Goal: Task Accomplishment & Management: Manage account settings

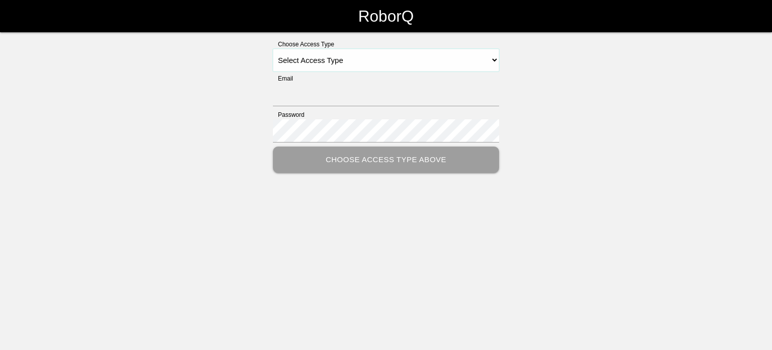
click at [326, 69] on select "Select Access Type Admin Customer Supervisor Worker" at bounding box center [386, 60] width 226 height 23
select select "Admin"
click at [273, 49] on select "Select Access Type Admin Customer Supervisor Worker" at bounding box center [386, 60] width 226 height 23
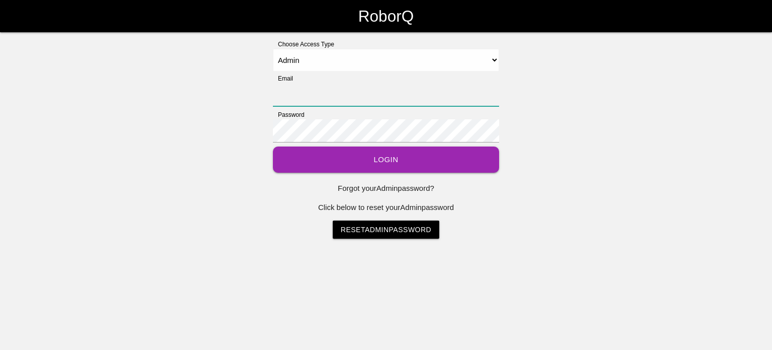
click at [313, 95] on input "Email" at bounding box center [386, 94] width 226 height 23
type input "[EMAIL_ADDRESS][DOMAIN_NAME]"
click at [381, 152] on button "Login" at bounding box center [386, 159] width 226 height 27
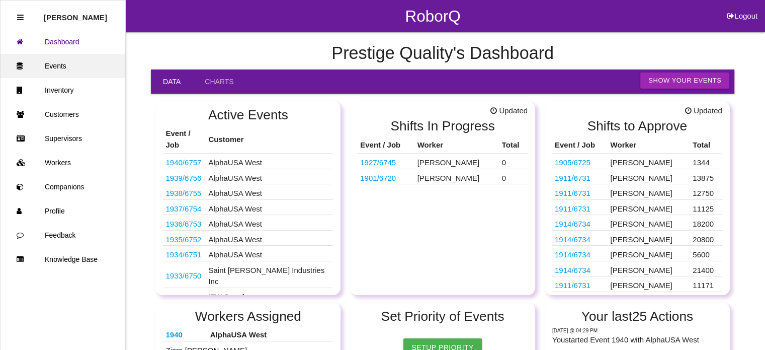
click at [58, 68] on link "Events" at bounding box center [63, 66] width 125 height 24
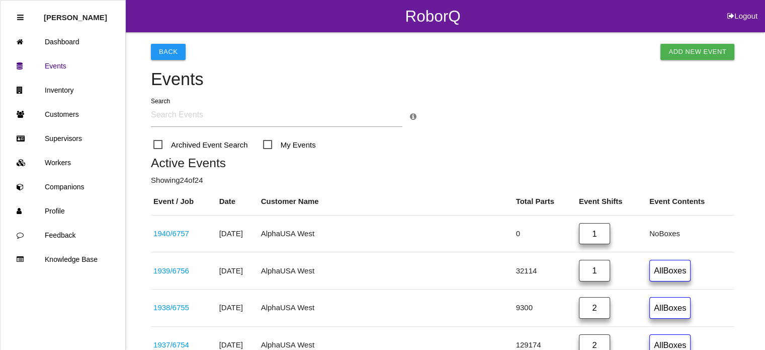
click at [174, 119] on input "text" at bounding box center [276, 115] width 251 height 23
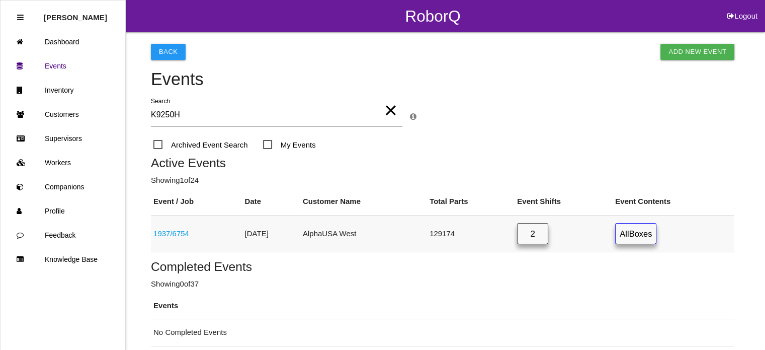
type input "K9250H"
click at [548, 239] on link "2" at bounding box center [532, 234] width 31 height 22
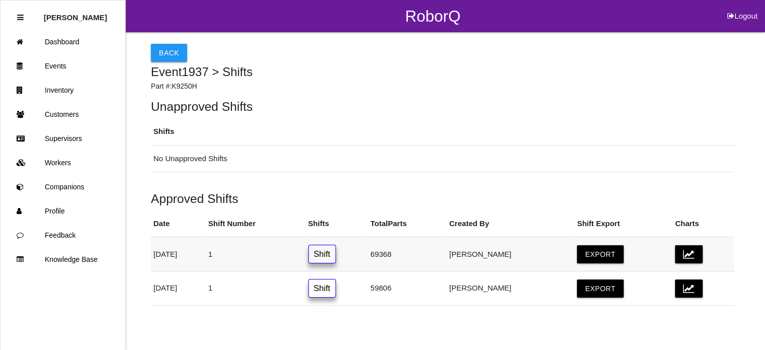
click at [336, 259] on link "Shift" at bounding box center [322, 253] width 28 height 19
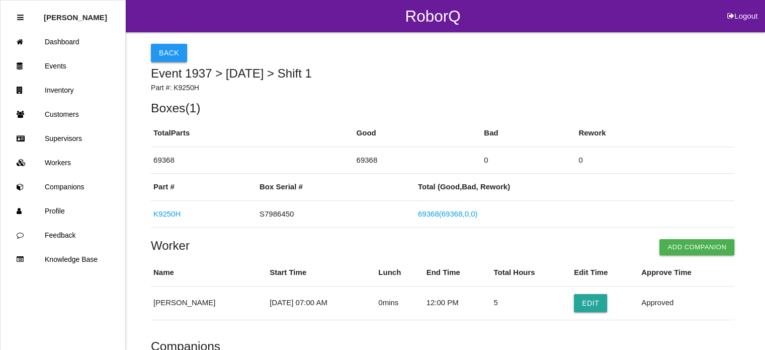
click at [171, 51] on button "Back" at bounding box center [169, 53] width 36 height 18
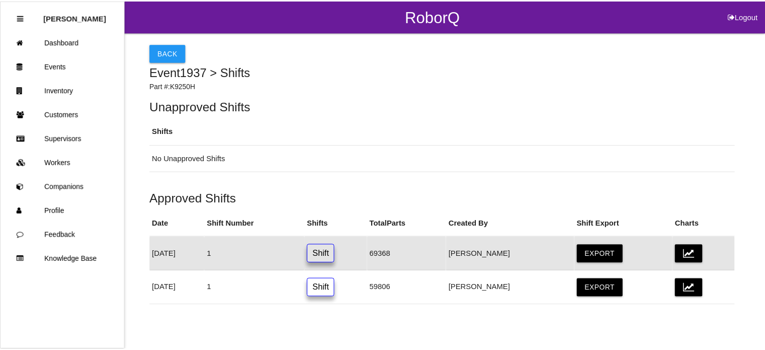
scroll to position [5, 0]
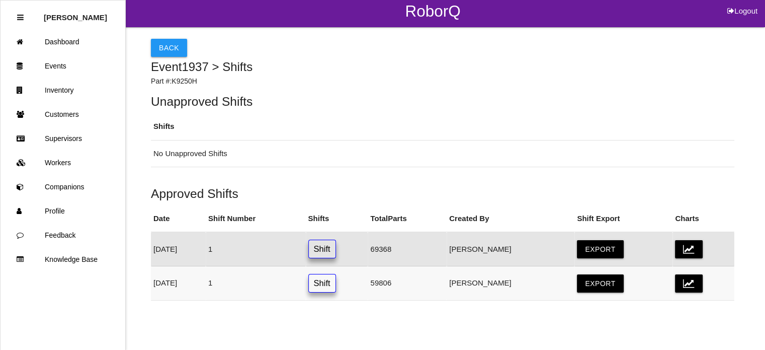
click at [336, 281] on link "Shift" at bounding box center [322, 283] width 28 height 19
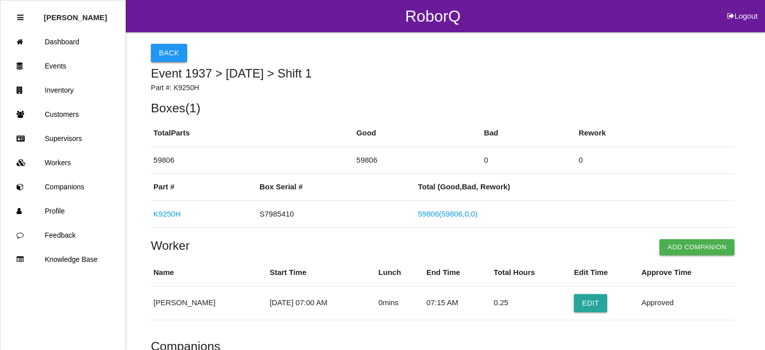
click at [174, 52] on button "Back" at bounding box center [169, 53] width 36 height 18
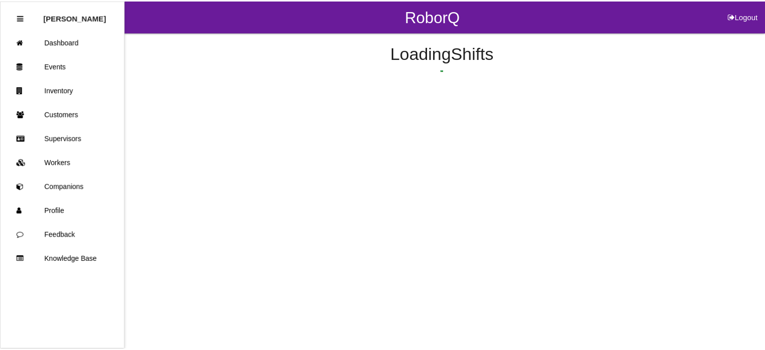
scroll to position [5, 0]
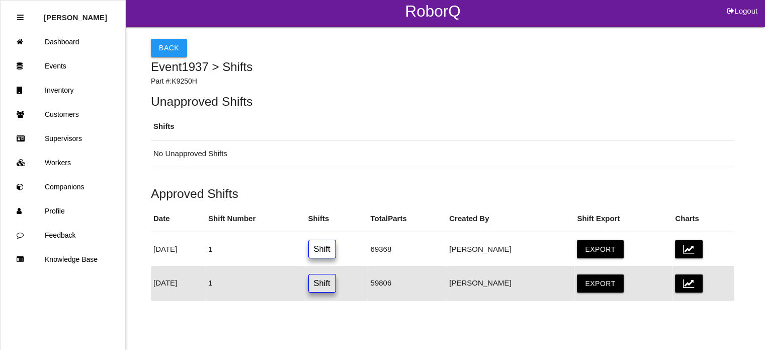
click at [173, 49] on button "Back" at bounding box center [169, 48] width 36 height 18
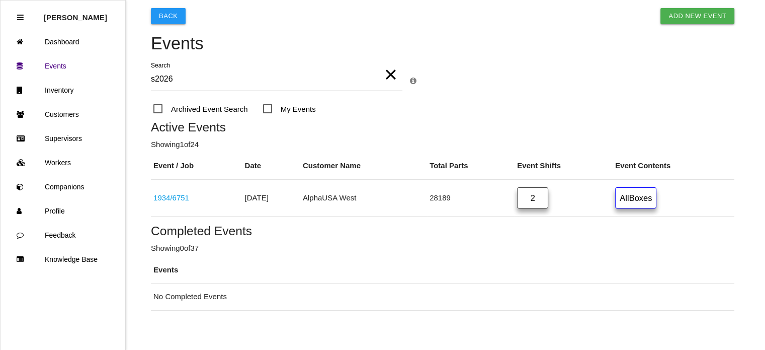
scroll to position [46, 0]
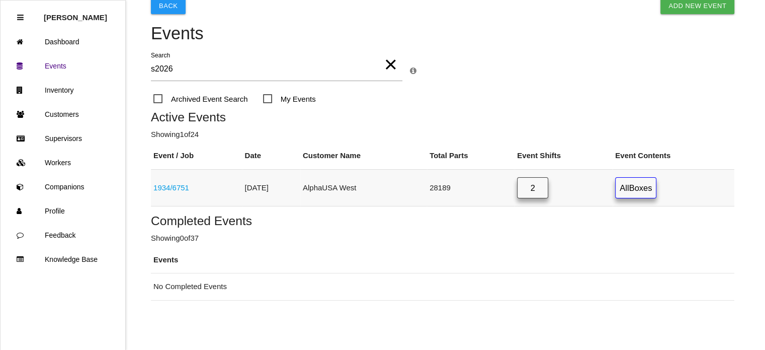
type input "s2026"
click at [177, 189] on link "1934 / 6751" at bounding box center [171, 187] width 36 height 9
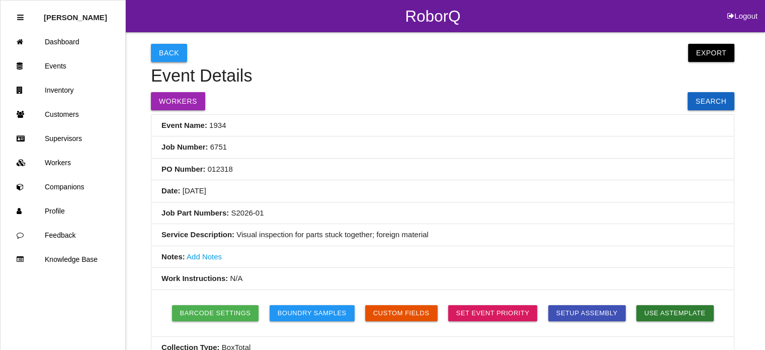
click at [168, 54] on button "Back" at bounding box center [169, 53] width 36 height 18
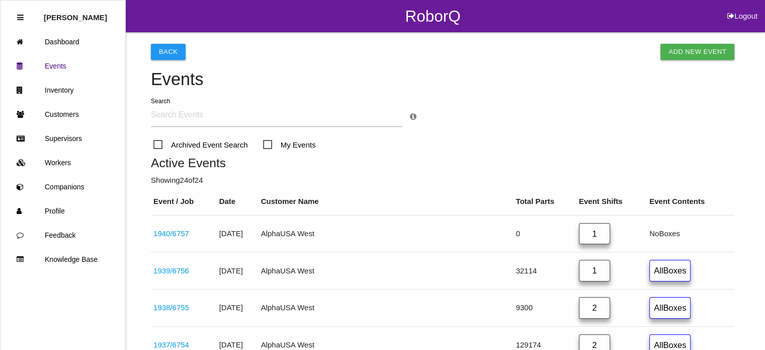
click at [276, 114] on input "text" at bounding box center [276, 115] width 251 height 23
type input "X"
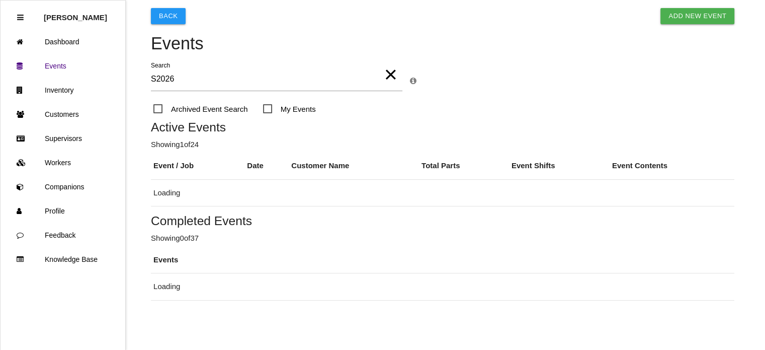
scroll to position [46, 0]
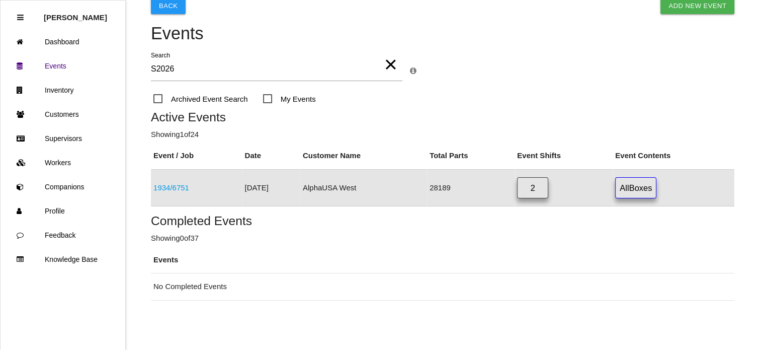
type input "S2026"
click at [632, 189] on link "All Boxes" at bounding box center [635, 188] width 41 height 22
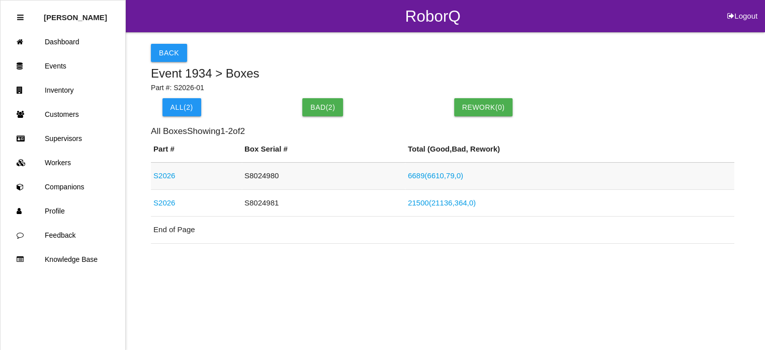
click at [168, 176] on link "S2026" at bounding box center [164, 175] width 22 height 9
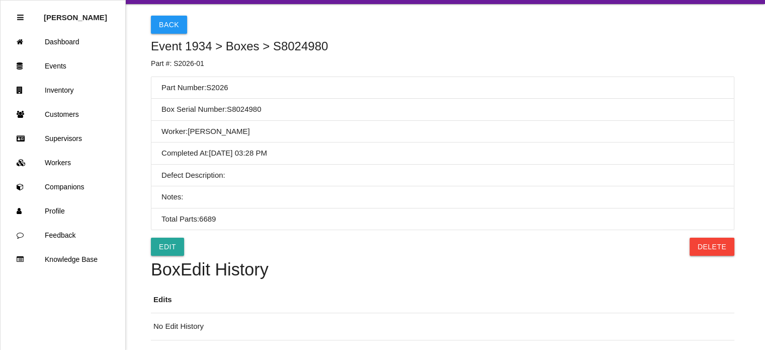
scroll to position [27, 0]
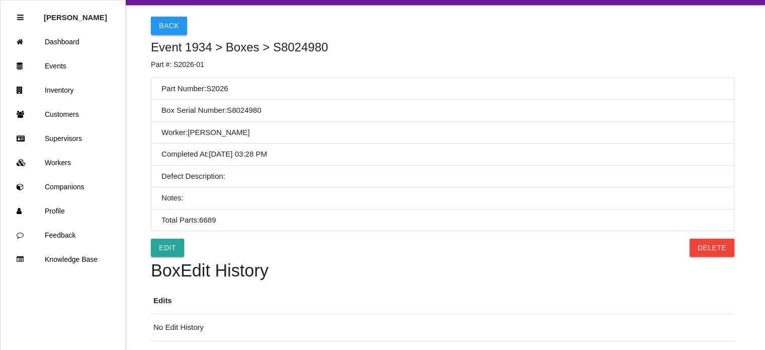
click at [166, 28] on button "Back" at bounding box center [169, 26] width 36 height 18
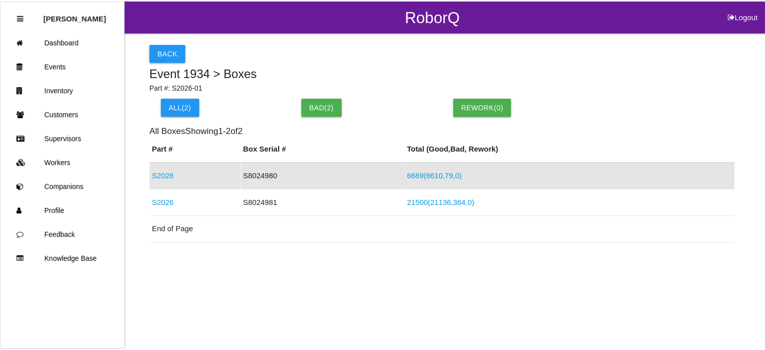
scroll to position [1, 0]
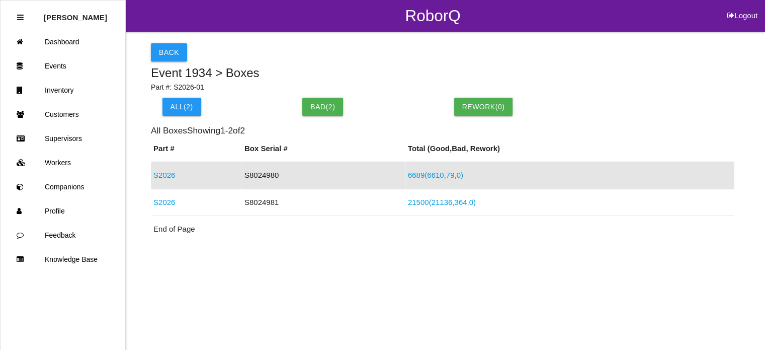
click at [166, 28] on div "RoborQ Logout" at bounding box center [433, 15] width 664 height 32
click at [171, 52] on button "Back" at bounding box center [169, 52] width 36 height 18
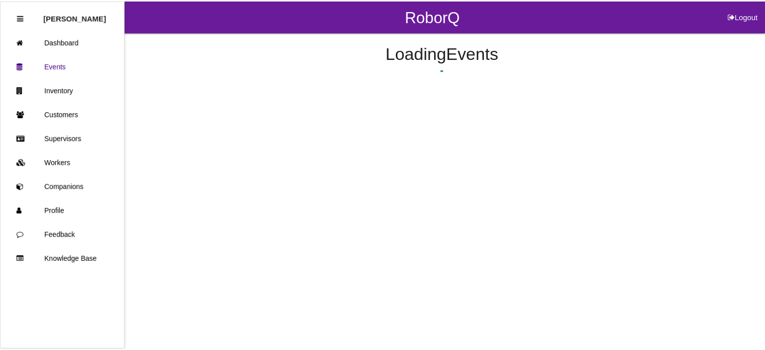
scroll to position [214, 0]
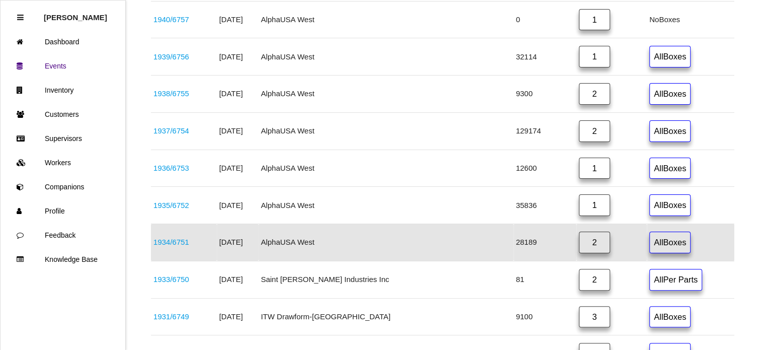
click at [583, 241] on link "2" at bounding box center [594, 242] width 31 height 22
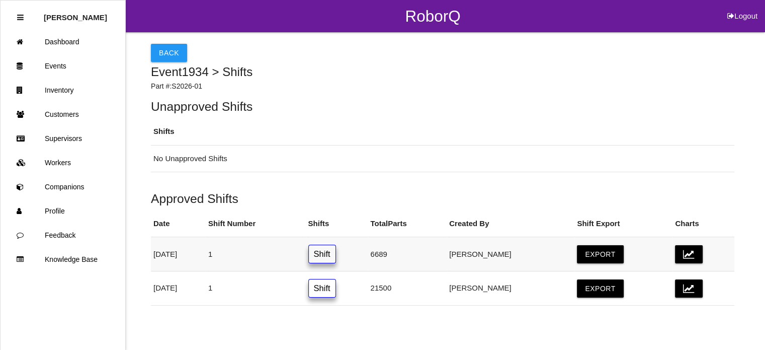
click at [336, 253] on link "Shift" at bounding box center [322, 253] width 28 height 19
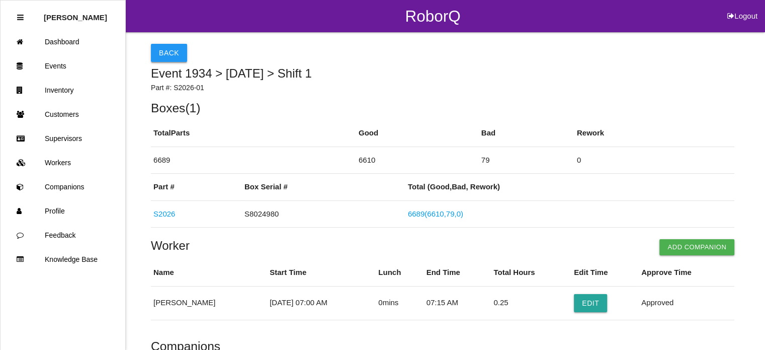
click at [175, 54] on button "Back" at bounding box center [169, 53] width 36 height 18
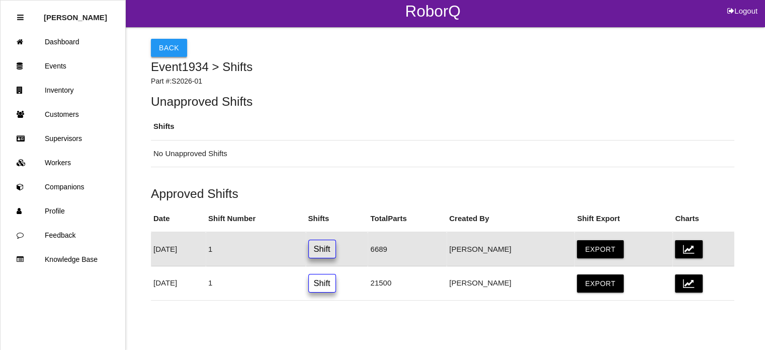
click at [171, 47] on button "Back" at bounding box center [169, 48] width 36 height 18
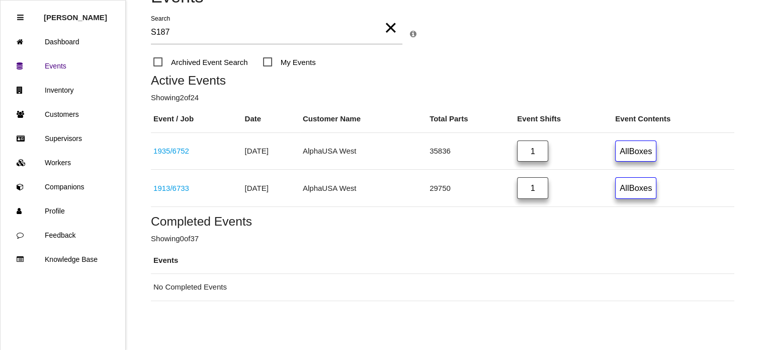
scroll to position [36, 0]
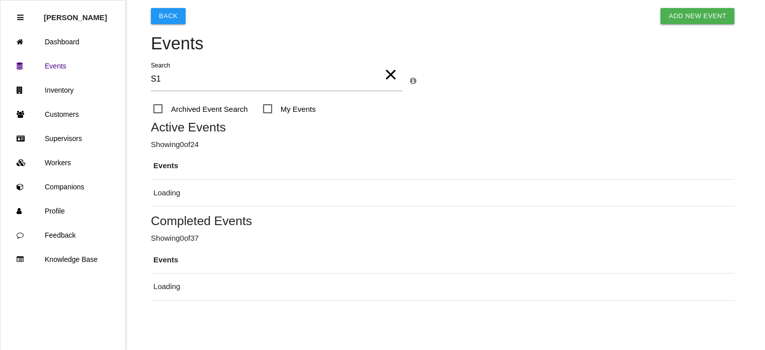
type input "S"
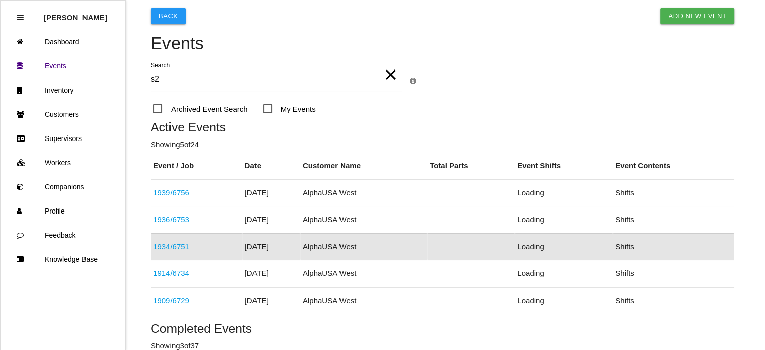
scroll to position [107, 0]
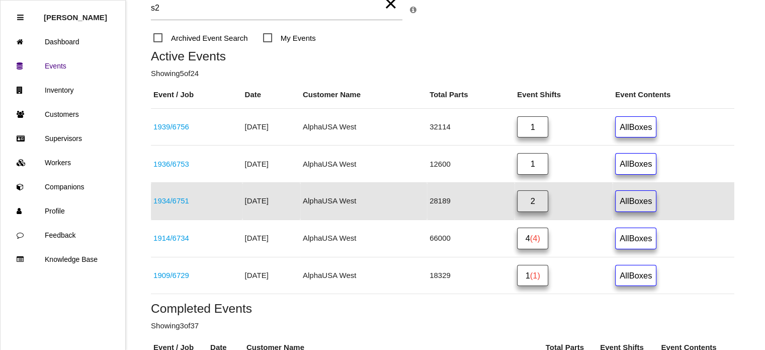
type input "s"
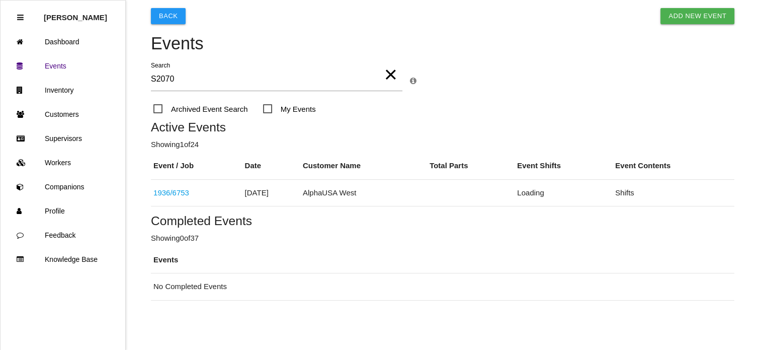
scroll to position [46, 0]
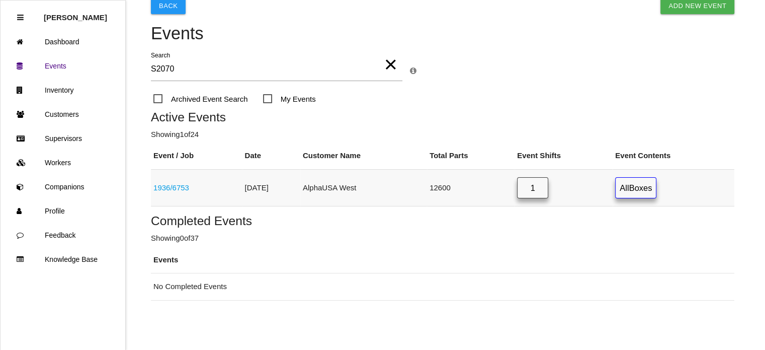
type input "S2070"
click at [542, 189] on link "1" at bounding box center [532, 188] width 31 height 22
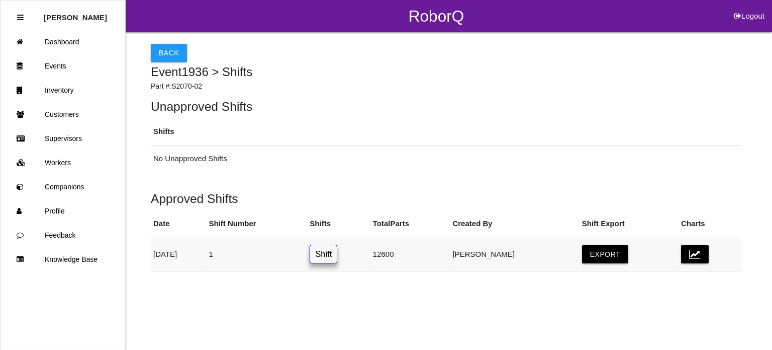
click at [337, 256] on link "Shift" at bounding box center [324, 253] width 28 height 19
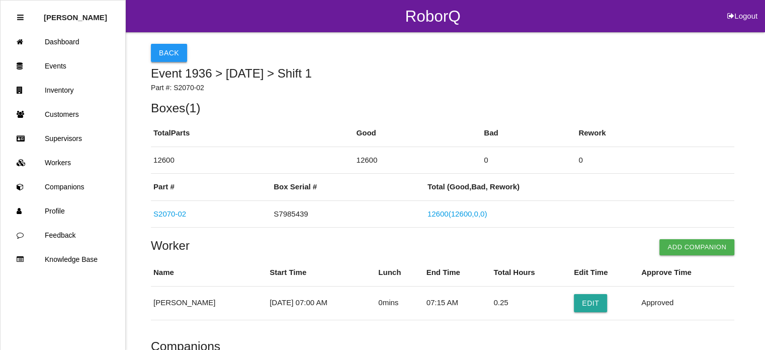
click at [161, 50] on button "Back" at bounding box center [169, 53] width 36 height 18
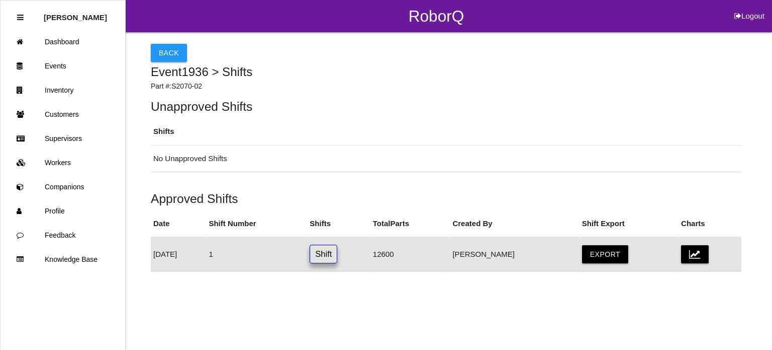
click at [161, 50] on button "Back" at bounding box center [169, 53] width 36 height 18
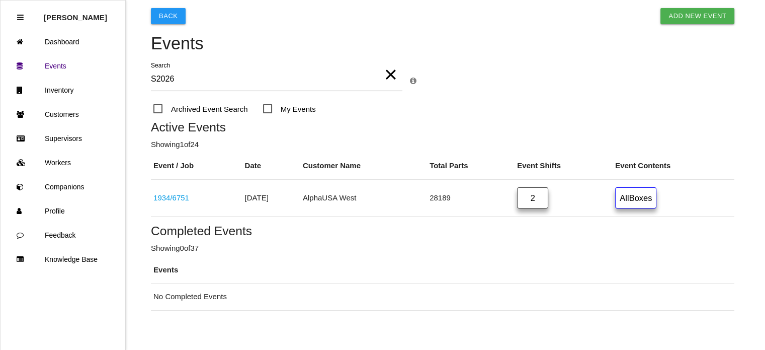
scroll to position [46, 0]
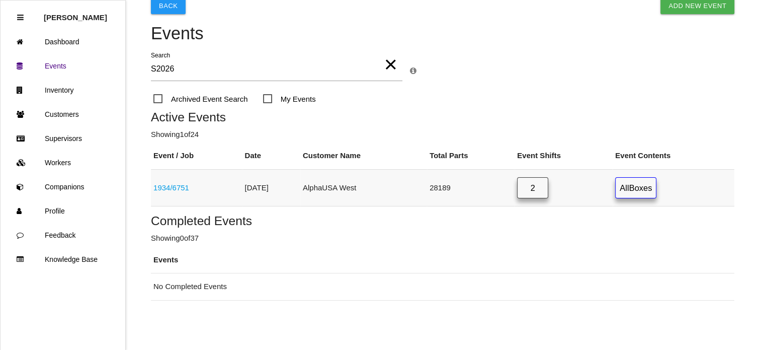
type input "S2026"
click at [543, 187] on link "2" at bounding box center [532, 188] width 31 height 22
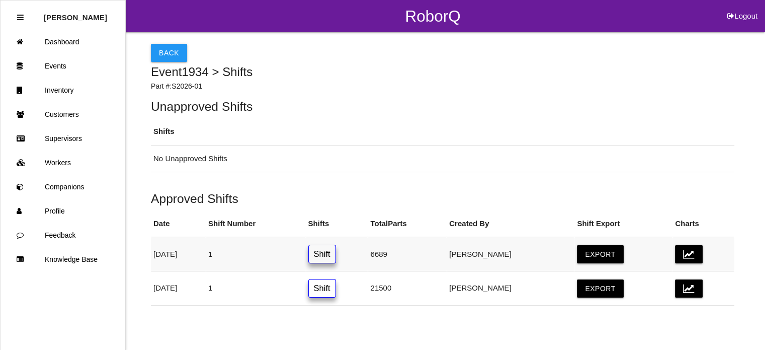
click at [336, 248] on link "Shift" at bounding box center [322, 253] width 28 height 19
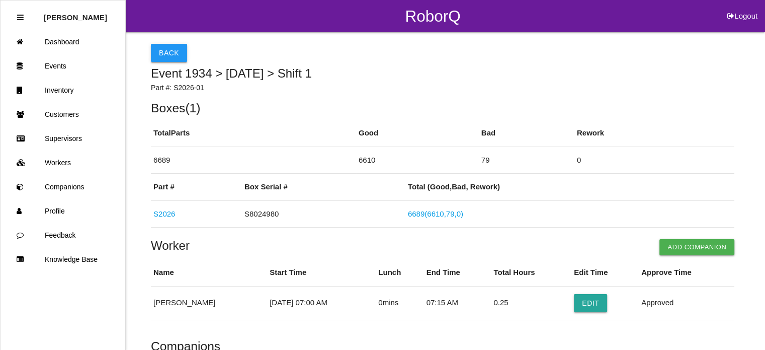
click at [171, 61] on button "Back" at bounding box center [169, 53] width 36 height 18
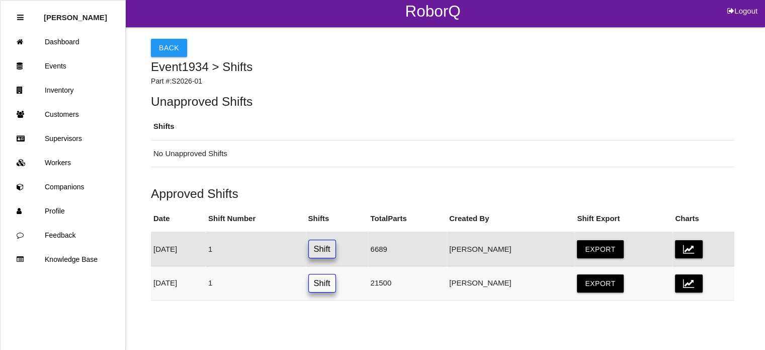
click at [336, 278] on link "Shift" at bounding box center [322, 283] width 28 height 19
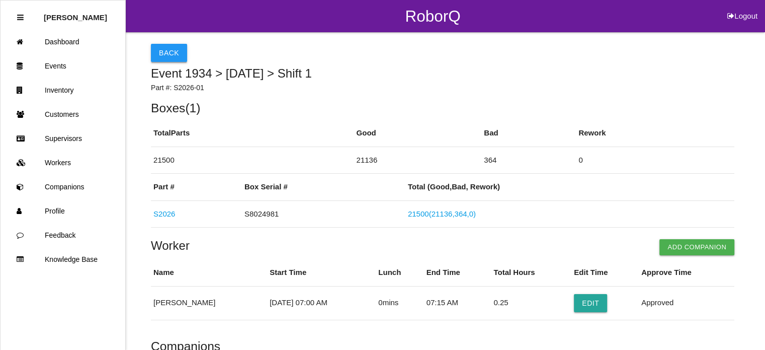
click at [175, 54] on button "Back" at bounding box center [169, 53] width 36 height 18
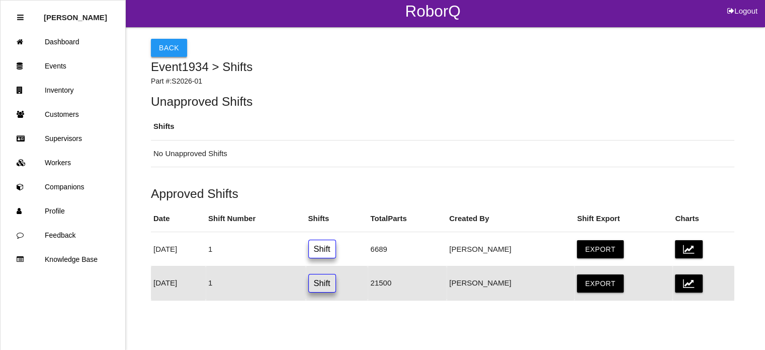
click at [171, 48] on button "Back" at bounding box center [169, 48] width 36 height 18
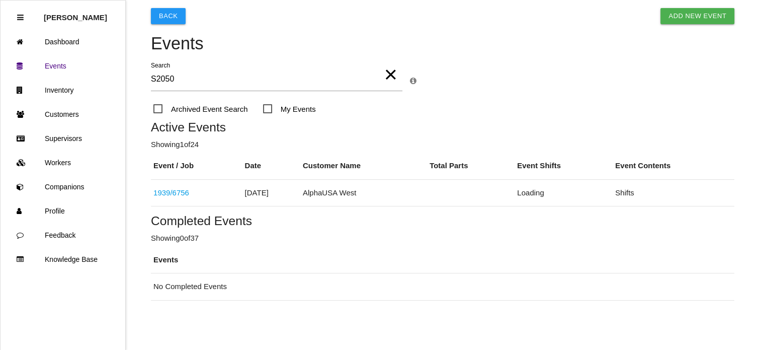
scroll to position [46, 0]
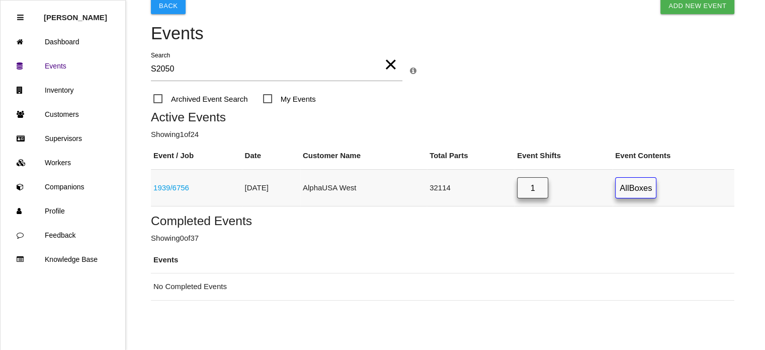
type input "S2050"
click at [548, 187] on link "1" at bounding box center [532, 188] width 31 height 22
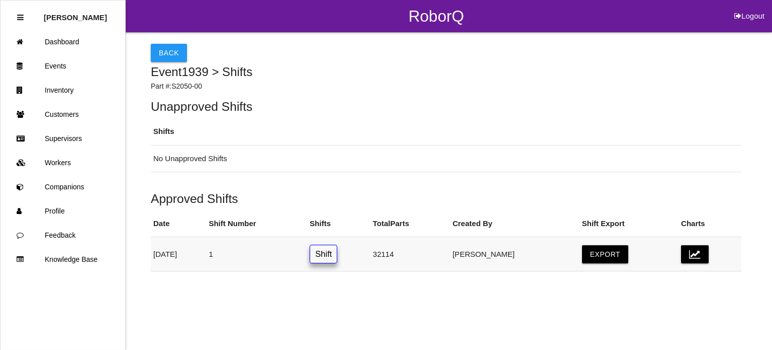
click at [337, 255] on link "Shift" at bounding box center [324, 253] width 28 height 19
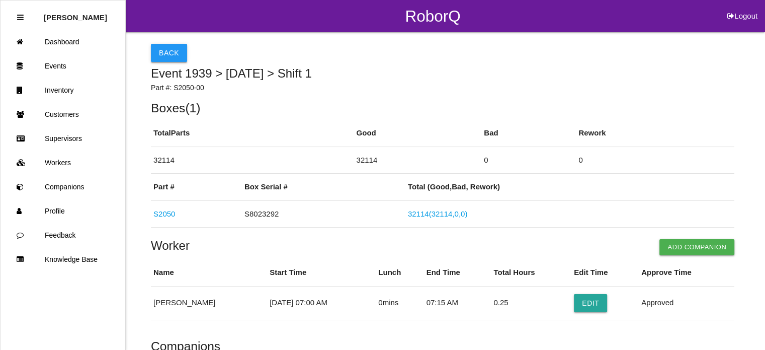
click at [165, 51] on button "Back" at bounding box center [169, 53] width 36 height 18
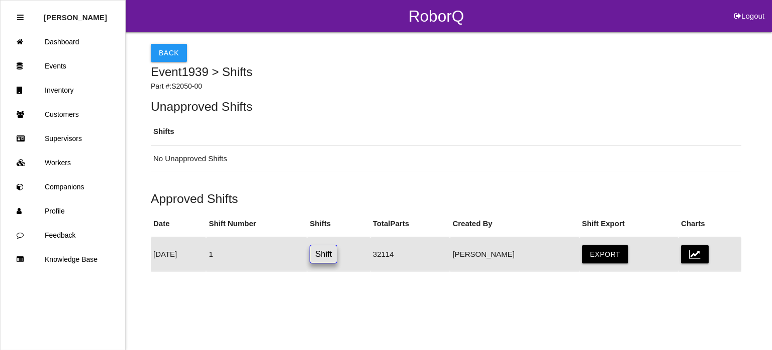
click at [165, 51] on button "Back" at bounding box center [169, 53] width 36 height 18
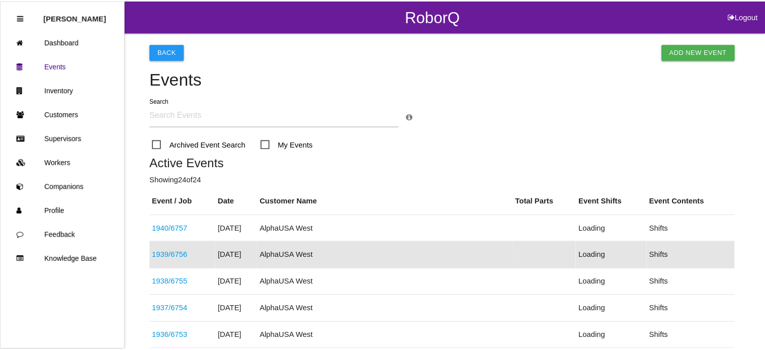
scroll to position [80, 0]
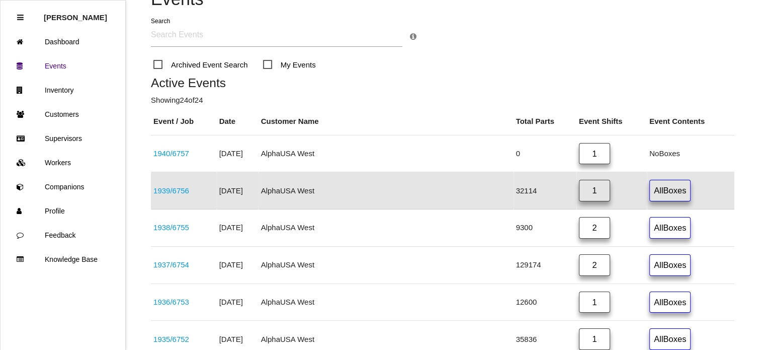
click at [173, 38] on input "text" at bounding box center [276, 35] width 251 height 23
type input "K9250H"
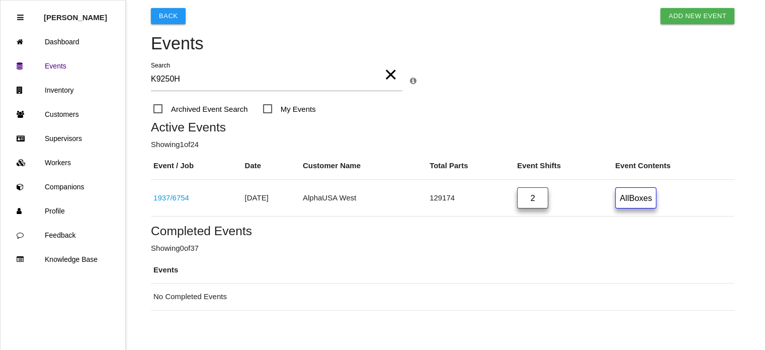
scroll to position [46, 0]
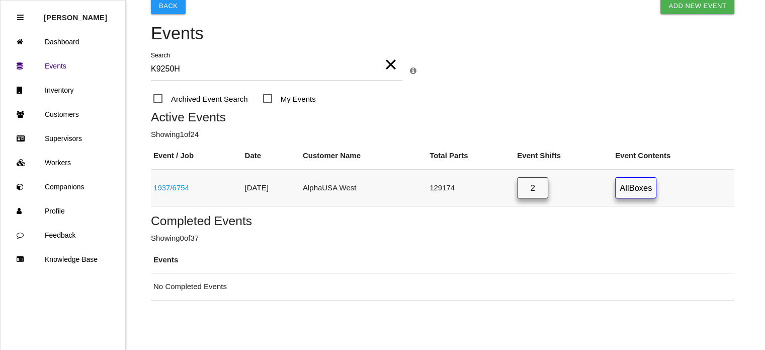
click at [548, 187] on link "2" at bounding box center [532, 188] width 31 height 22
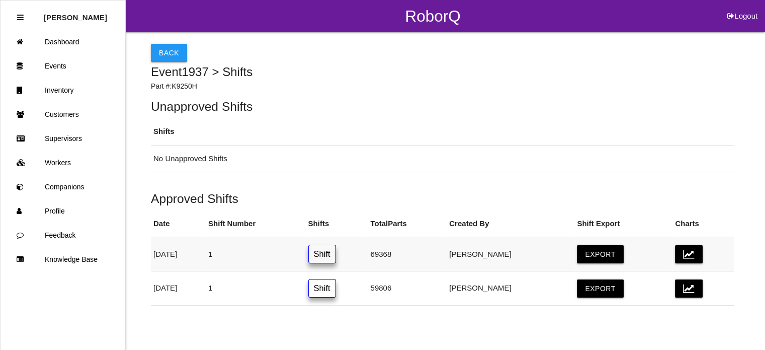
click at [336, 251] on link "Shift" at bounding box center [322, 253] width 28 height 19
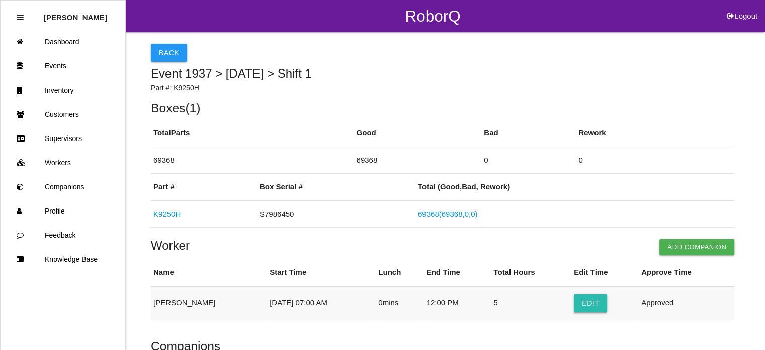
click at [579, 305] on button "Edit" at bounding box center [590, 303] width 33 height 18
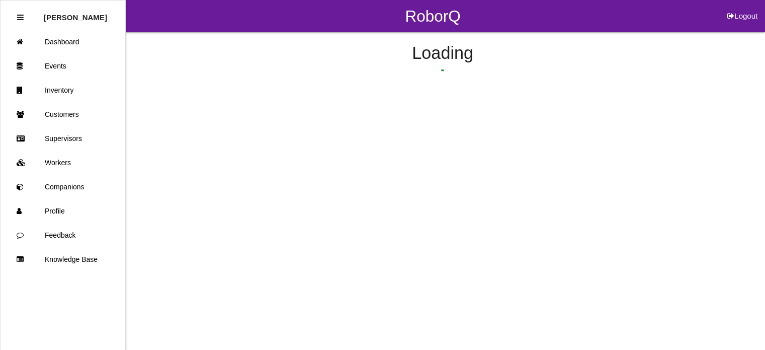
select select "7"
select select "12"
select select "2"
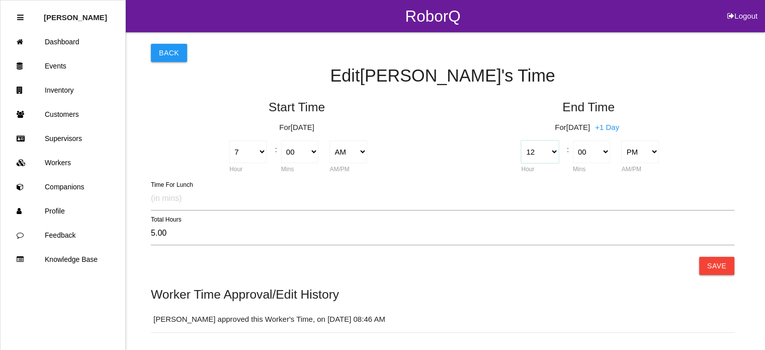
click at [551, 151] on select "1 2 3 4 5 6 7 8 9 10 11 12" at bounding box center [539, 151] width 37 height 23
select select "7"
click at [521, 140] on select "1 2 3 4 5 6 7 8 9 10 11 12" at bounding box center [539, 151] width 37 height 23
type input "12.00"
click at [604, 150] on select "00 01 02 03 04 05 06 07 08 09 10 11 12 13 14 15 16 17 18 19 20 21 22 23 24 25 2…" at bounding box center [591, 151] width 37 height 23
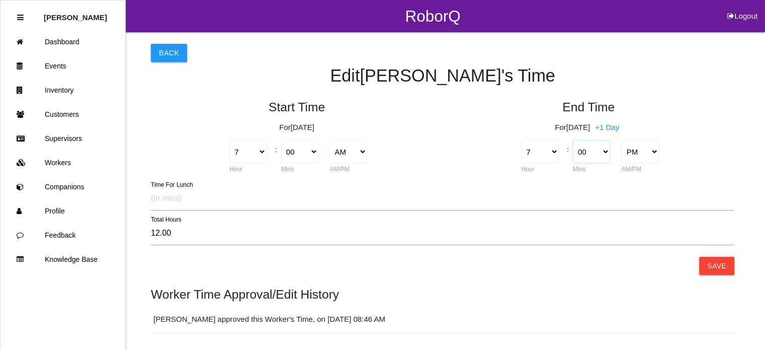
select select "15"
click at [573, 140] on select "00 01 02 03 04 05 06 07 08 09 10 11 12 13 14 15 16 17 18 19 20 21 22 23 24 25 2…" at bounding box center [591, 151] width 37 height 23
type input "12.25"
click at [171, 56] on button "Back" at bounding box center [169, 53] width 36 height 18
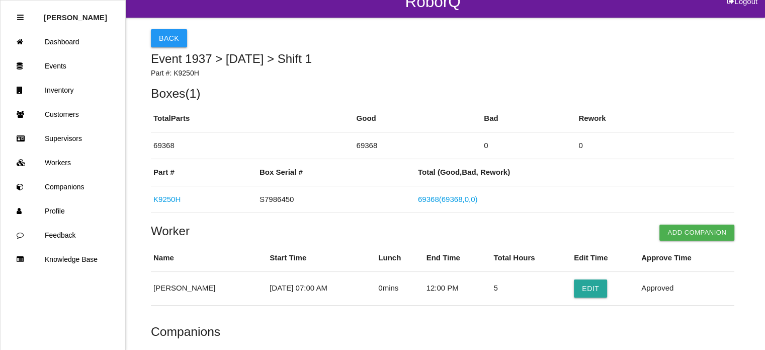
scroll to position [10, 0]
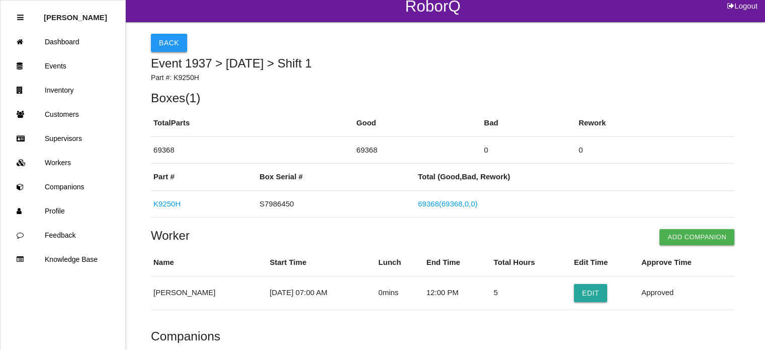
click at [175, 44] on button "Back" at bounding box center [169, 43] width 36 height 18
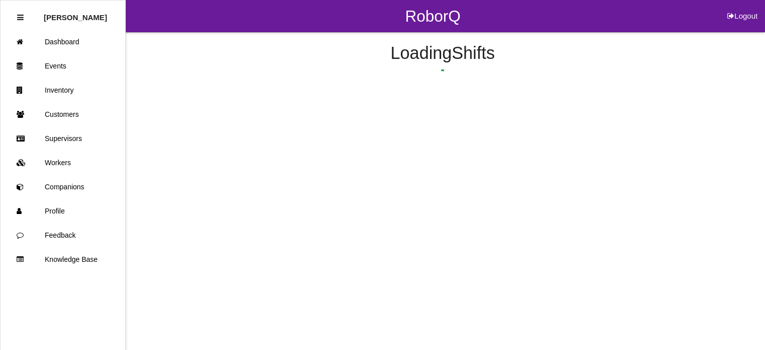
scroll to position [5, 0]
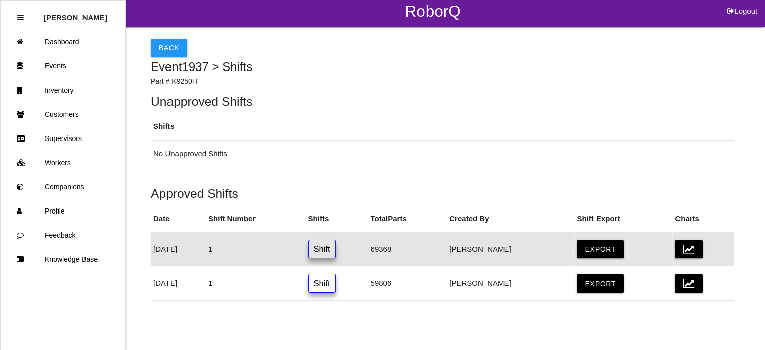
click at [175, 44] on button "Back" at bounding box center [169, 48] width 36 height 18
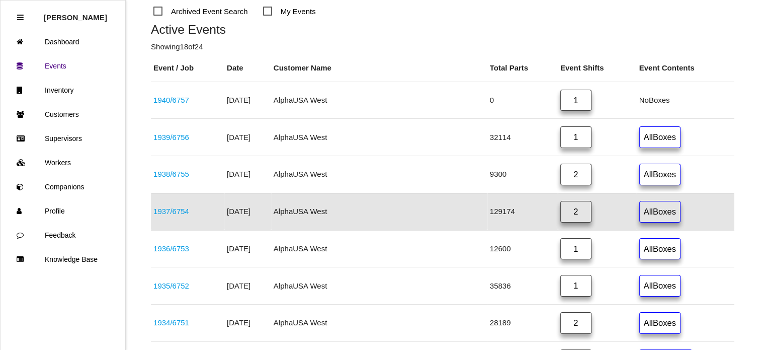
scroll to position [109, 0]
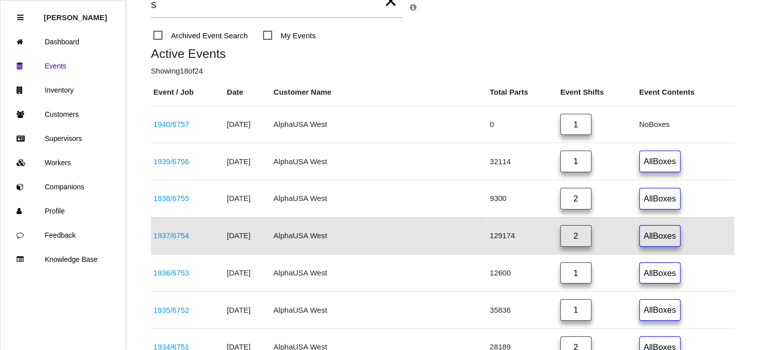
click at [195, 7] on input "S" at bounding box center [276, 5] width 251 height 23
type input "S"
click at [66, 68] on link "Events" at bounding box center [63, 66] width 125 height 24
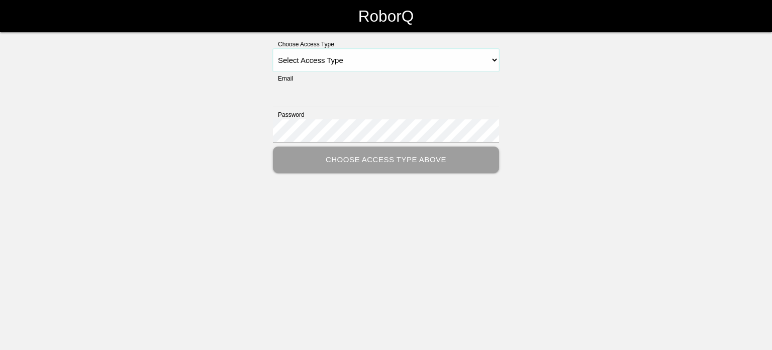
click at [286, 66] on select "Select Access Type Admin Customer Supervisor Worker" at bounding box center [386, 60] width 226 height 23
select select "Admin"
click at [273, 49] on select "Select Access Type Admin Customer Supervisor Worker" at bounding box center [386, 60] width 226 height 23
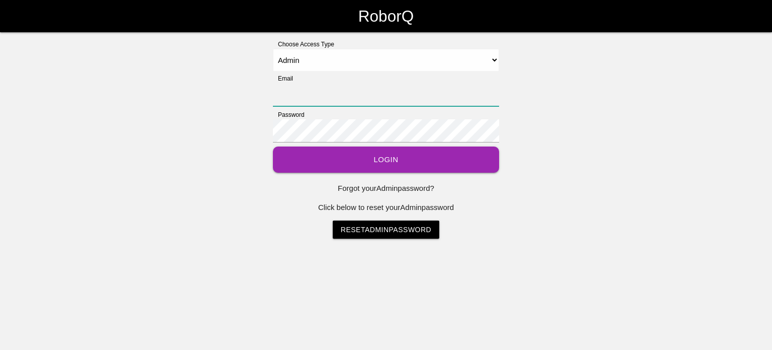
click at [308, 102] on input "Email" at bounding box center [386, 94] width 226 height 23
type input "[EMAIL_ADDRESS][DOMAIN_NAME]"
click at [366, 166] on button "Login" at bounding box center [386, 159] width 226 height 27
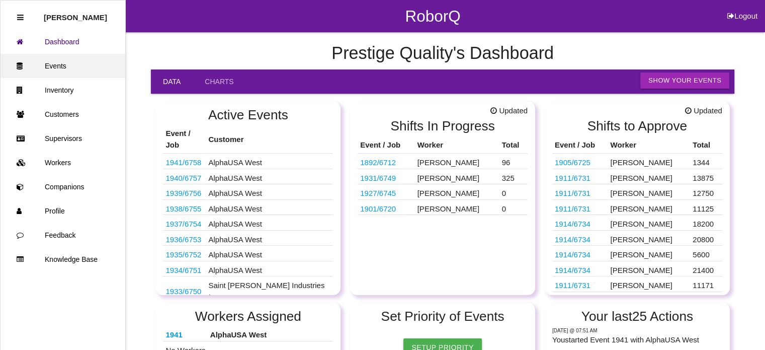
click at [61, 63] on link "Events" at bounding box center [63, 66] width 125 height 24
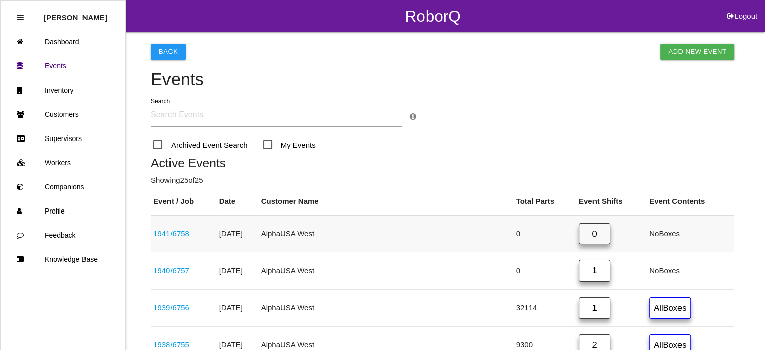
click at [187, 233] on link "1941 / 6758" at bounding box center [171, 233] width 36 height 9
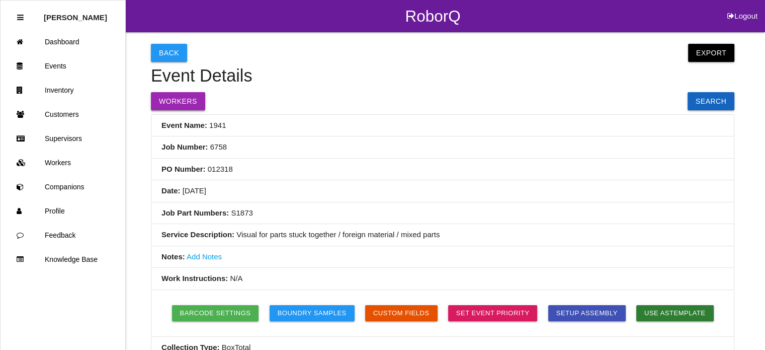
click at [184, 92] on button "Workers" at bounding box center [178, 101] width 54 height 18
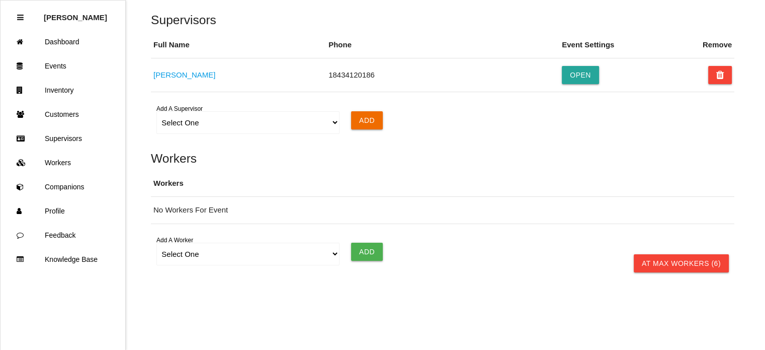
scroll to position [736, 0]
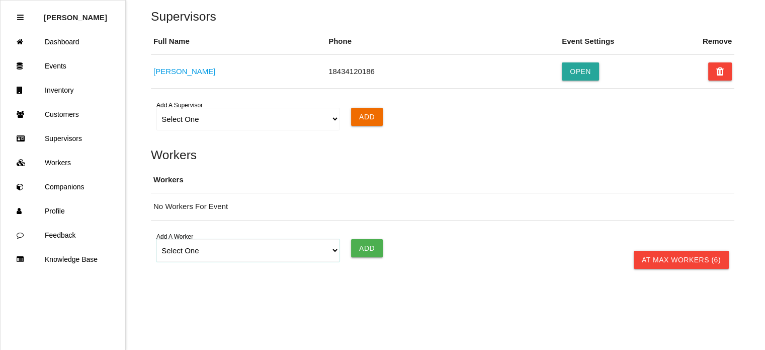
click at [188, 245] on select "Select One Adam Antonich Andrew Miller Cedric Ragland Jared Blott Jody Vanetten…" at bounding box center [247, 250] width 183 height 23
click at [156, 239] on select "Select One Adam Antonich Andrew Miller Cedric Ragland Jared Blott Jody Vanetten…" at bounding box center [247, 250] width 183 height 23
click at [359, 244] on input "Add" at bounding box center [367, 248] width 32 height 18
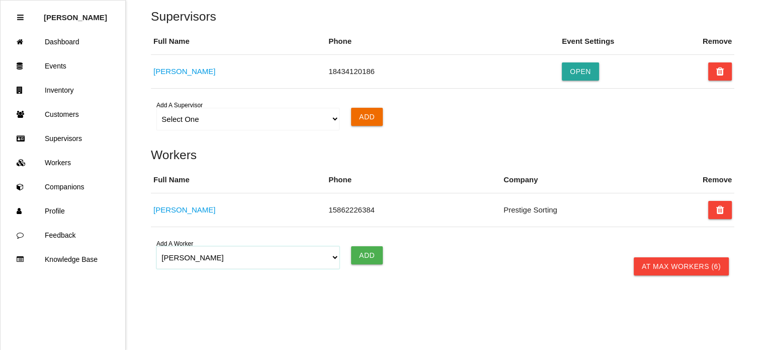
click at [179, 252] on select "Select One Adam Antonich Andrew Miller Cedric Ragland Jared Blott Jody Vanetten…" at bounding box center [247, 257] width 183 height 23
select select "5f77858b1afedb0012ee5ca3"
click at [156, 246] on select "Select One Adam Antonich Andrew Miller Cedric Ragland Jared Blott Jody Vanetten…" at bounding box center [247, 257] width 183 height 23
click at [370, 253] on input "Add" at bounding box center [367, 255] width 32 height 18
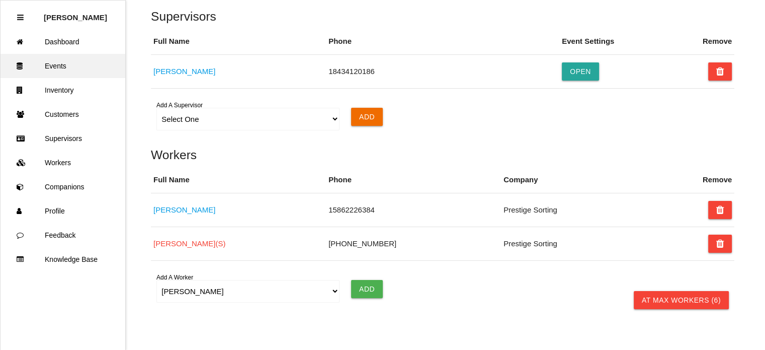
click at [67, 66] on link "Events" at bounding box center [63, 66] width 125 height 24
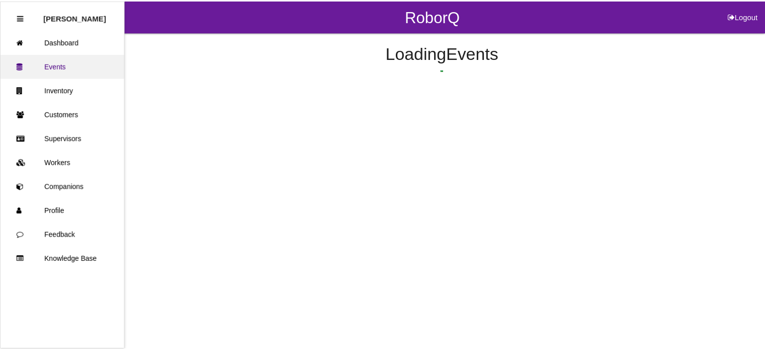
scroll to position [53, 0]
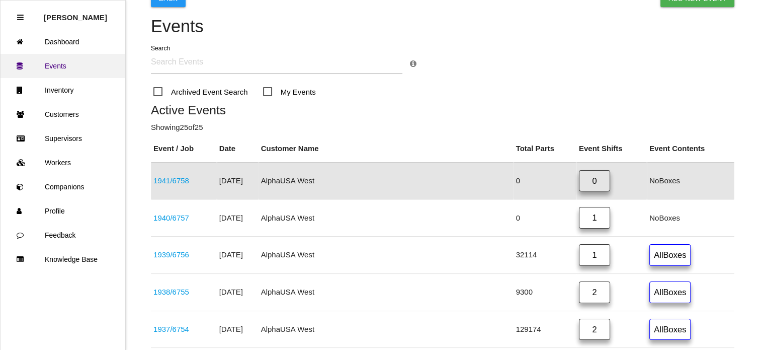
type input "s"
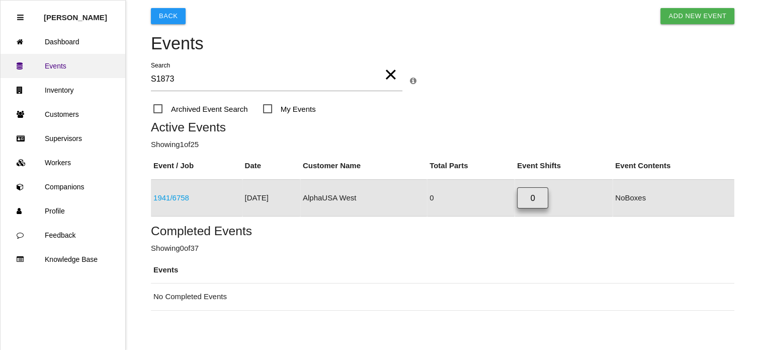
scroll to position [46, 0]
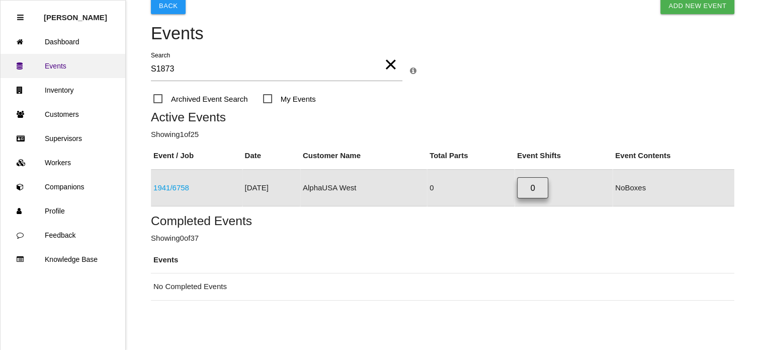
type input "S1873"
click at [67, 66] on link "Events" at bounding box center [63, 66] width 125 height 24
click at [171, 188] on link "1941 / 6758" at bounding box center [171, 187] width 36 height 9
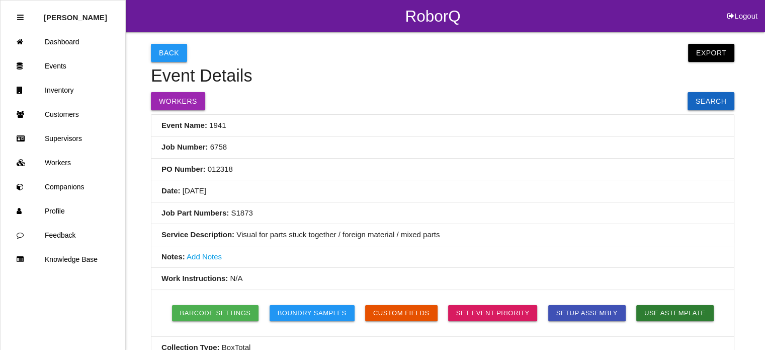
click at [171, 56] on button "Back" at bounding box center [169, 53] width 36 height 18
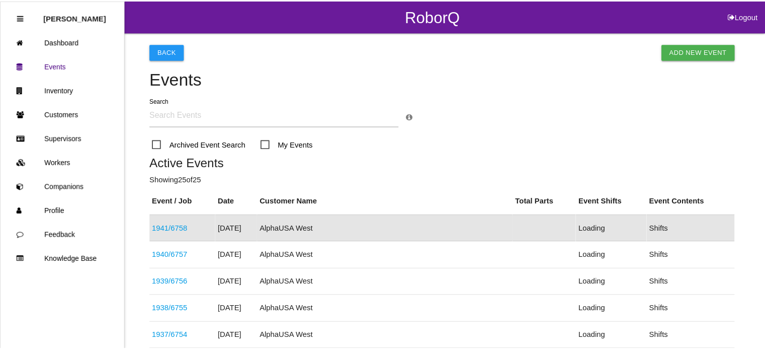
scroll to position [53, 0]
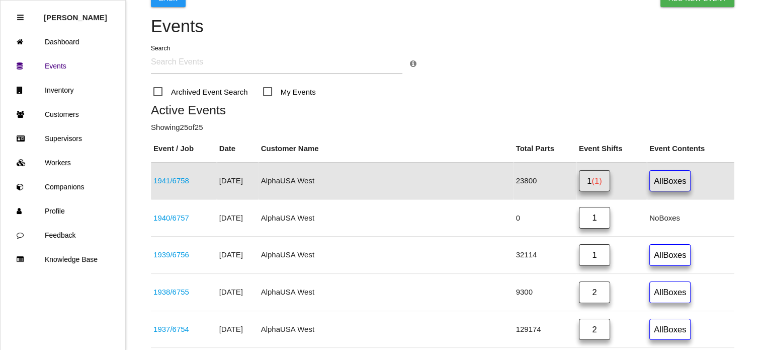
click at [591, 179] on span "(1)" at bounding box center [596, 180] width 10 height 9
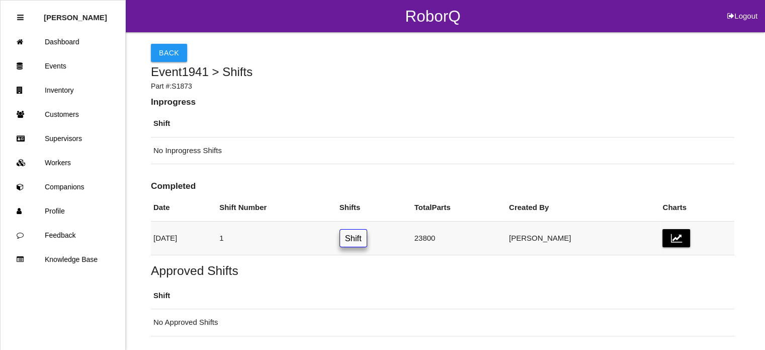
click at [367, 235] on link "Shift" at bounding box center [353, 238] width 28 height 19
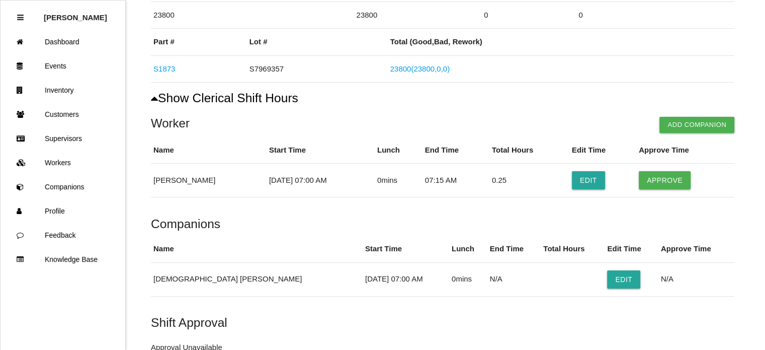
scroll to position [161, 0]
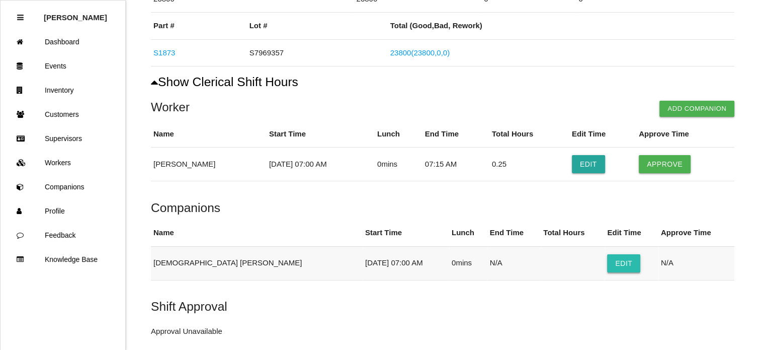
click at [607, 265] on button "Edit" at bounding box center [623, 263] width 33 height 18
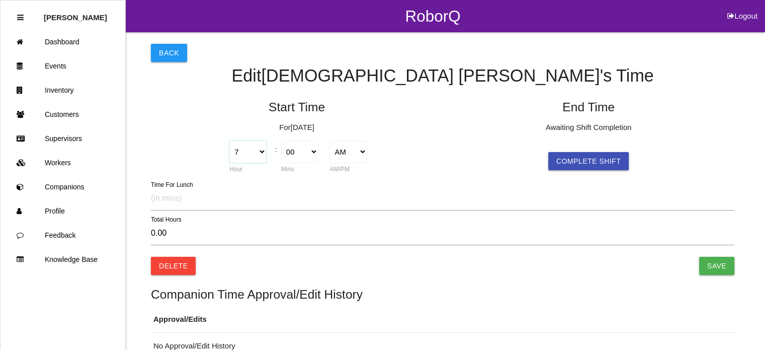
click at [260, 152] on select "1 2 3 4 5 6 7 8 9 10 11 12" at bounding box center [247, 151] width 37 height 23
select select "1"
click at [229, 140] on select "1 2 3 4 5 6 7 8 9 10 11 12" at bounding box center [247, 151] width 37 height 23
click at [308, 152] on select "00 01 02 03 04 05 06 07 08 09 10 11 12 13 14 15 16 17 18 19 20 21 22 23 24 25 2…" at bounding box center [299, 151] width 37 height 23
click at [308, 153] on select "00 01 02 03 04 05 06 07 08 09 10 11 12 13 14 15 16 17 18 19 20 21 22 23 24 25 2…" at bounding box center [299, 151] width 37 height 23
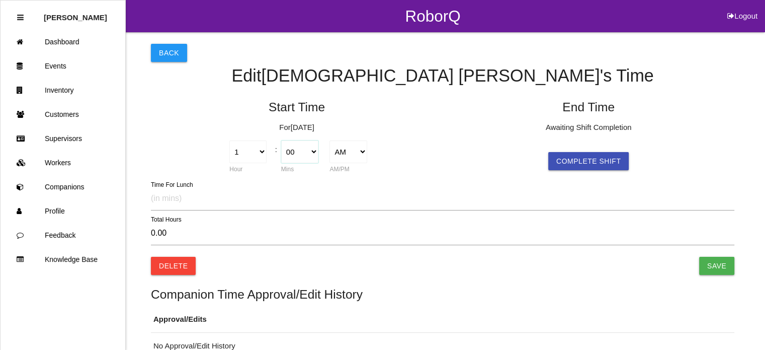
click at [308, 153] on select "00 01 02 03 04 05 06 07 08 09 10 11 12 13 14 15 16 17 18 19 20 21 22 23 24 25 2…" at bounding box center [299, 151] width 37 height 23
select select "40"
click at [308, 153] on select "00 01 02 03 04 05 06 07 08 09 10 11 12 13 14 15 16 17 18 19 20 21 22 23 24 25 2…" at bounding box center [299, 151] width 37 height 23
click at [352, 152] on select "AM PM" at bounding box center [347, 151] width 37 height 23
select select "2"
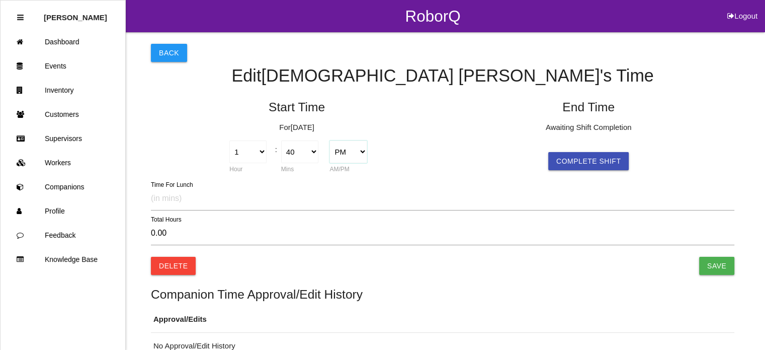
click at [329, 140] on select "AM PM" at bounding box center [347, 151] width 37 height 23
click at [591, 159] on button "Complete Shift" at bounding box center [588, 161] width 80 height 18
type input "-5.55"
select select "8"
select select "7"
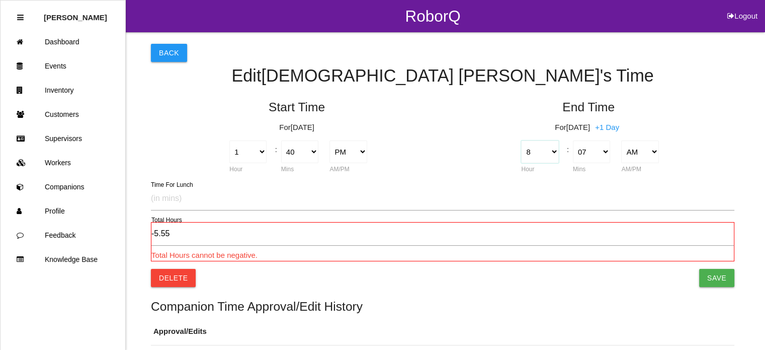
click at [550, 156] on select "1 2 3 4 5 6 7 8 9 10 11 12" at bounding box center [539, 151] width 37 height 23
select select "3"
click at [521, 140] on select "1 2 3 4 5 6 7 8 9 10 11 12" at bounding box center [539, 151] width 37 height 23
type input "-10.55"
click at [591, 152] on select "00 01 02 03 04 05 06 07 08 09 10 11 12 13 14 15 16 17 18 19 20 21 22 23 24 25 2…" at bounding box center [591, 151] width 37 height 23
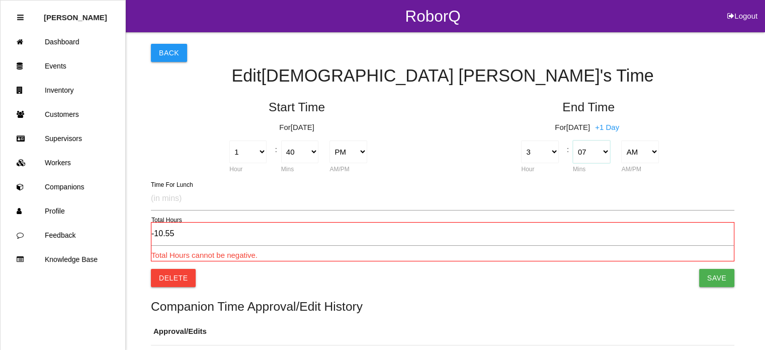
select select "30"
type input "-10.17"
click at [593, 154] on select "00 01 02 03 04 05 06 07 08 09 10 11 12 13 14 15 16 17 18 19 20 21 22 23 24 25 2…" at bounding box center [591, 151] width 37 height 23
click at [644, 151] on select "AM PM" at bounding box center [639, 151] width 37 height 23
select select "2"
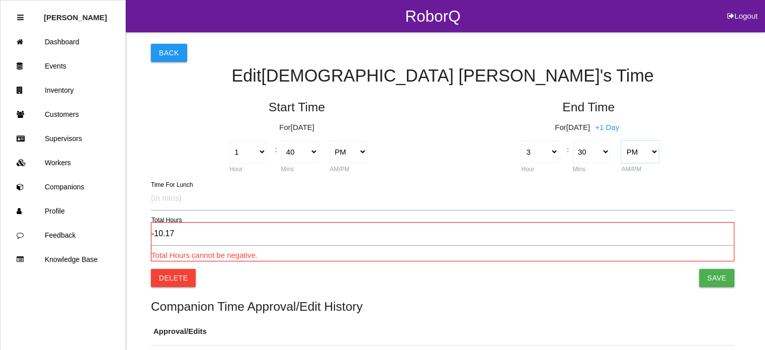
click at [621, 140] on select "AM PM" at bounding box center [639, 151] width 37 height 23
type input "1.83"
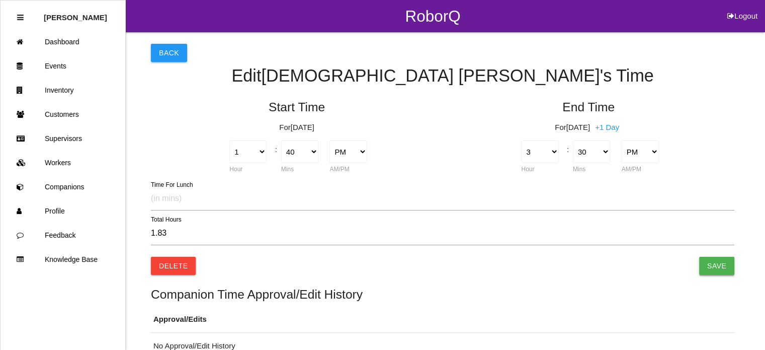
click at [720, 267] on input "Save" at bounding box center [716, 265] width 35 height 18
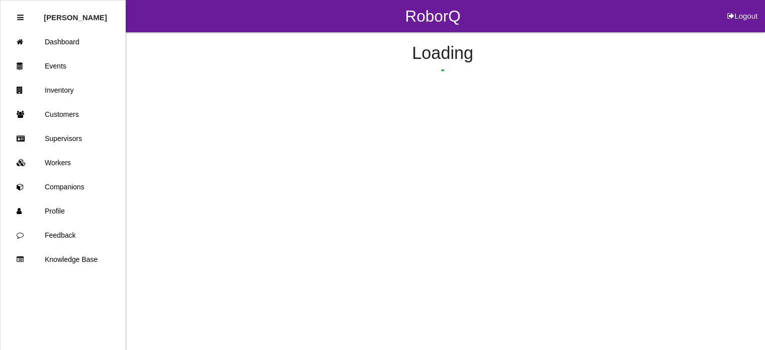
scroll to position [91, 0]
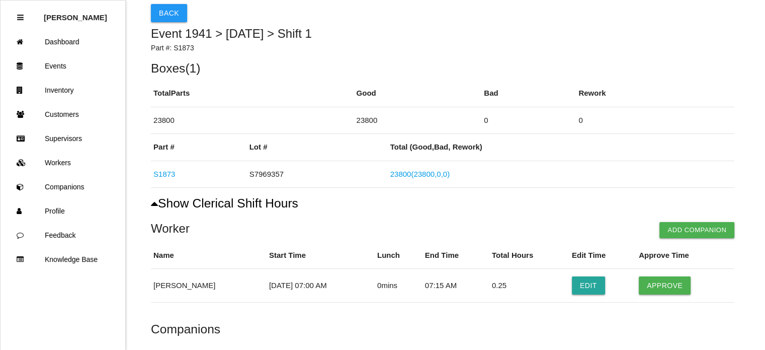
scroll to position [30, 0]
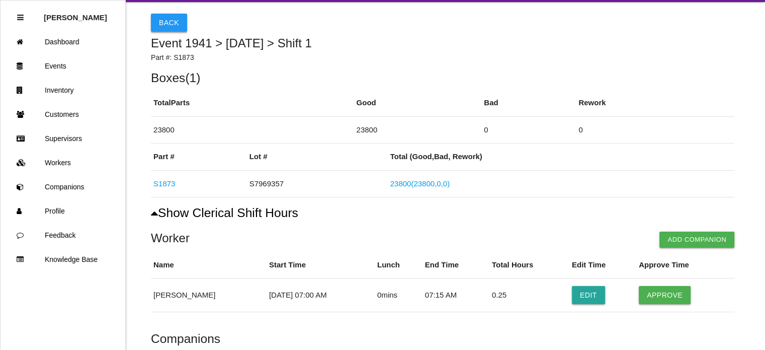
click at [161, 22] on button "Back" at bounding box center [169, 23] width 36 height 18
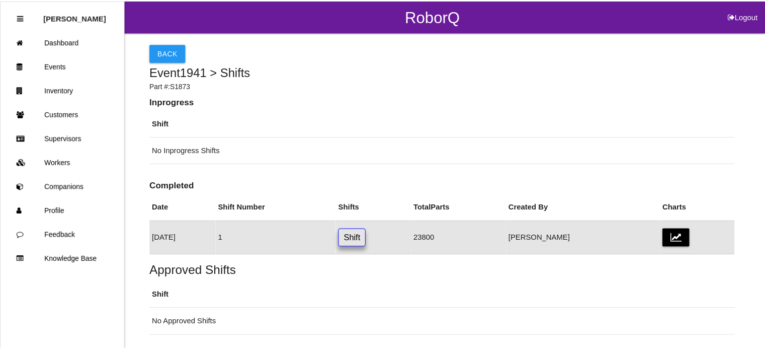
scroll to position [36, 0]
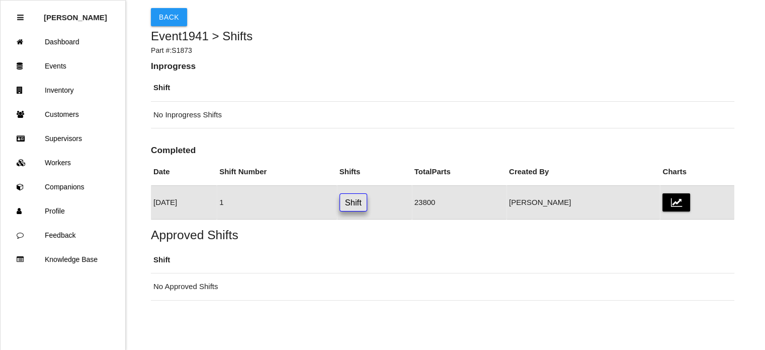
click at [161, 22] on button "Back" at bounding box center [169, 17] width 36 height 18
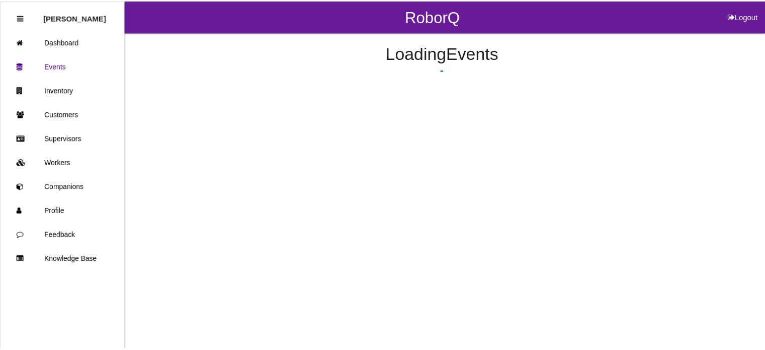
scroll to position [53, 0]
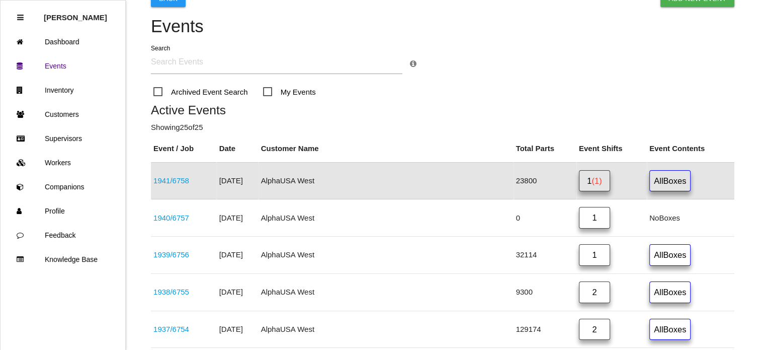
click at [591, 178] on span "(1)" at bounding box center [596, 180] width 10 height 9
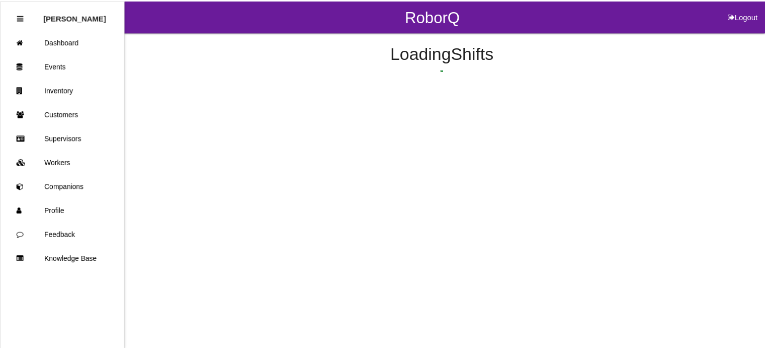
scroll to position [36, 0]
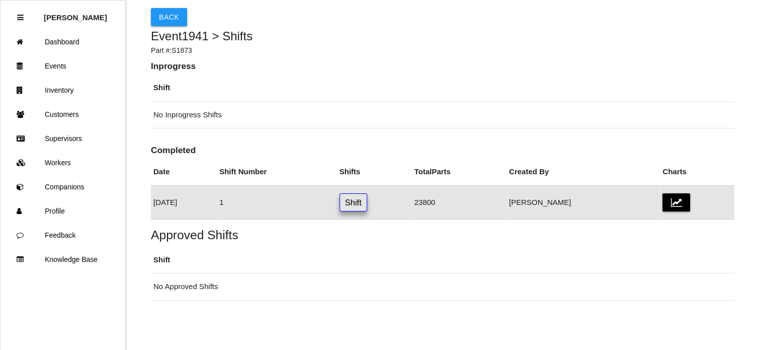
click at [367, 205] on link "Shift" at bounding box center [353, 202] width 28 height 19
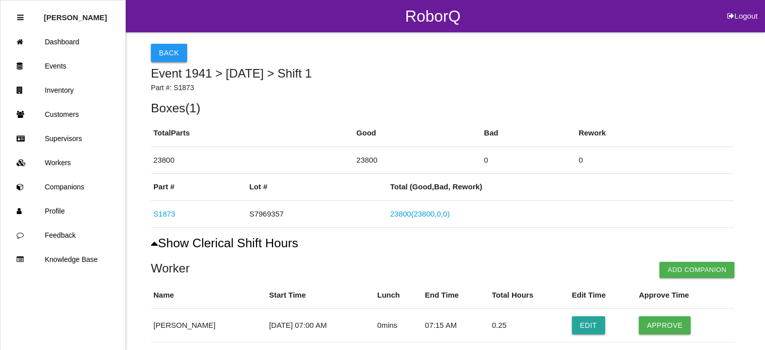
click at [167, 46] on button "Back" at bounding box center [169, 53] width 36 height 18
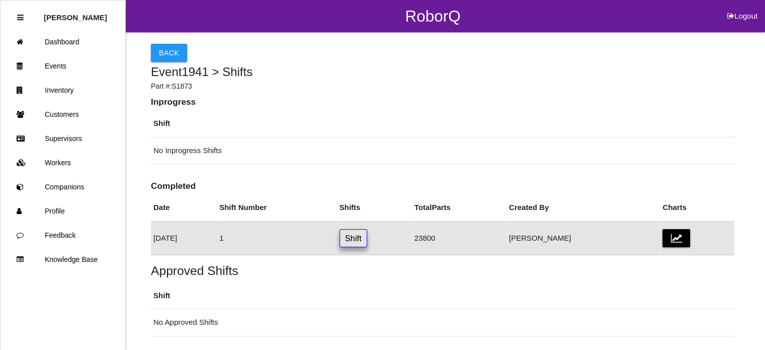
scroll to position [36, 0]
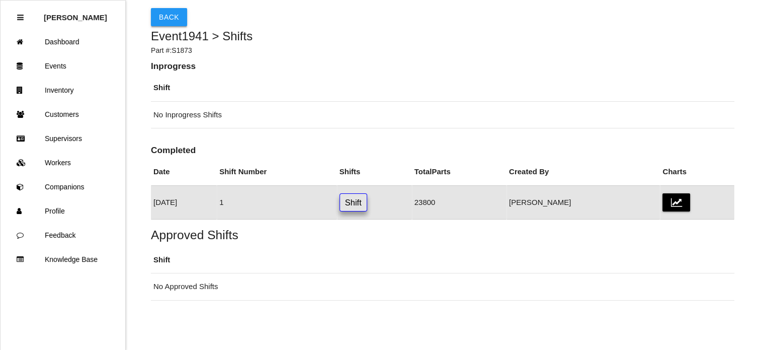
click at [163, 18] on button "Back" at bounding box center [169, 17] width 36 height 18
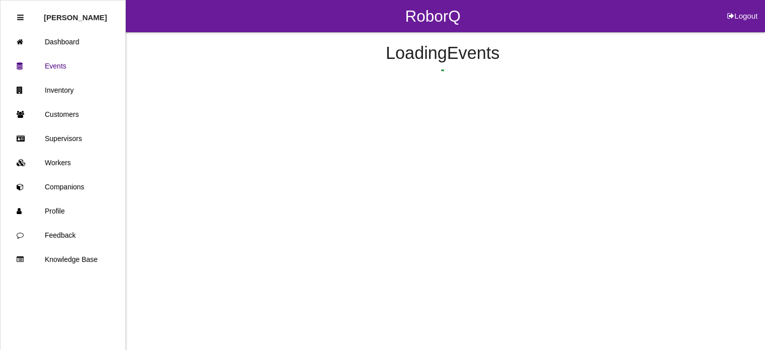
scroll to position [53, 0]
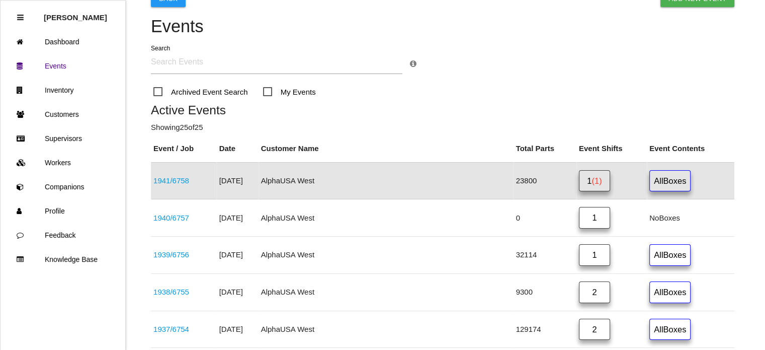
click at [660, 180] on link "All Boxes" at bounding box center [669, 181] width 41 height 22
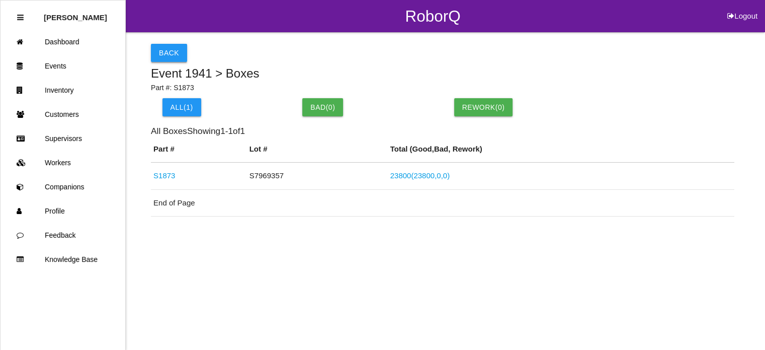
click at [165, 50] on button "Back" at bounding box center [169, 53] width 36 height 18
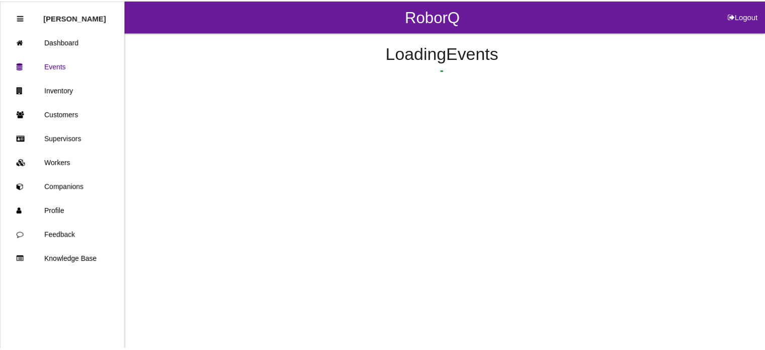
scroll to position [53, 0]
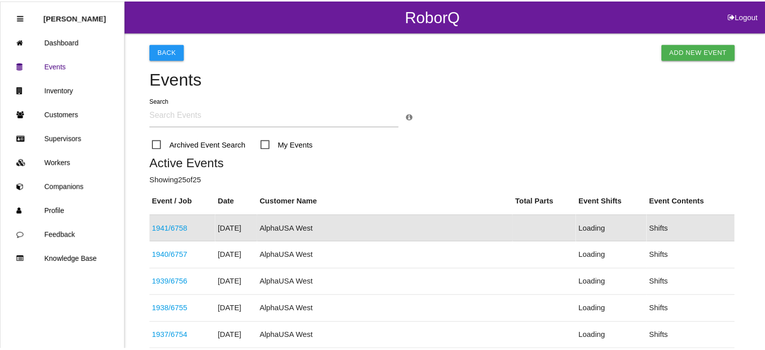
scroll to position [53, 0]
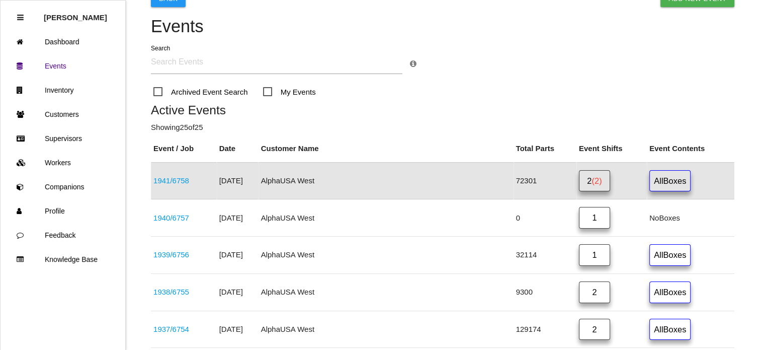
click at [184, 62] on input "text" at bounding box center [276, 62] width 251 height 23
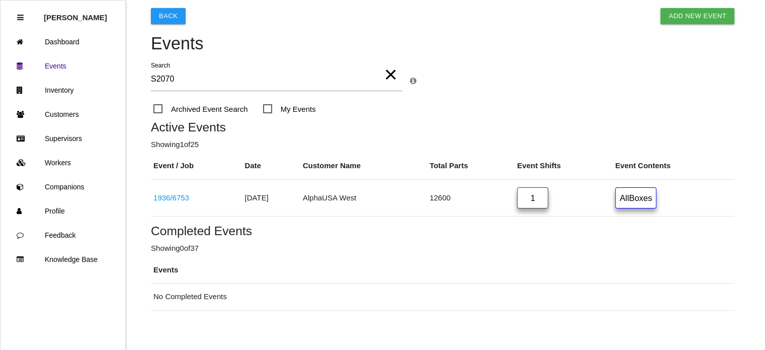
scroll to position [46, 0]
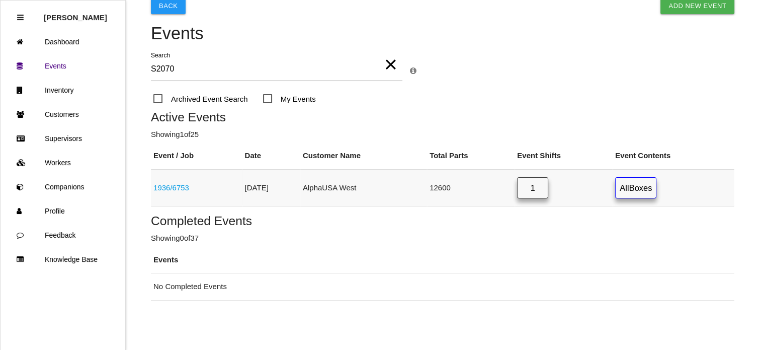
type input "S2070"
click at [542, 182] on link "1" at bounding box center [532, 188] width 31 height 22
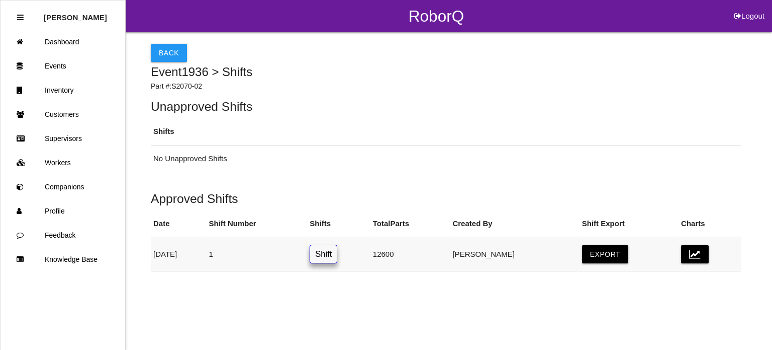
click at [337, 260] on link "Shift" at bounding box center [324, 253] width 28 height 19
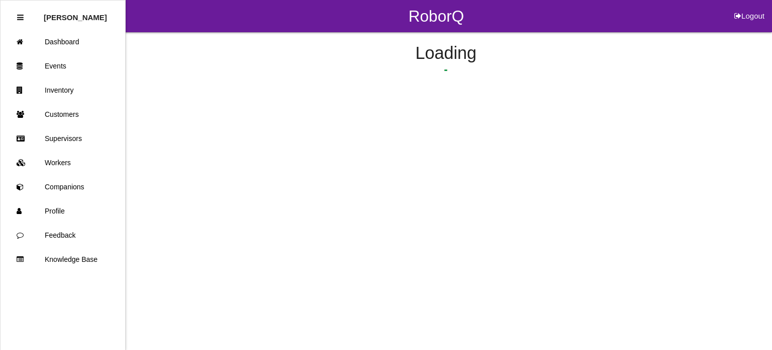
click at [358, 148] on html "RoborQ Logout Rosie Blandino Dashboard Events Inventory Customers Supervisors W…" at bounding box center [386, 74] width 772 height 148
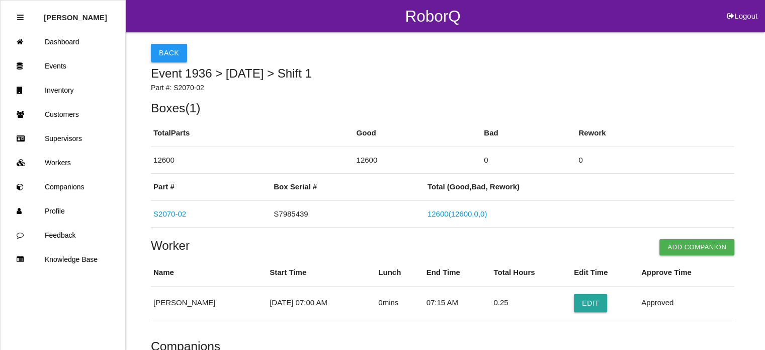
click at [167, 47] on button "Back" at bounding box center [169, 53] width 36 height 18
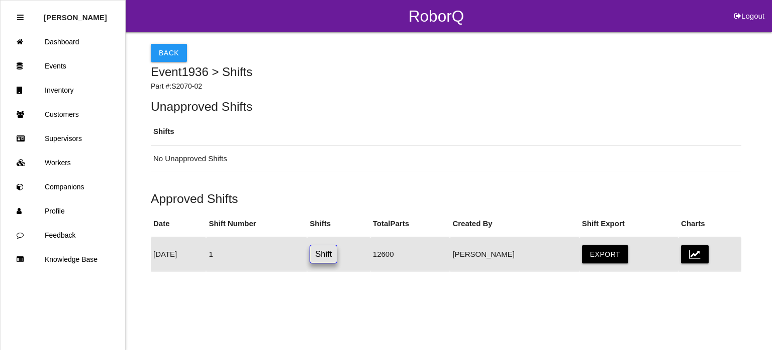
click at [167, 47] on button "Back" at bounding box center [169, 53] width 36 height 18
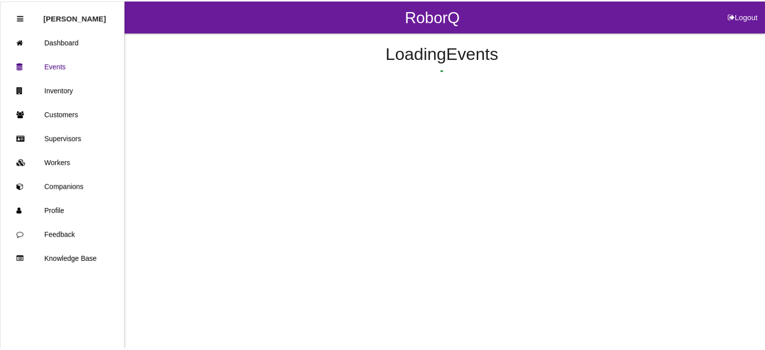
scroll to position [187, 0]
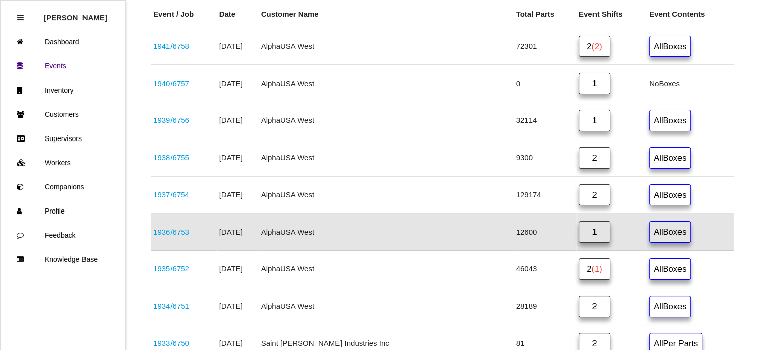
click at [579, 223] on link "1" at bounding box center [594, 232] width 31 height 22
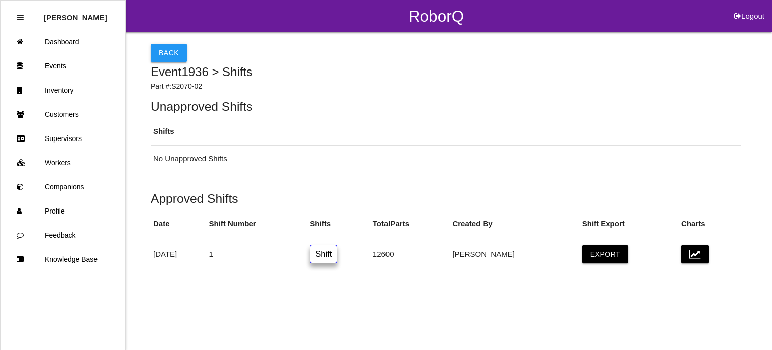
click at [169, 48] on button "Back" at bounding box center [169, 53] width 36 height 18
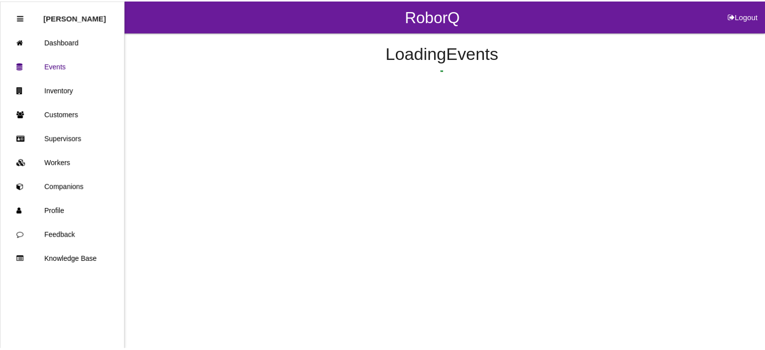
scroll to position [187, 0]
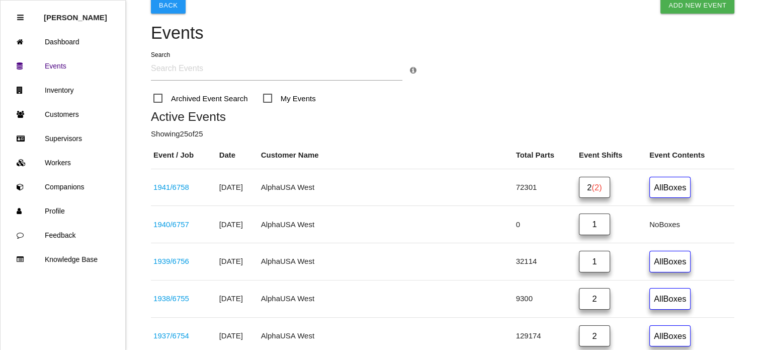
scroll to position [26, 0]
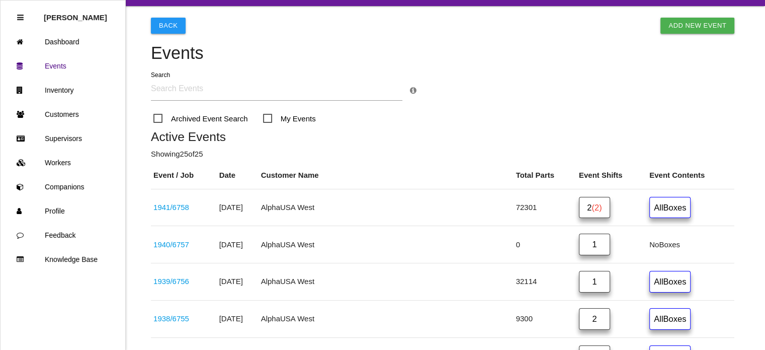
click at [262, 87] on input "text" at bounding box center [276, 88] width 251 height 23
type input "S2070"
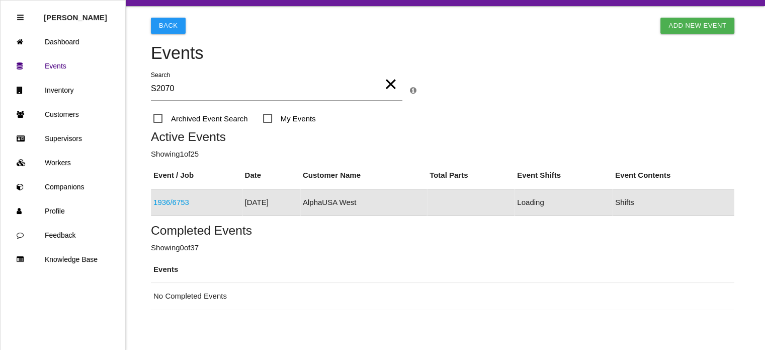
scroll to position [36, 0]
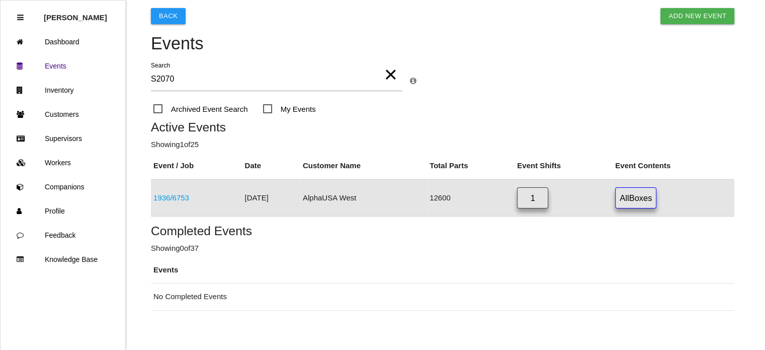
click at [541, 203] on link "1" at bounding box center [532, 198] width 31 height 22
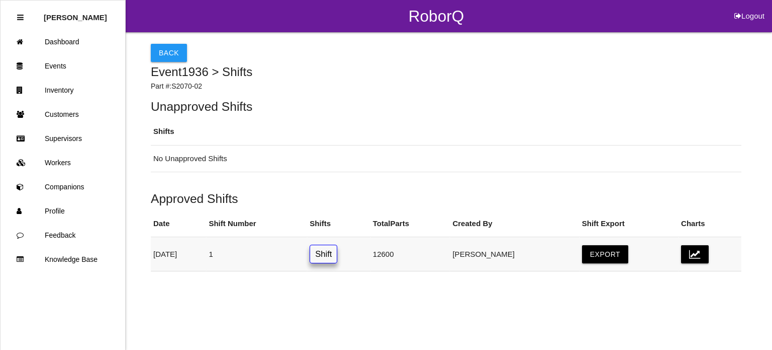
click at [337, 257] on link "Shift" at bounding box center [324, 253] width 28 height 19
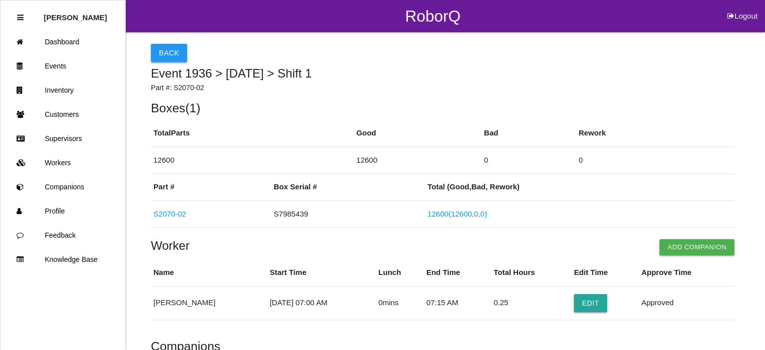
click at [171, 48] on button "Back" at bounding box center [169, 53] width 36 height 18
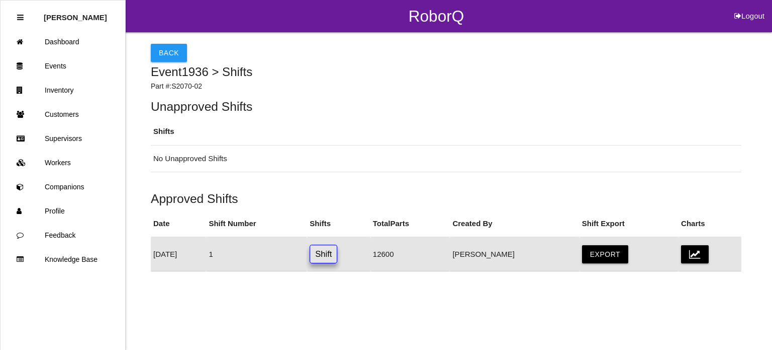
click at [171, 48] on button "Back" at bounding box center [169, 53] width 36 height 18
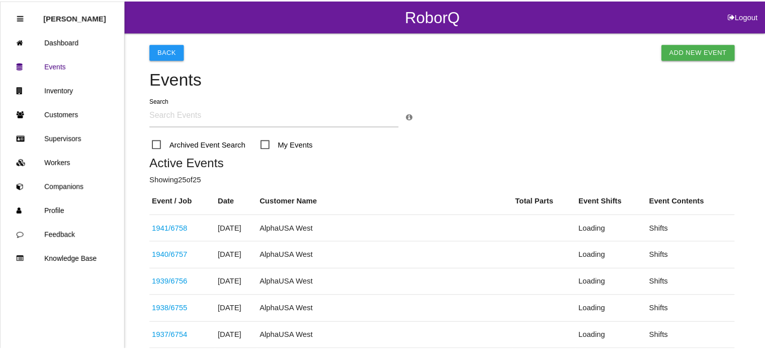
scroll to position [187, 0]
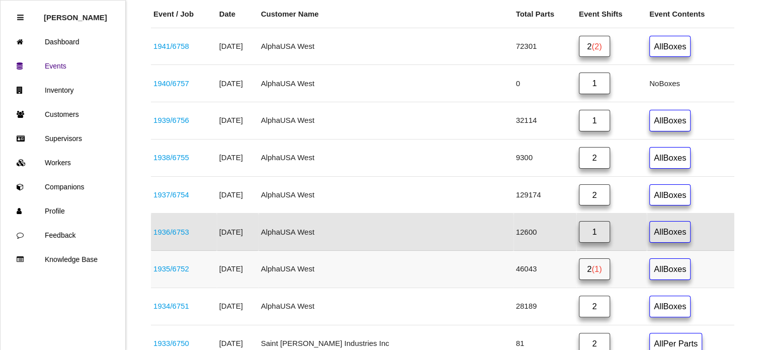
click at [591, 266] on span "(1)" at bounding box center [596, 268] width 10 height 9
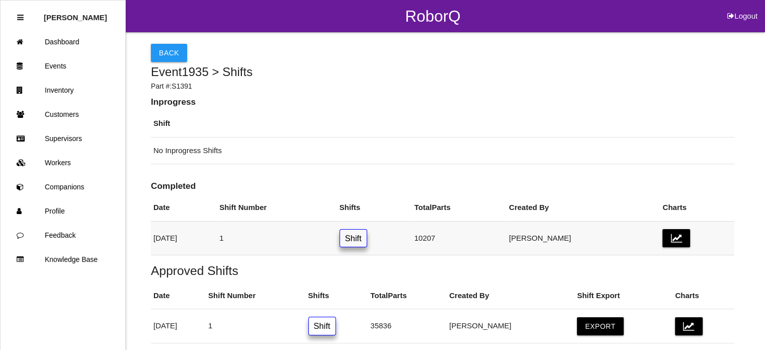
click at [367, 236] on link "Shift" at bounding box center [353, 238] width 28 height 19
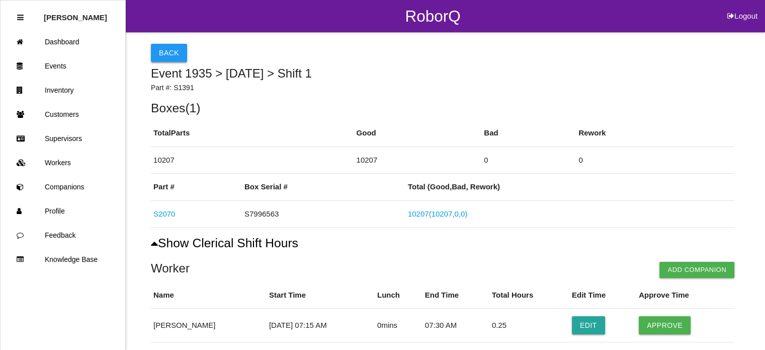
click at [170, 53] on button "Back" at bounding box center [169, 53] width 36 height 18
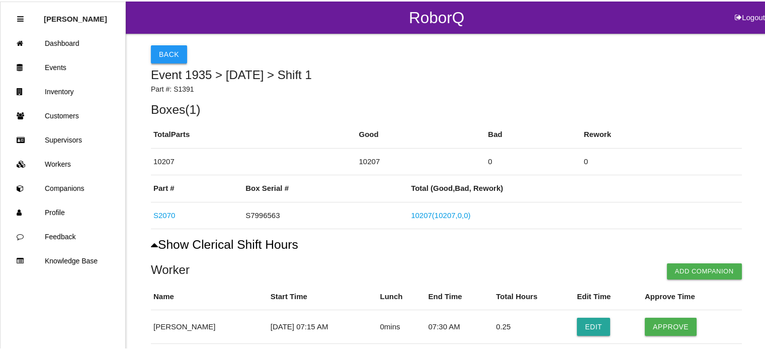
scroll to position [42, 0]
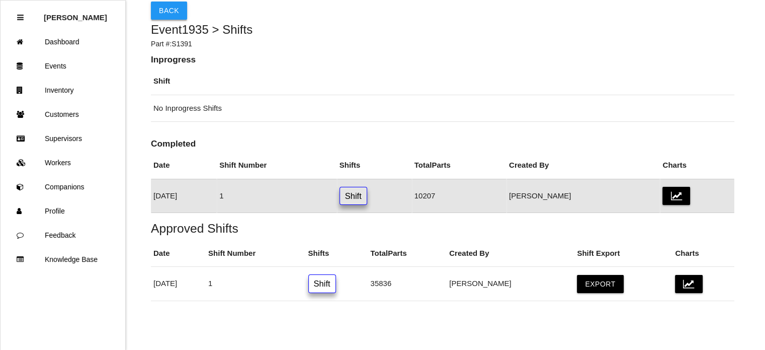
click at [170, 11] on button "Back" at bounding box center [169, 11] width 36 height 18
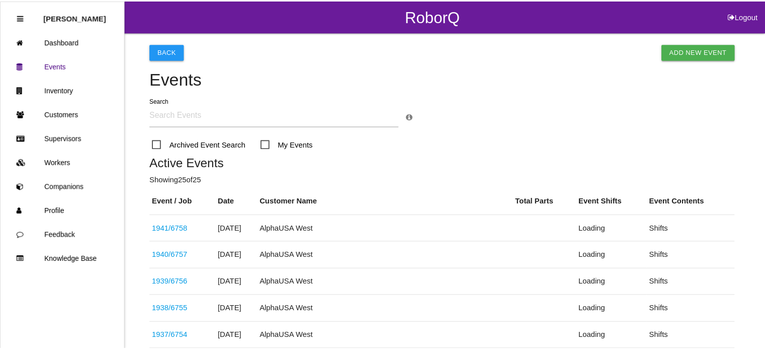
scroll to position [214, 0]
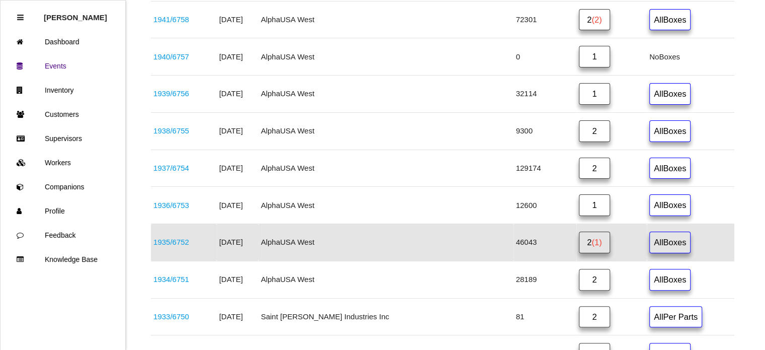
click at [591, 237] on span "(1)" at bounding box center [596, 241] width 10 height 9
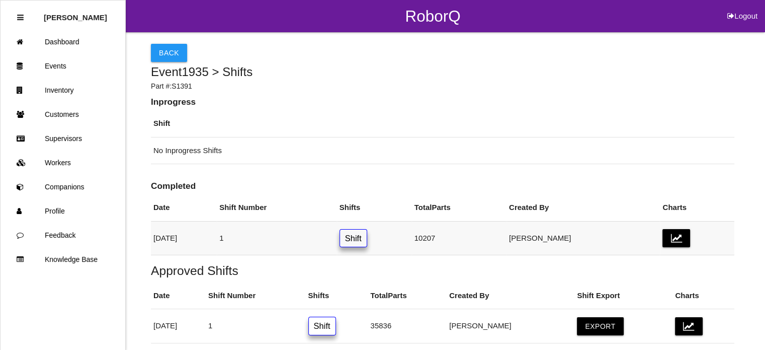
click at [367, 231] on link "Shift" at bounding box center [353, 238] width 28 height 19
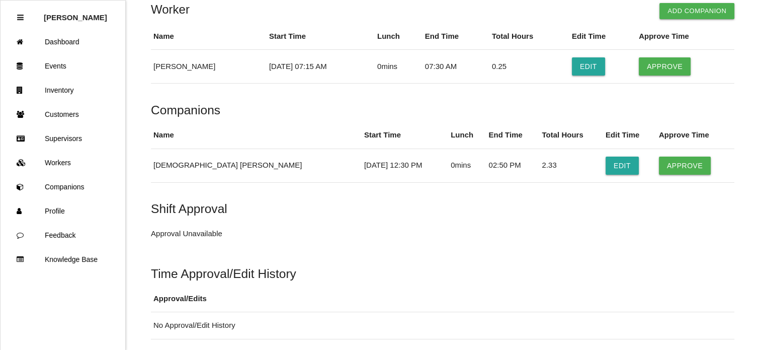
scroll to position [228, 0]
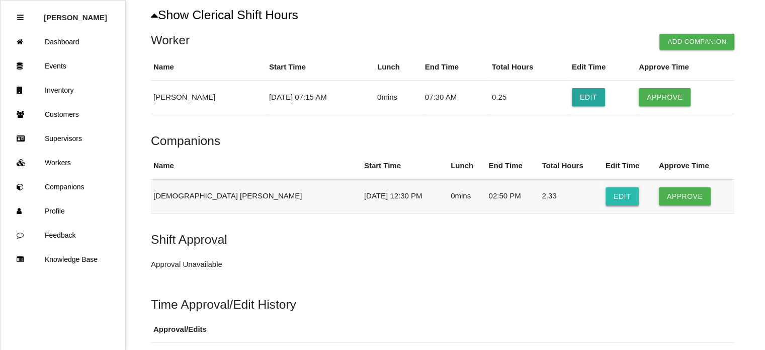
click at [606, 192] on button "Edit" at bounding box center [622, 196] width 33 height 18
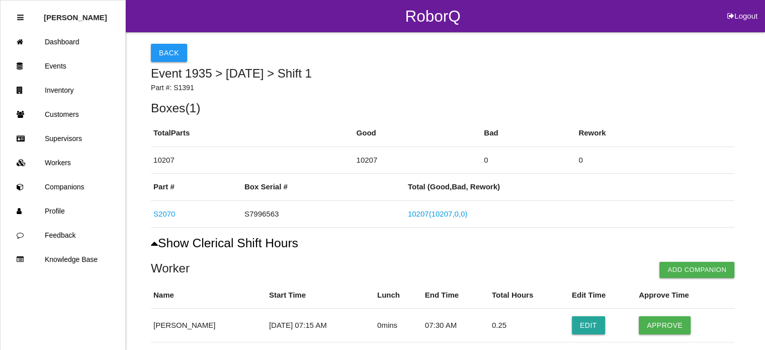
select select "12"
select select "30"
select select "2"
select select "50"
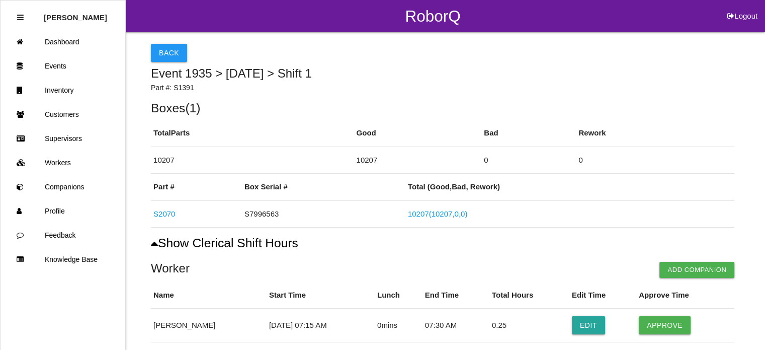
select select "2"
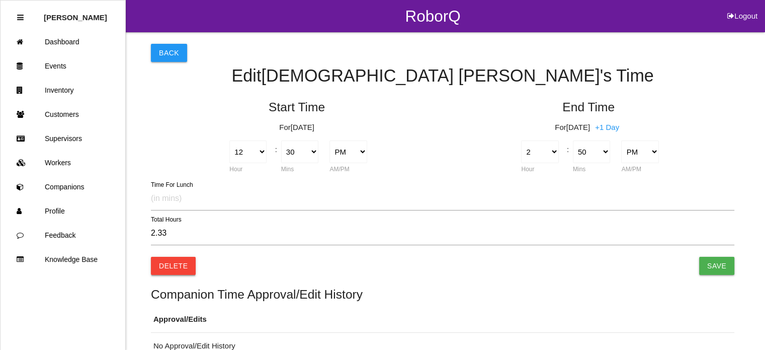
click at [167, 264] on button "Delete" at bounding box center [173, 265] width 45 height 18
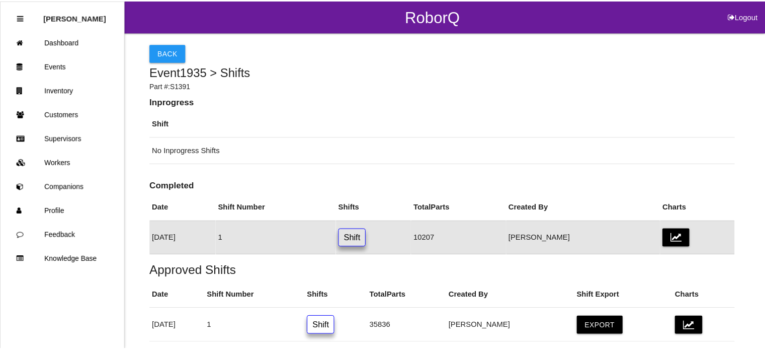
scroll to position [42, 0]
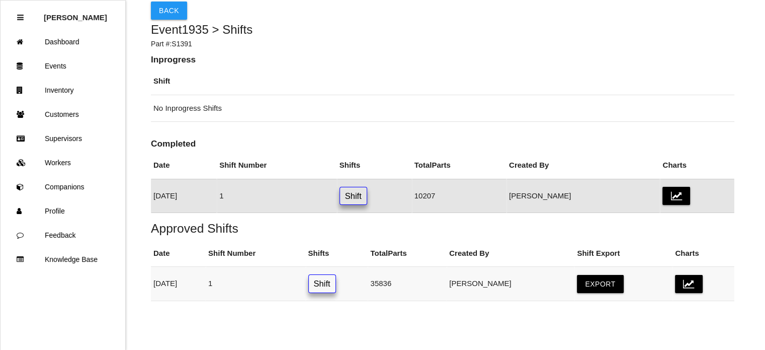
click at [336, 282] on link "Shift" at bounding box center [322, 283] width 28 height 19
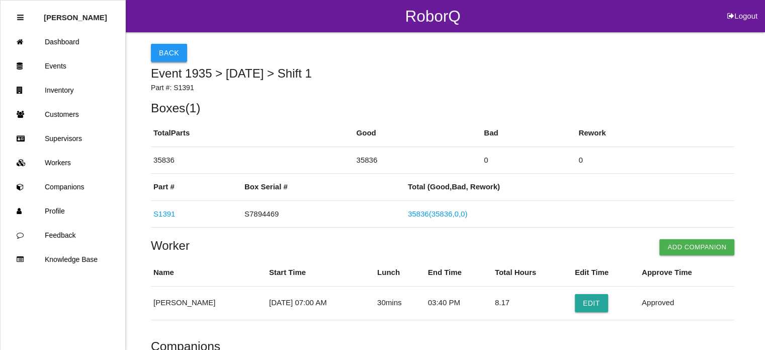
click at [166, 50] on button "Back" at bounding box center [169, 53] width 36 height 18
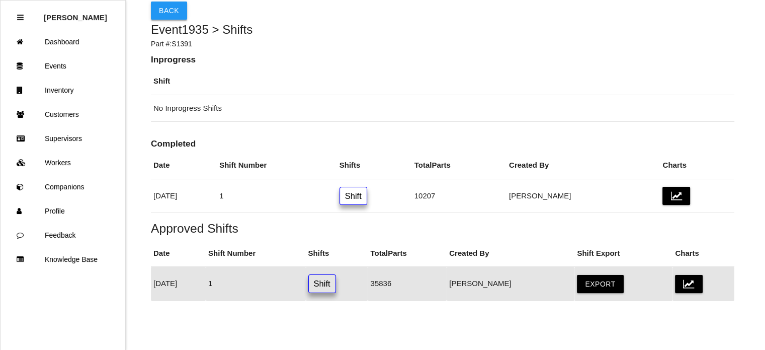
click at [161, 11] on button "Back" at bounding box center [169, 11] width 36 height 18
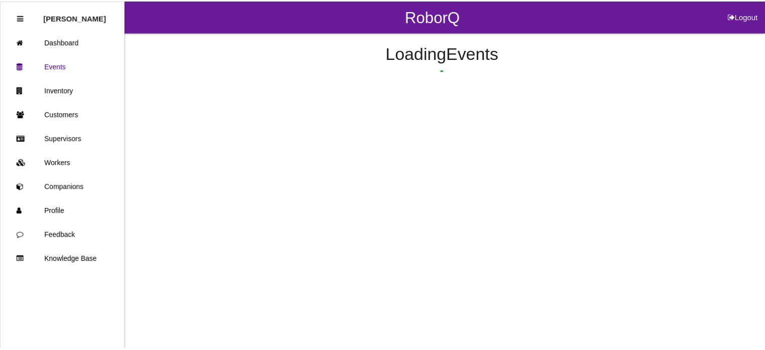
scroll to position [214, 0]
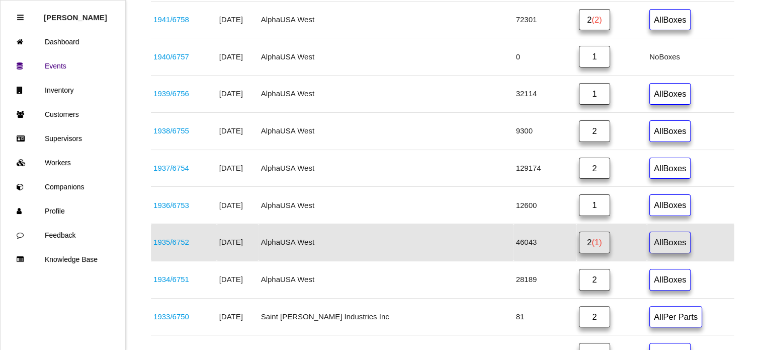
click at [591, 237] on span "(1)" at bounding box center [596, 241] width 10 height 9
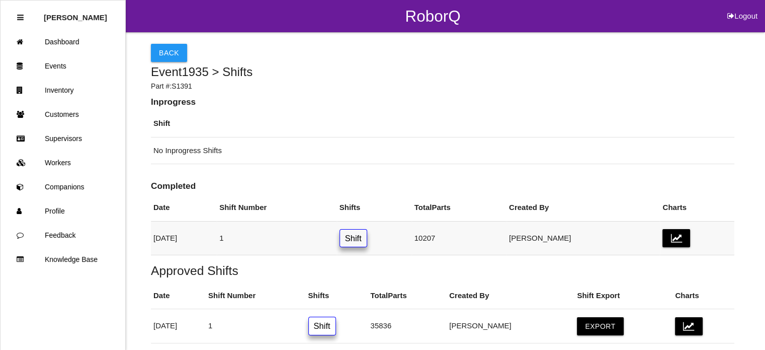
click at [367, 237] on link "Shift" at bounding box center [353, 238] width 28 height 19
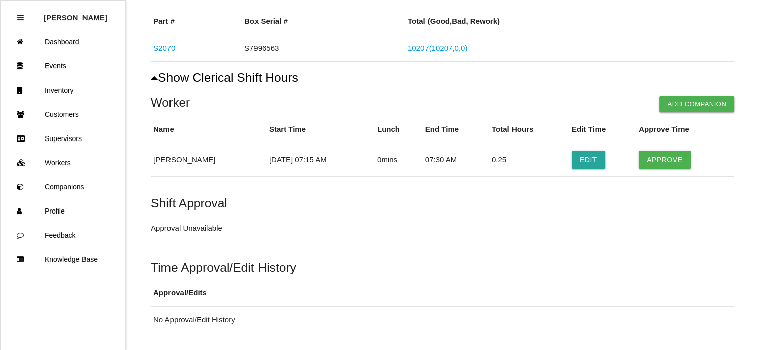
scroll to position [167, 0]
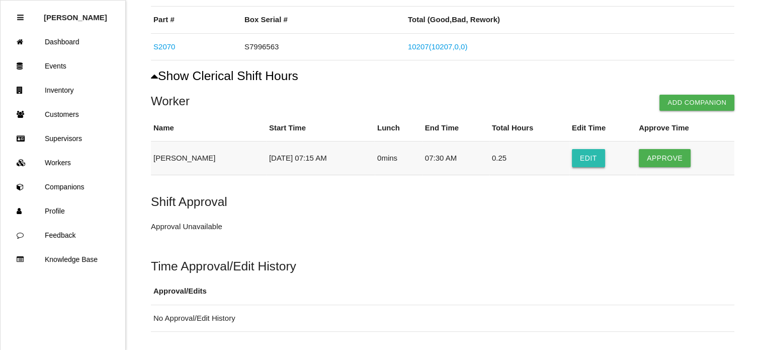
click at [590, 149] on button "Edit" at bounding box center [588, 158] width 33 height 18
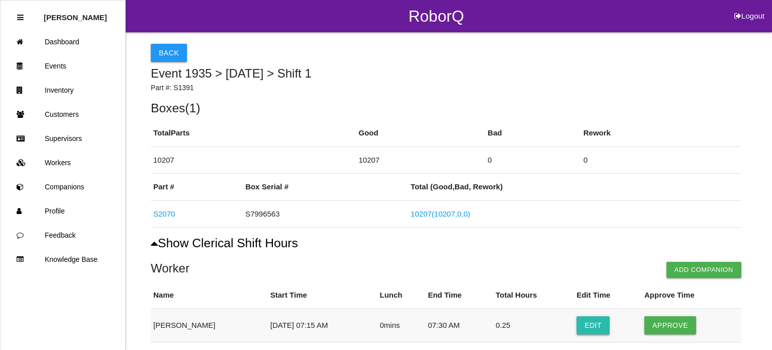
select select "7"
select select "15"
select select "7"
select select "30"
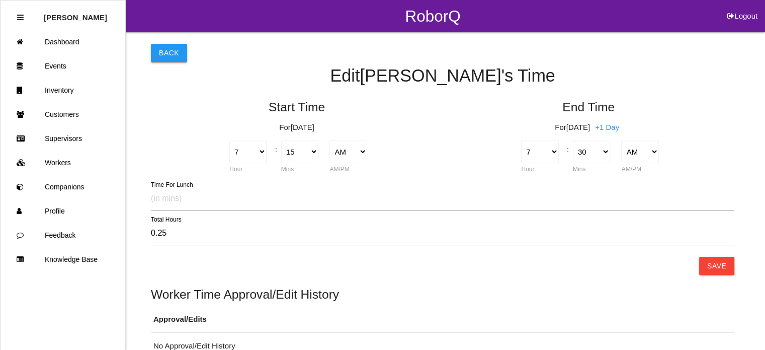
click at [161, 50] on button "Back" at bounding box center [169, 53] width 36 height 18
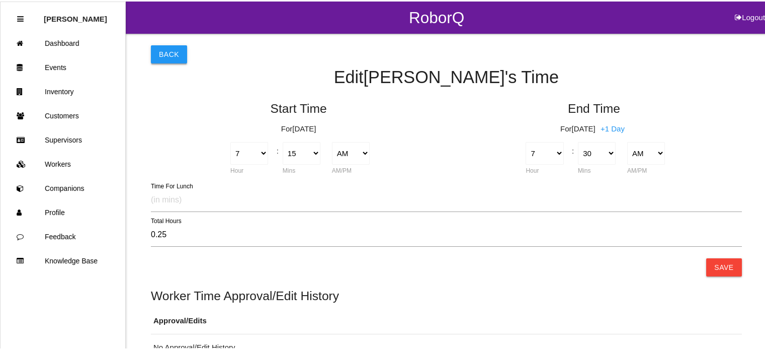
scroll to position [91, 0]
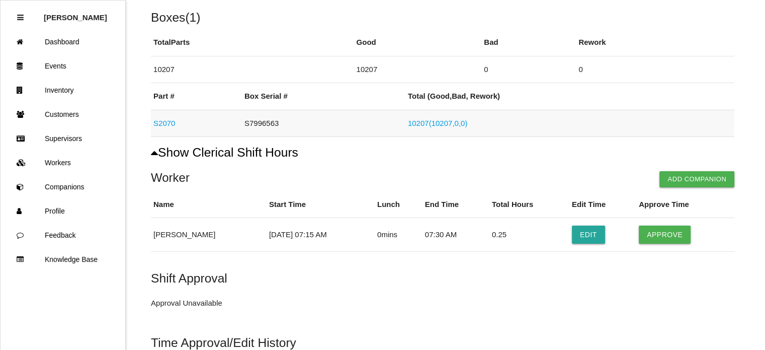
click at [422, 127] on link "10207 ( 10207 , 0 , 0 )" at bounding box center [437, 123] width 59 height 9
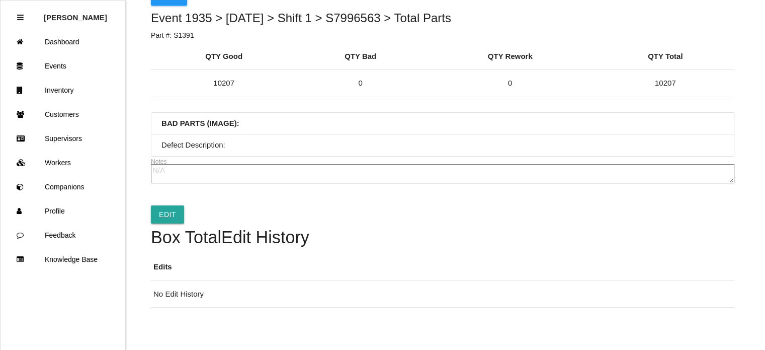
scroll to position [63, 0]
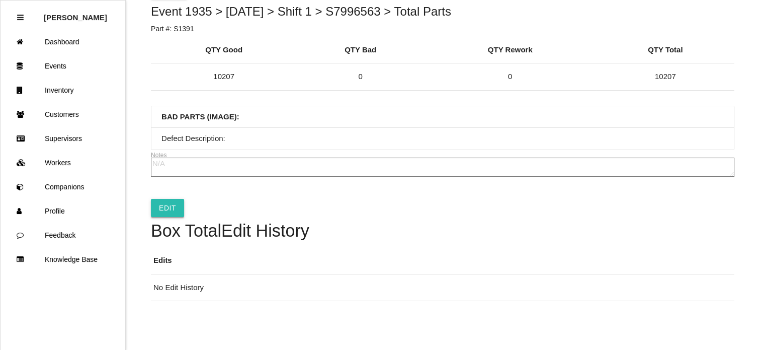
click at [161, 205] on link "Edit" at bounding box center [167, 208] width 33 height 18
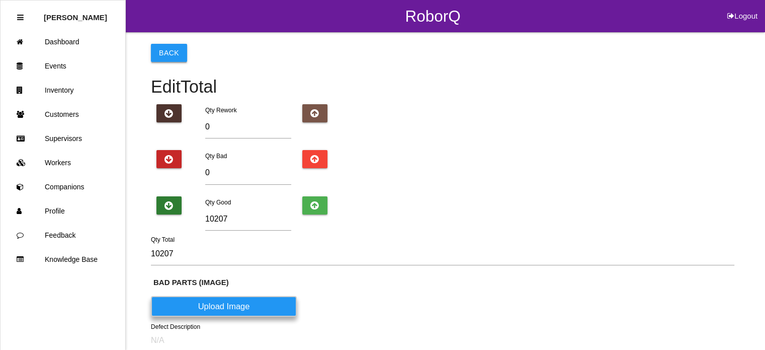
click at [164, 54] on button "Back" at bounding box center [169, 53] width 36 height 18
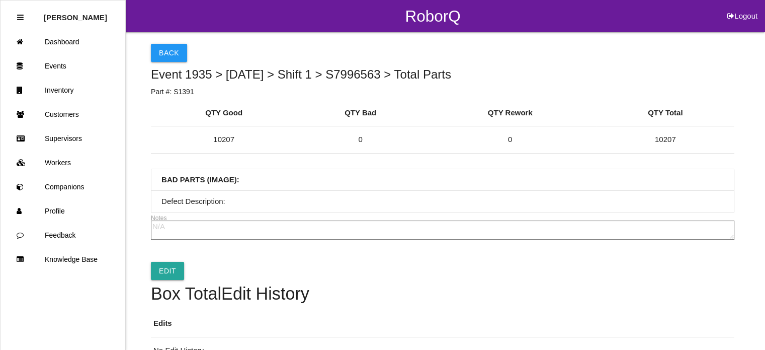
click at [164, 54] on button "Back" at bounding box center [169, 53] width 36 height 18
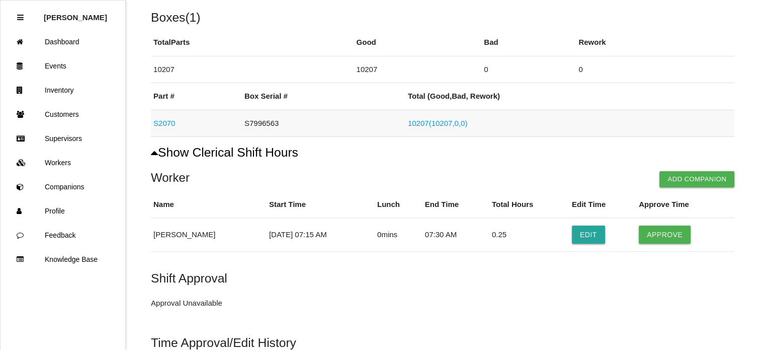
click at [157, 123] on link "S2070" at bounding box center [164, 123] width 22 height 9
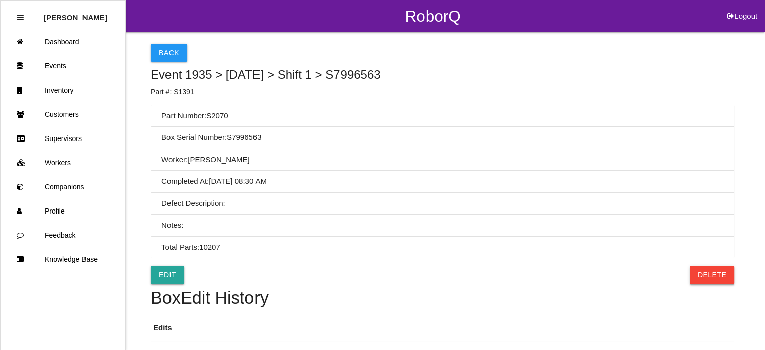
click at [714, 273] on button "Delete" at bounding box center [712, 275] width 45 height 18
click at [714, 273] on button "Confirm" at bounding box center [708, 275] width 51 height 18
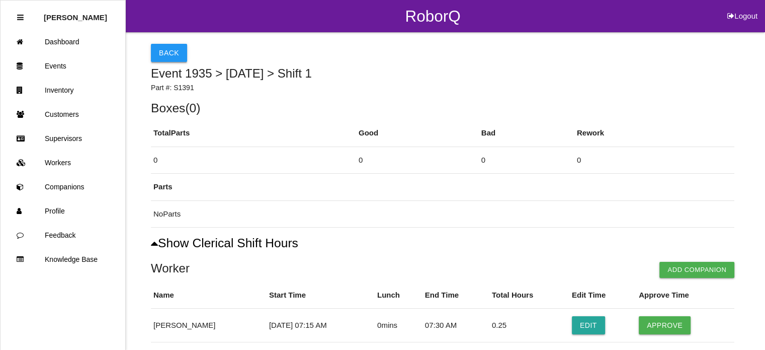
click at [172, 54] on button "Back" at bounding box center [169, 53] width 36 height 18
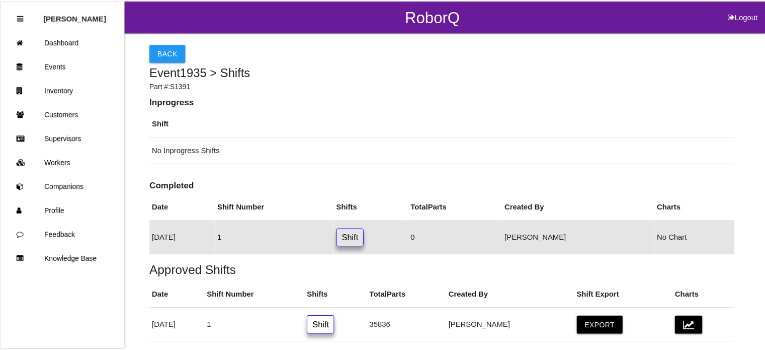
scroll to position [42, 0]
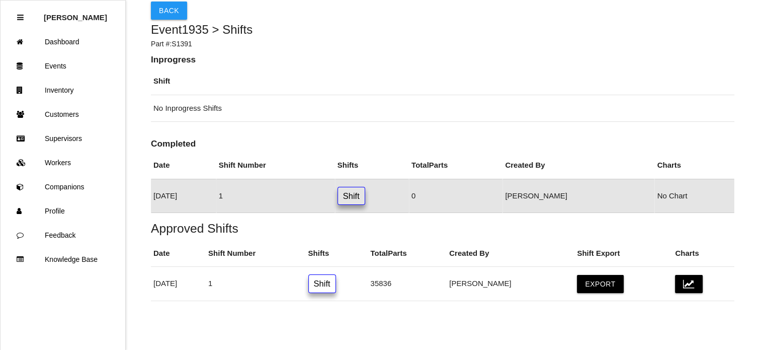
click at [168, 193] on td "[DATE]" at bounding box center [183, 196] width 65 height 34
click at [169, 5] on button "Back" at bounding box center [169, 11] width 36 height 18
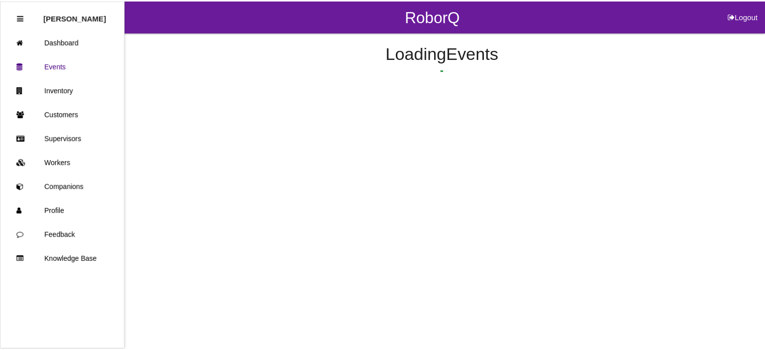
scroll to position [214, 0]
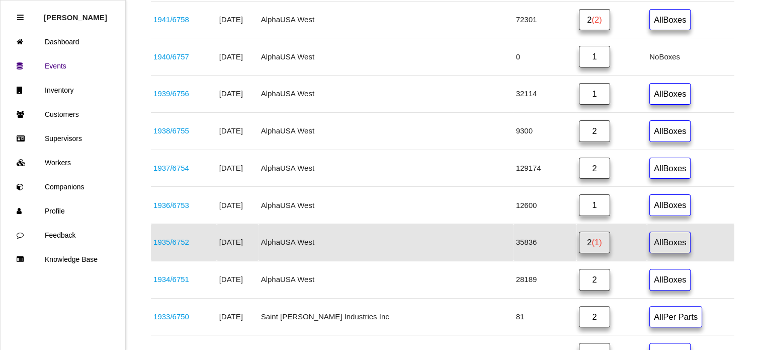
click at [177, 239] on link "1935 / 6752" at bounding box center [171, 241] width 36 height 9
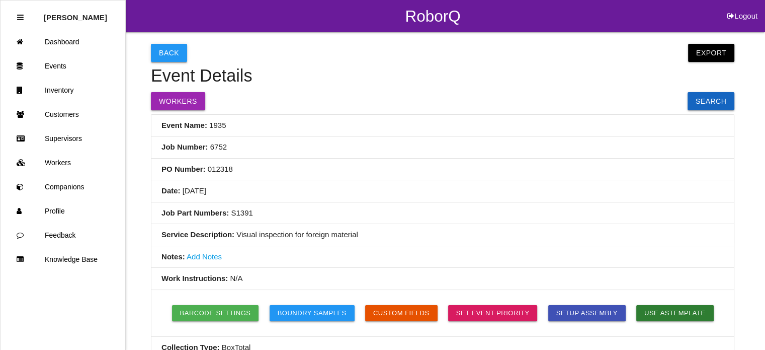
click at [153, 49] on button "Back" at bounding box center [169, 53] width 36 height 18
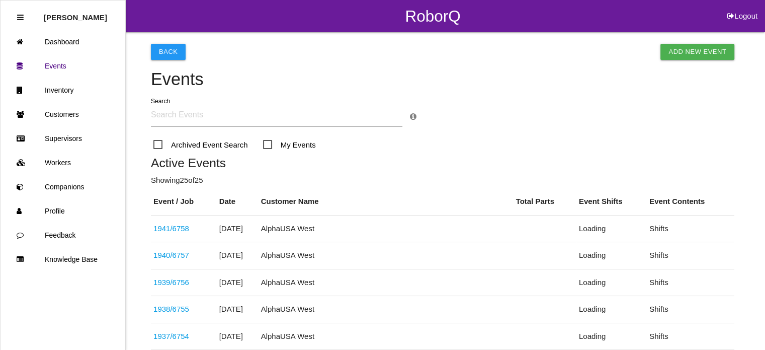
scroll to position [214, 0]
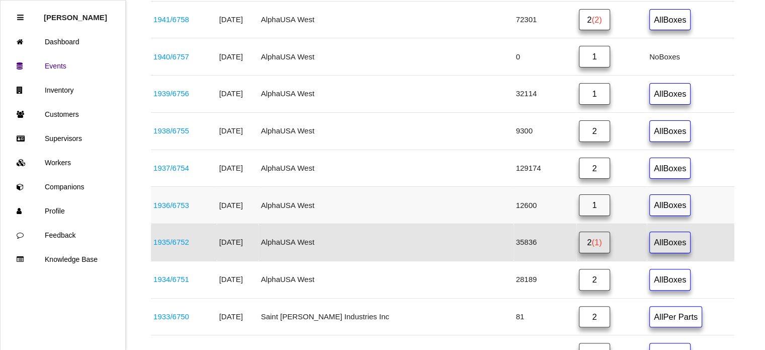
click at [582, 204] on link "1" at bounding box center [594, 205] width 31 height 22
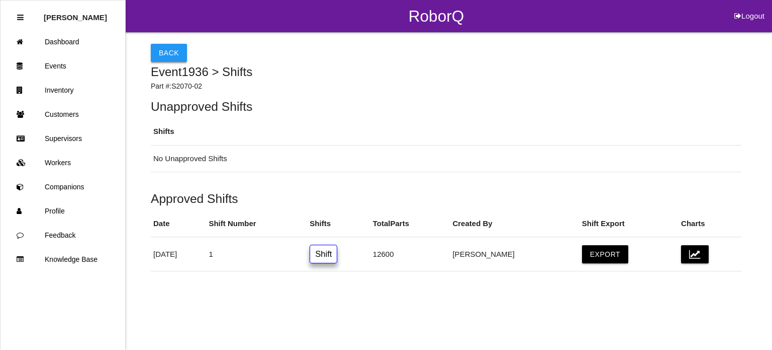
click at [163, 46] on button "Back" at bounding box center [169, 53] width 36 height 18
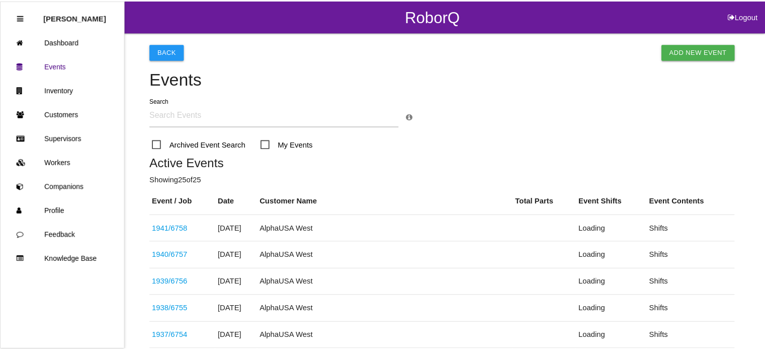
scroll to position [187, 0]
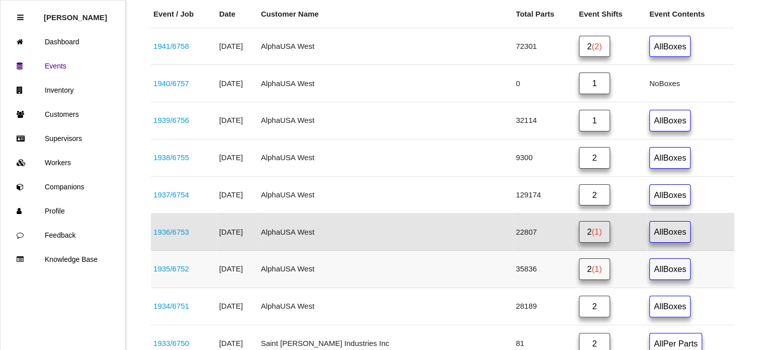
click at [585, 259] on link "2 (1)" at bounding box center [594, 269] width 31 height 22
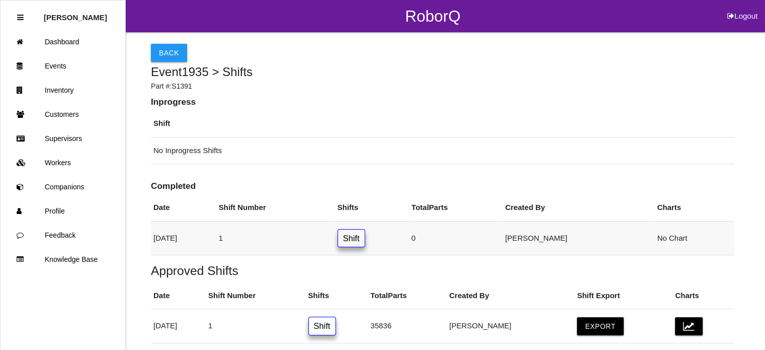
click at [391, 226] on td "Shift" at bounding box center [372, 238] width 74 height 34
click at [365, 234] on link "Shift" at bounding box center [351, 238] width 28 height 19
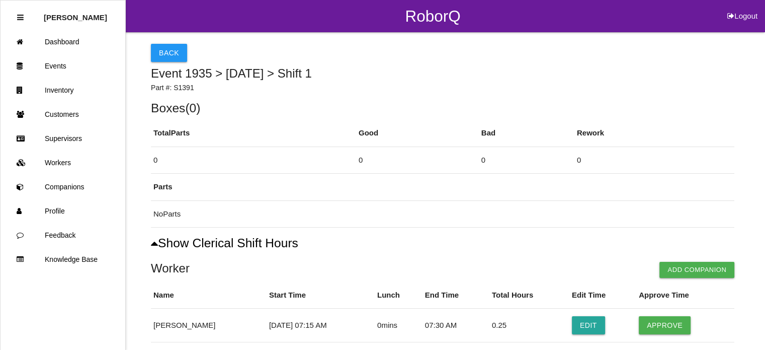
click at [167, 43] on div "Back Event 1935 > [DATE] > Shift 1 Part #: S1391 Boxes ( 0 ) Total Parts Good B…" at bounding box center [442, 265] width 583 height 466
click at [167, 51] on button "Back" at bounding box center [169, 53] width 36 height 18
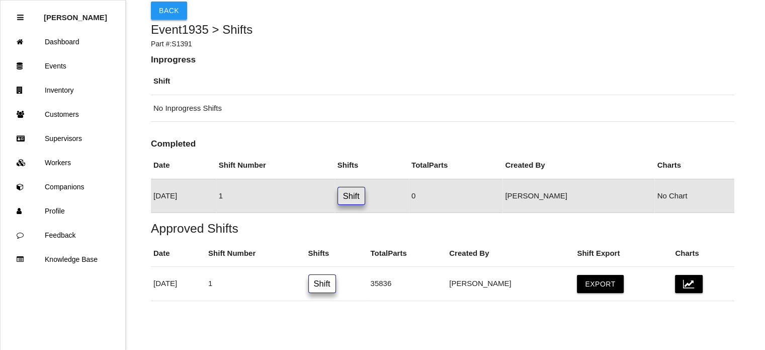
click at [160, 13] on button "Back" at bounding box center [169, 11] width 36 height 18
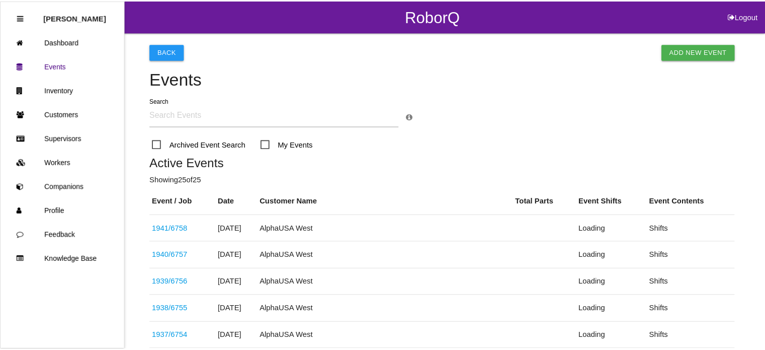
scroll to position [214, 0]
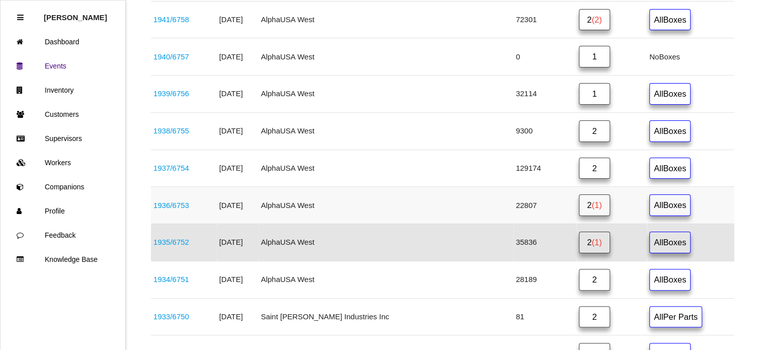
click at [591, 204] on span "(1)" at bounding box center [596, 204] width 10 height 9
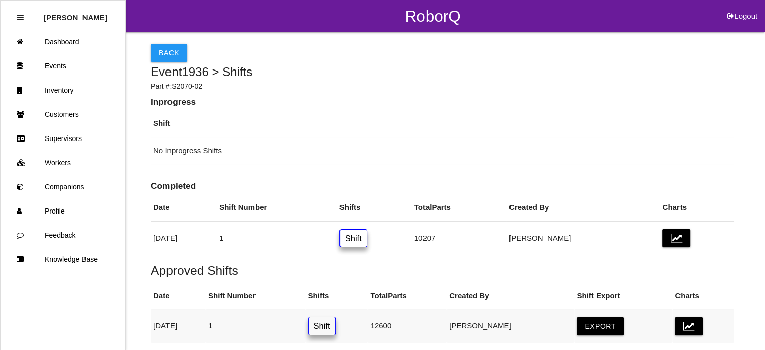
click at [336, 323] on link "Shift" at bounding box center [322, 325] width 28 height 19
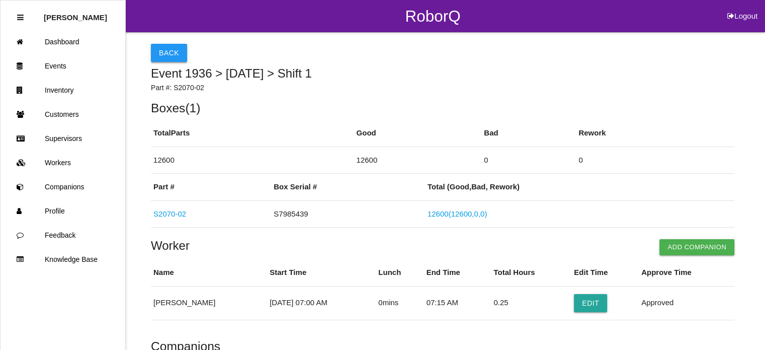
click at [164, 53] on button "Back" at bounding box center [169, 53] width 36 height 18
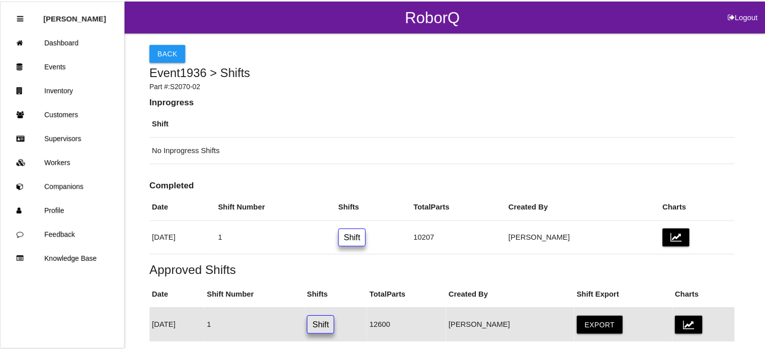
scroll to position [42, 0]
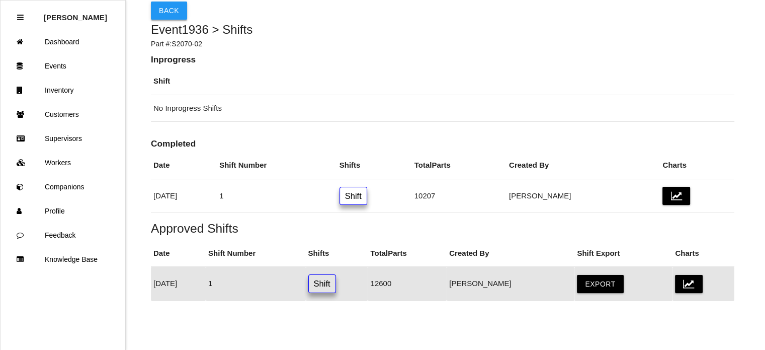
click at [166, 10] on button "Back" at bounding box center [169, 11] width 36 height 18
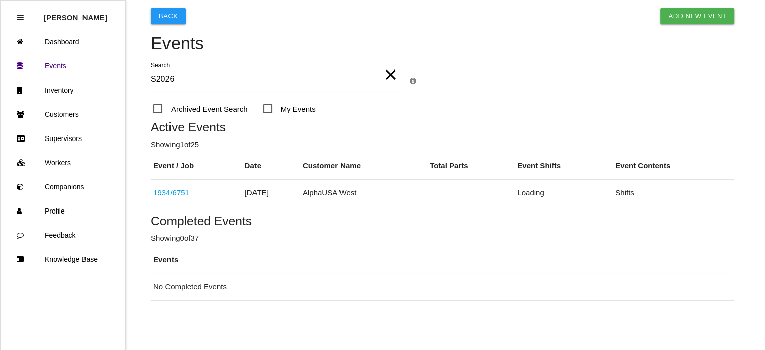
scroll to position [46, 0]
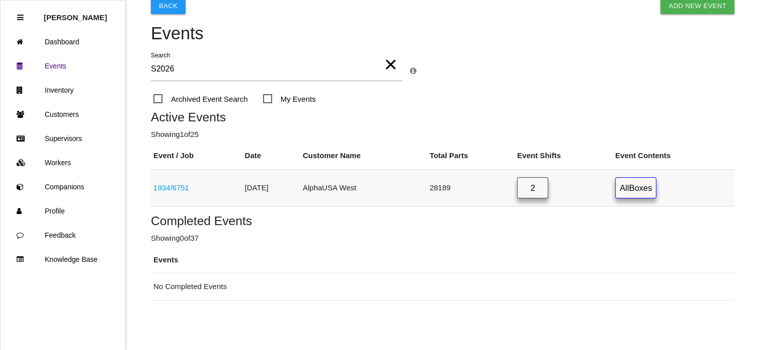
type input "S2026"
click at [547, 189] on link "2" at bounding box center [532, 188] width 31 height 22
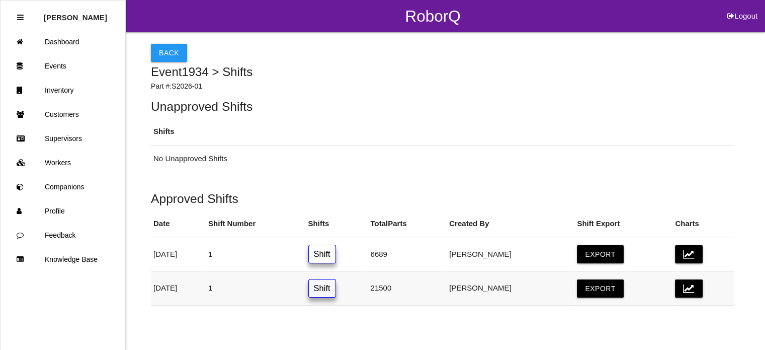
click at [336, 287] on link "Shift" at bounding box center [322, 288] width 28 height 19
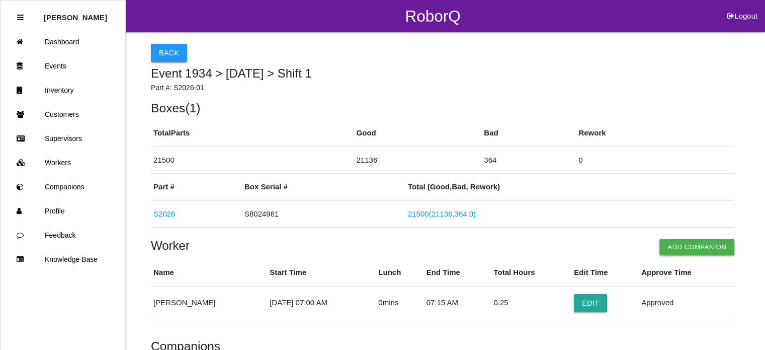
click at [167, 50] on button "Back" at bounding box center [169, 53] width 36 height 18
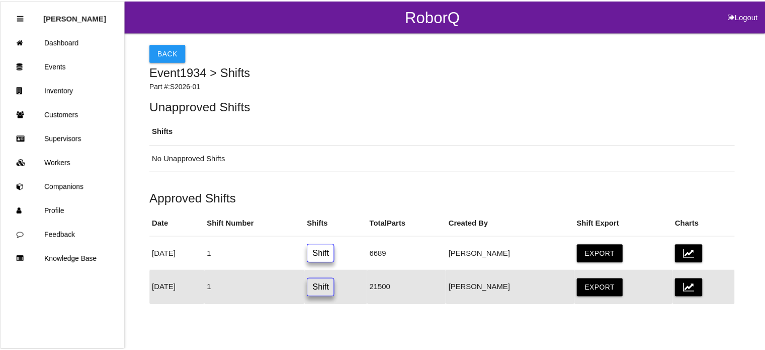
scroll to position [5, 0]
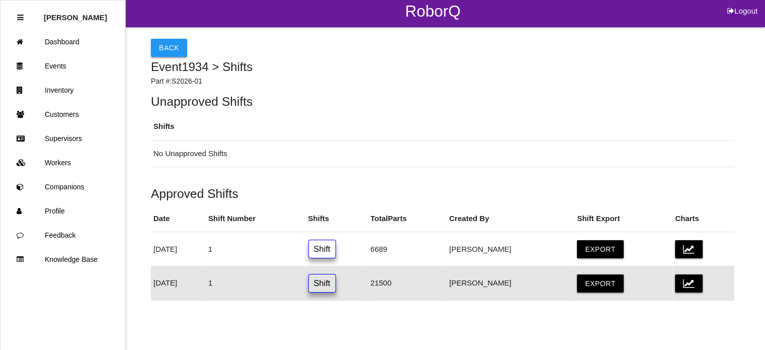
click at [164, 39] on button "Back" at bounding box center [169, 48] width 36 height 18
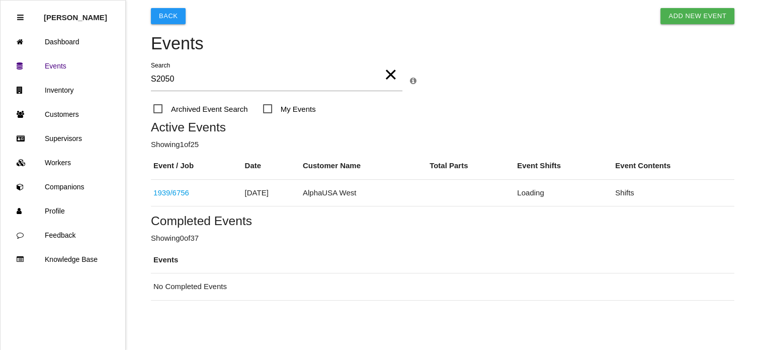
scroll to position [46, 0]
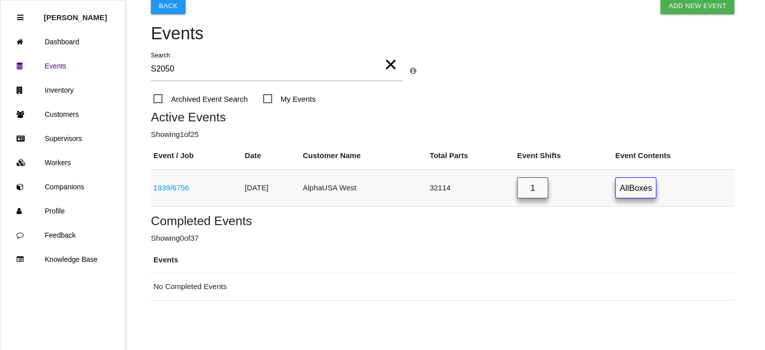
type input "S2050"
click at [548, 185] on link "1" at bounding box center [532, 188] width 31 height 22
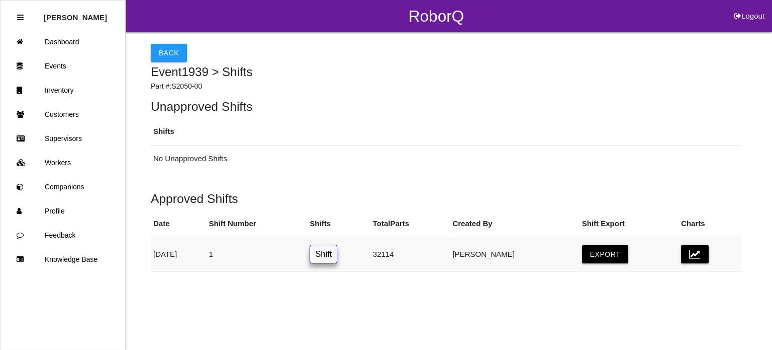
click at [337, 260] on link "Shift" at bounding box center [324, 253] width 28 height 19
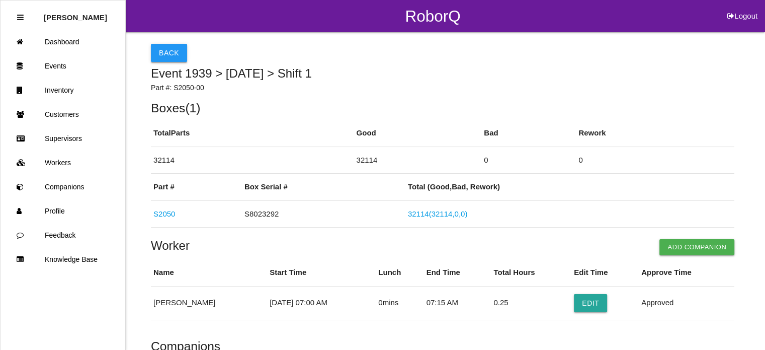
click at [171, 52] on button "Back" at bounding box center [169, 53] width 36 height 18
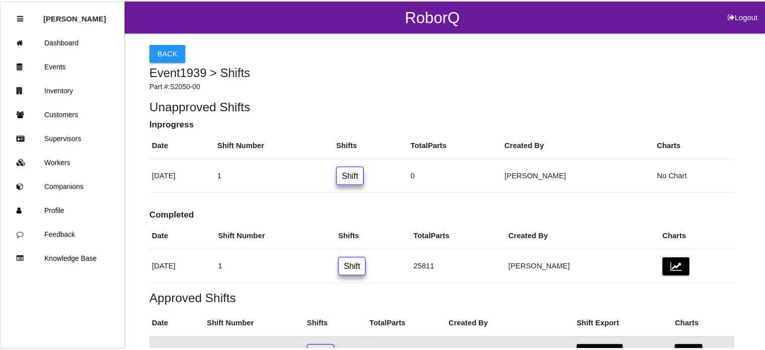
scroll to position [71, 0]
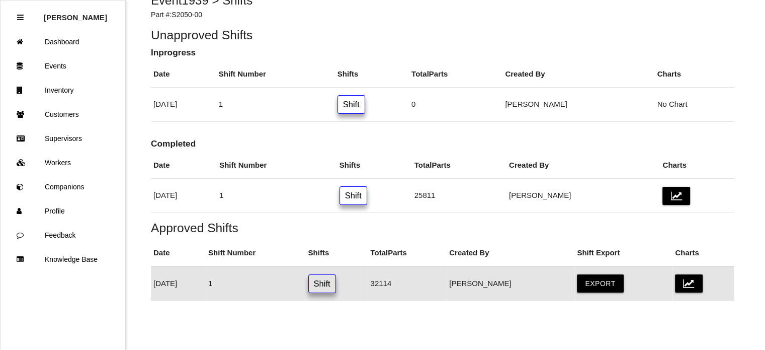
click at [171, 52] on b "Inprogress" at bounding box center [173, 52] width 45 height 10
click at [367, 196] on link "Shift" at bounding box center [353, 195] width 28 height 19
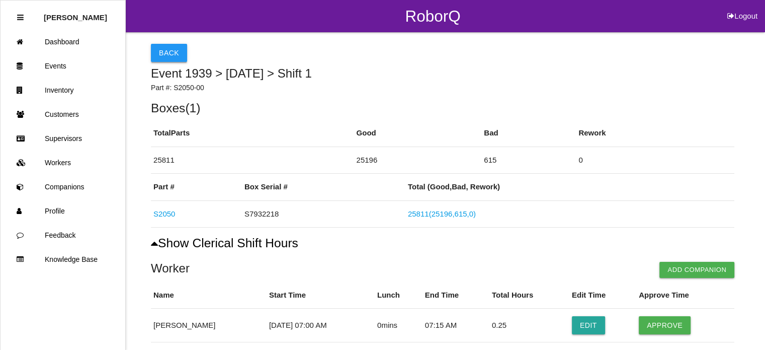
click at [174, 55] on button "Back" at bounding box center [169, 53] width 36 height 18
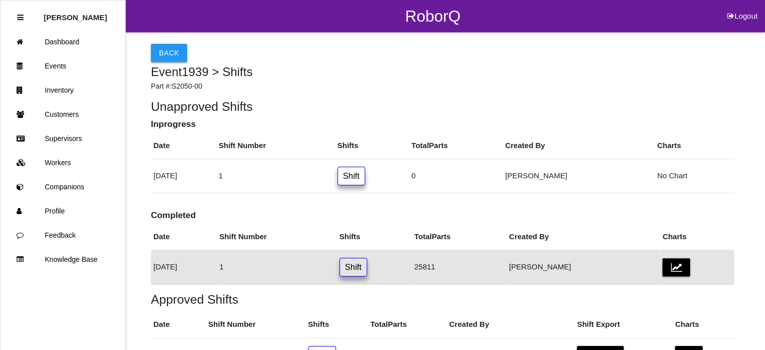
click at [168, 45] on button "Back" at bounding box center [169, 53] width 36 height 18
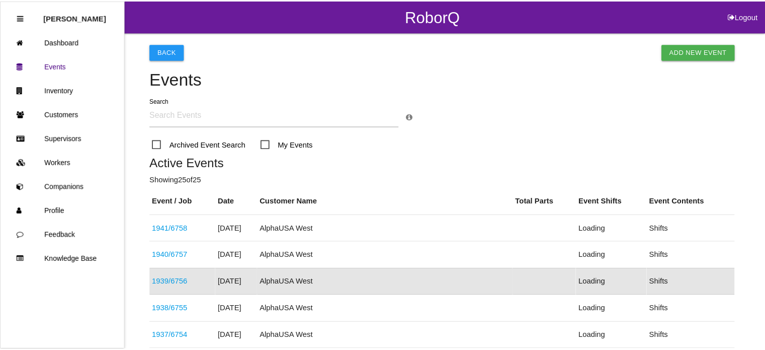
scroll to position [107, 0]
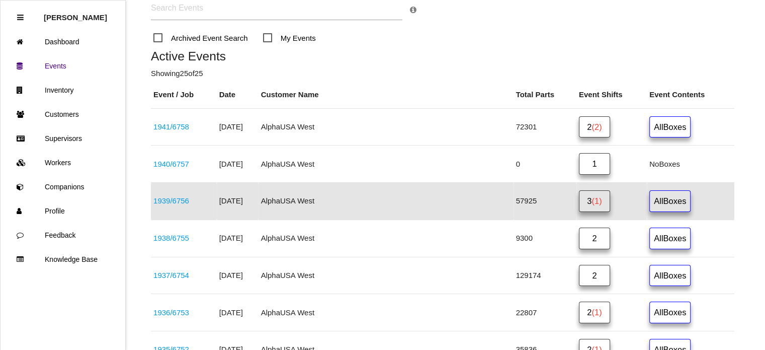
click at [219, 10] on input "text" at bounding box center [276, 8] width 251 height 23
type input "K9250H"
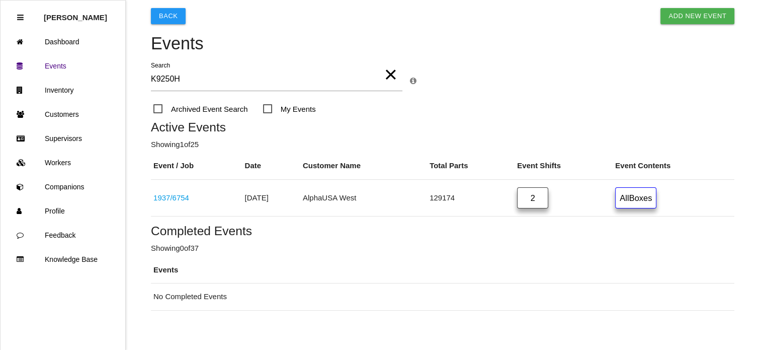
scroll to position [46, 0]
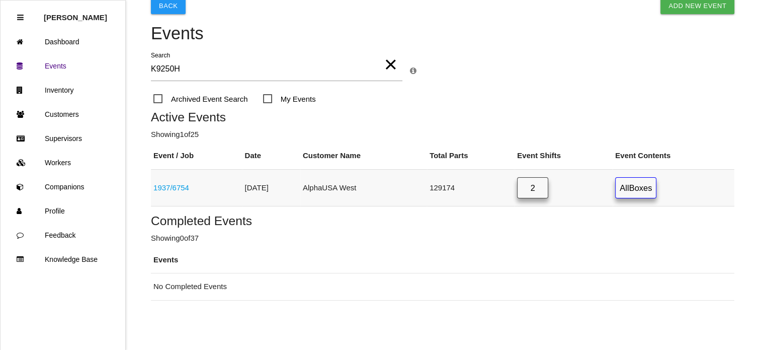
click at [545, 182] on link "2" at bounding box center [532, 188] width 31 height 22
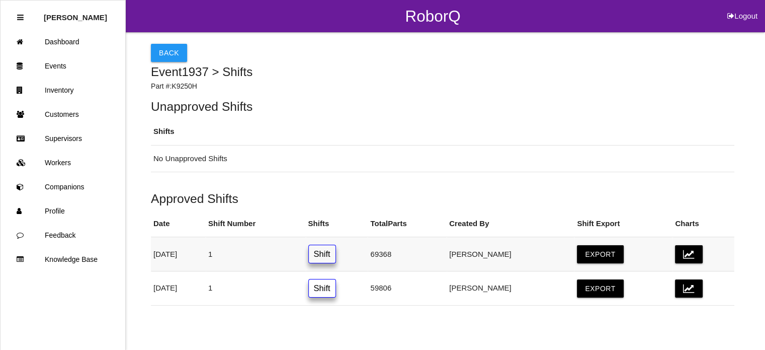
click at [336, 253] on link "Shift" at bounding box center [322, 253] width 28 height 19
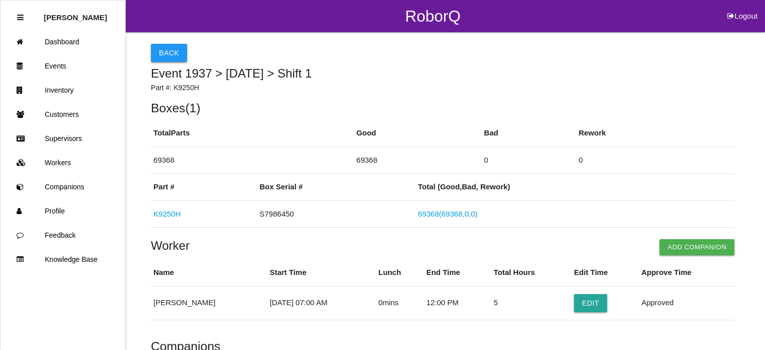
click at [167, 48] on button "Back" at bounding box center [169, 53] width 36 height 18
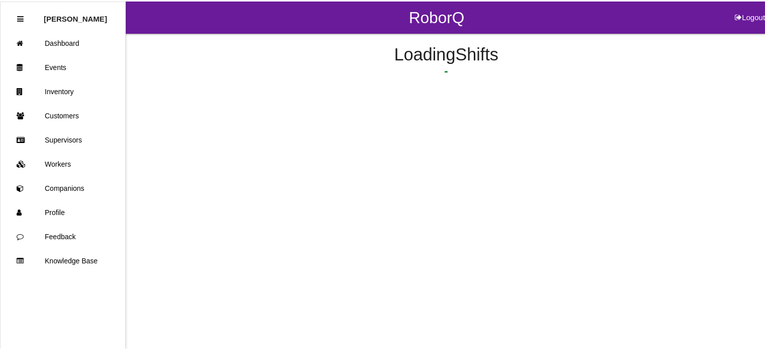
scroll to position [5, 0]
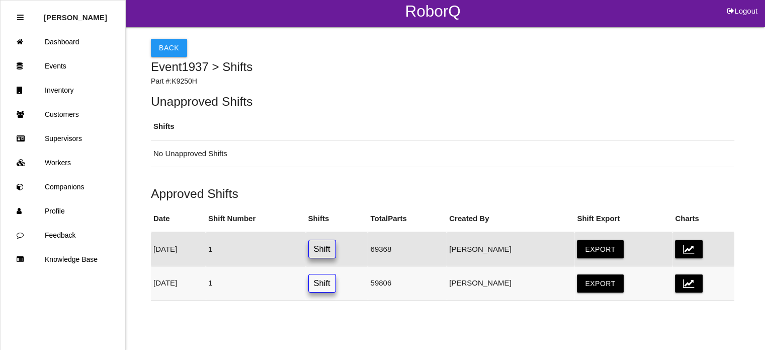
click at [336, 278] on link "Shift" at bounding box center [322, 283] width 28 height 19
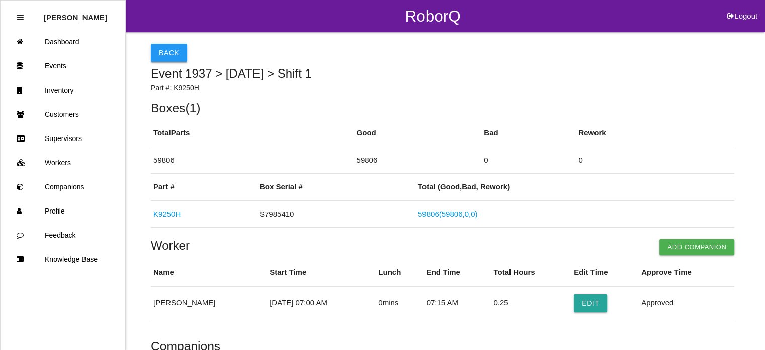
click at [170, 48] on button "Back" at bounding box center [169, 53] width 36 height 18
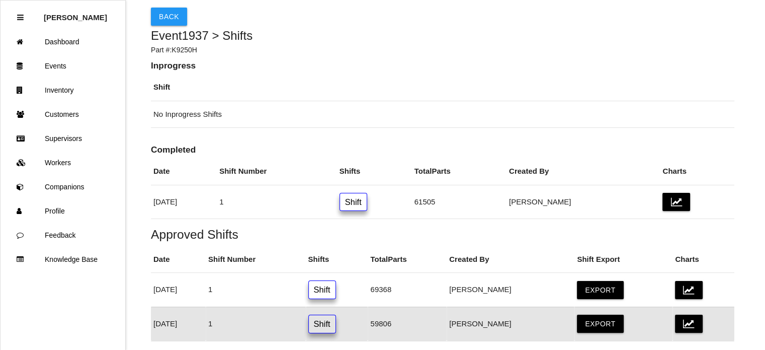
scroll to position [16, 0]
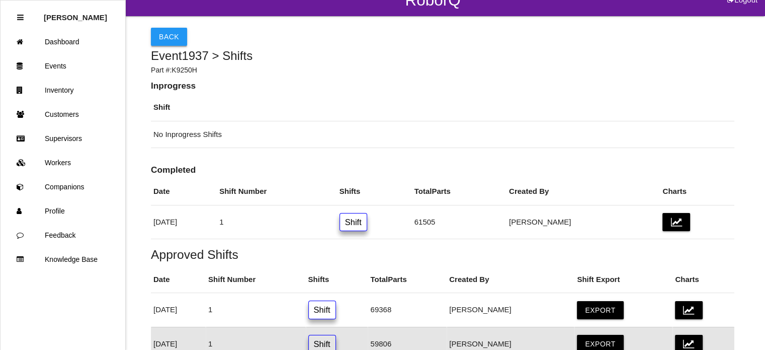
click at [163, 35] on button "Back" at bounding box center [169, 37] width 36 height 18
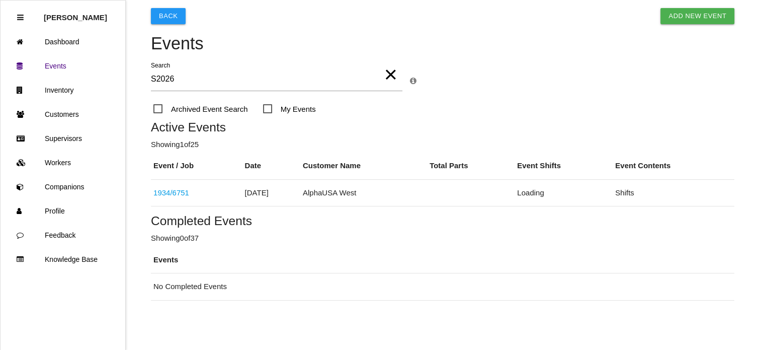
scroll to position [46, 0]
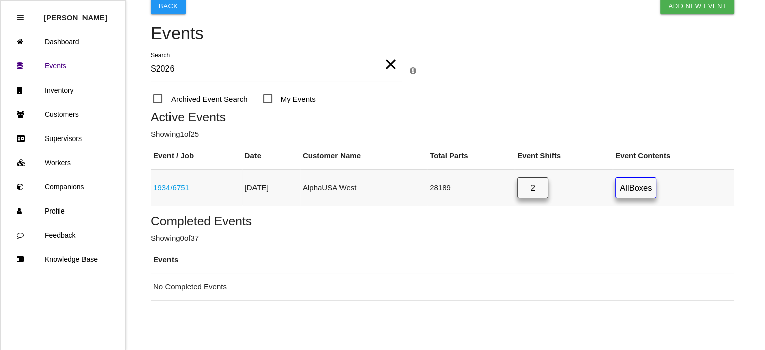
type input "S2026"
click at [540, 190] on link "2" at bounding box center [532, 188] width 31 height 22
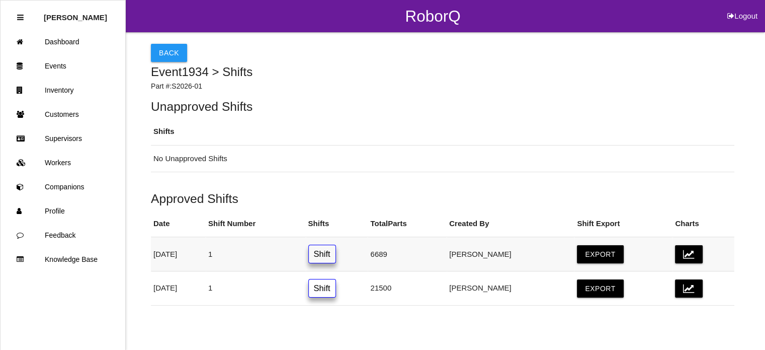
click at [336, 253] on link "Shift" at bounding box center [322, 253] width 28 height 19
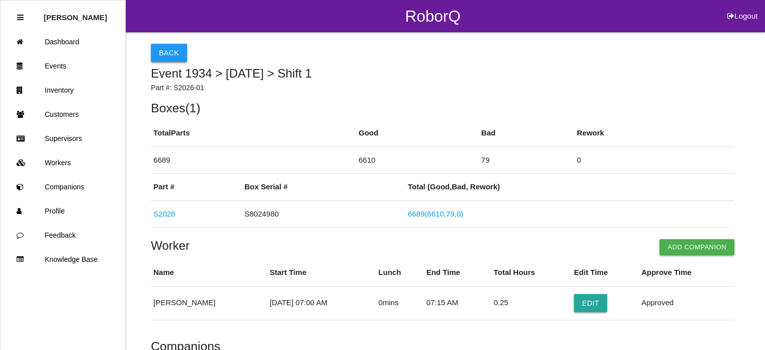
click at [167, 52] on button "Back" at bounding box center [169, 53] width 36 height 18
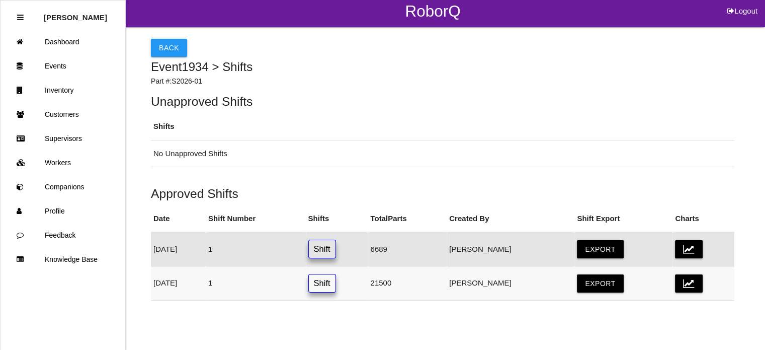
click at [336, 279] on link "Shift" at bounding box center [322, 283] width 28 height 19
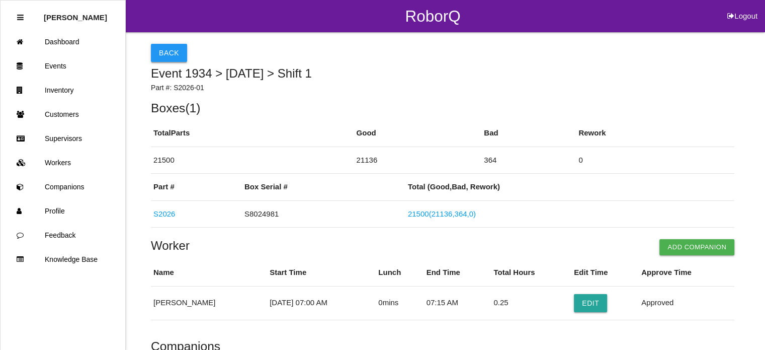
click at [163, 54] on button "Back" at bounding box center [169, 53] width 36 height 18
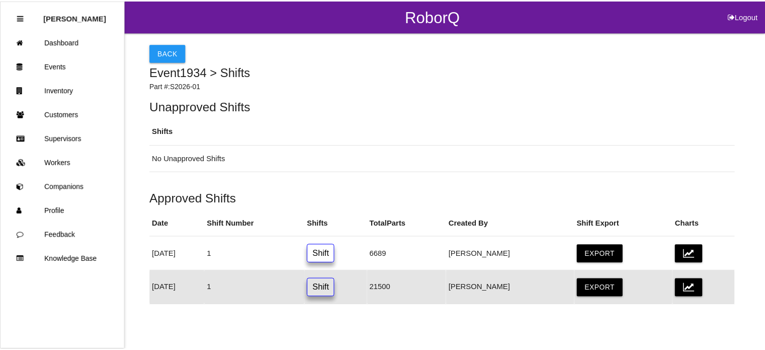
scroll to position [5, 0]
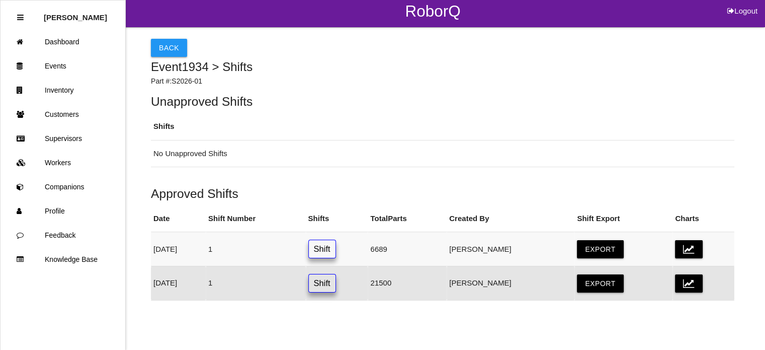
click at [336, 250] on link "Shift" at bounding box center [322, 248] width 28 height 19
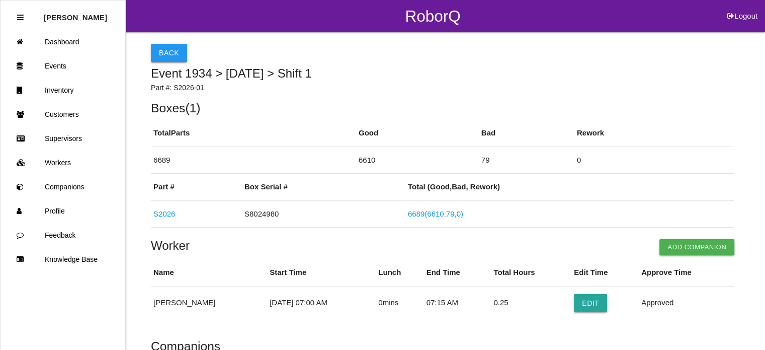
click at [159, 56] on button "Back" at bounding box center [169, 53] width 36 height 18
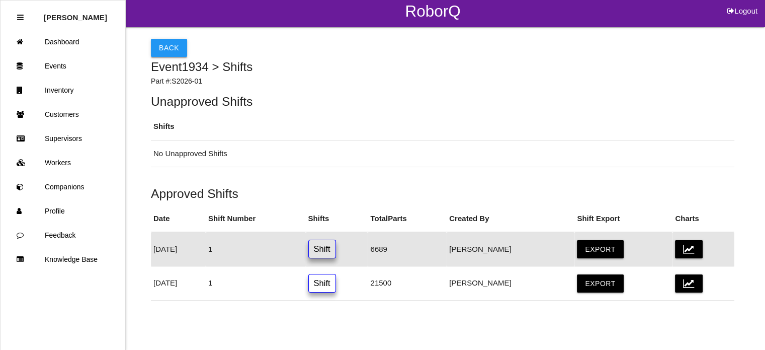
click at [169, 42] on button "Back" at bounding box center [169, 48] width 36 height 18
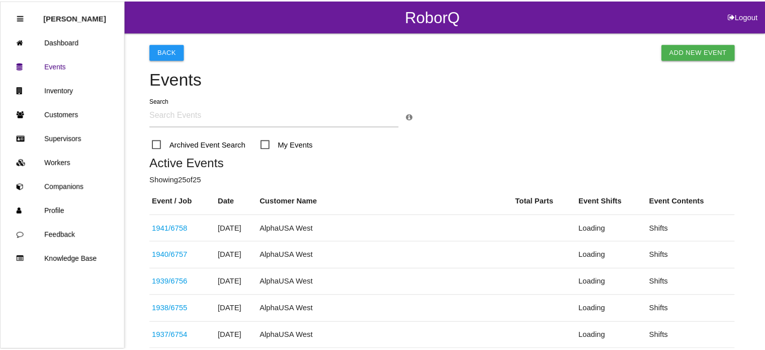
scroll to position [241, 0]
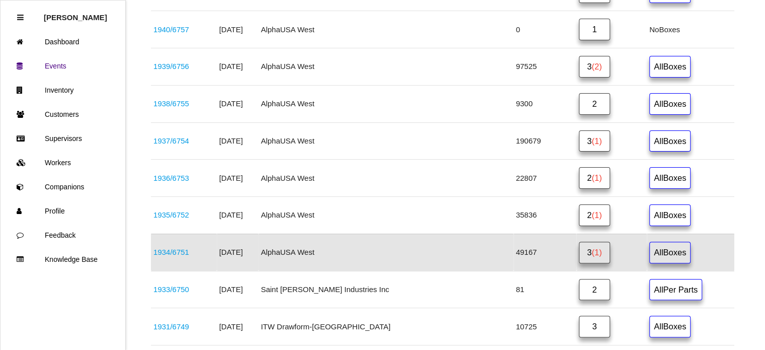
click at [579, 243] on link "3 (1)" at bounding box center [594, 252] width 31 height 22
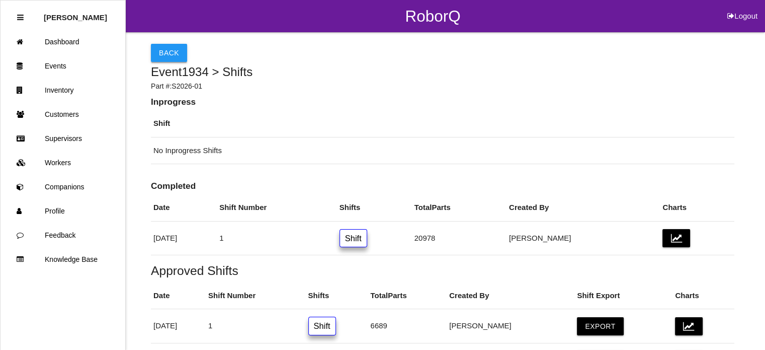
click at [161, 53] on button "Back" at bounding box center [169, 53] width 36 height 18
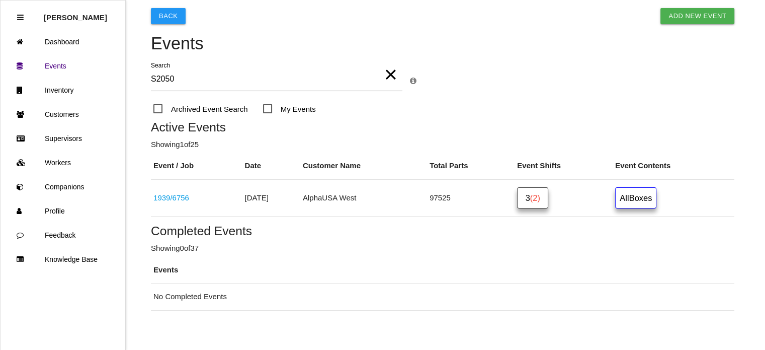
scroll to position [46, 0]
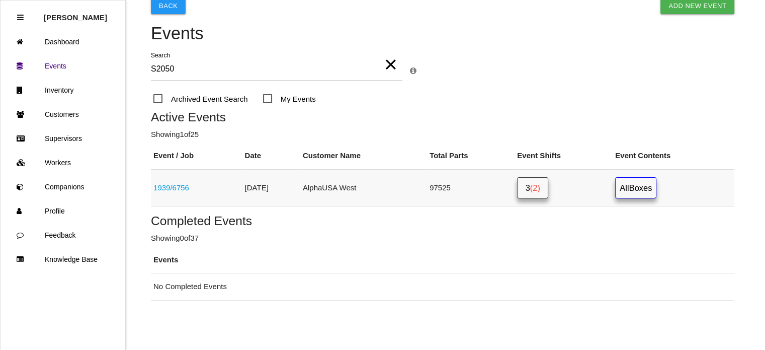
type input "S2050"
click at [540, 188] on span "(2)" at bounding box center [535, 187] width 10 height 9
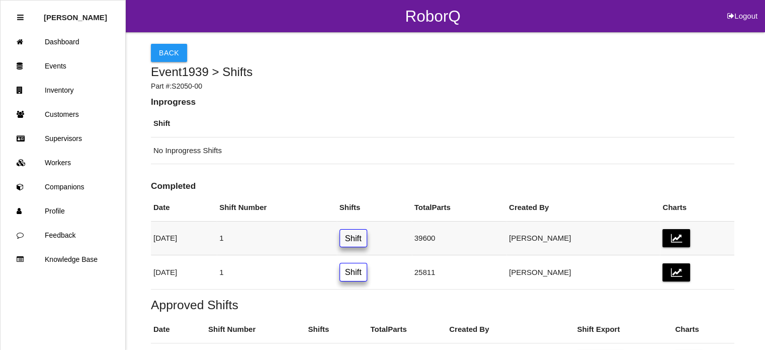
click at [367, 235] on link "Shift" at bounding box center [353, 238] width 28 height 19
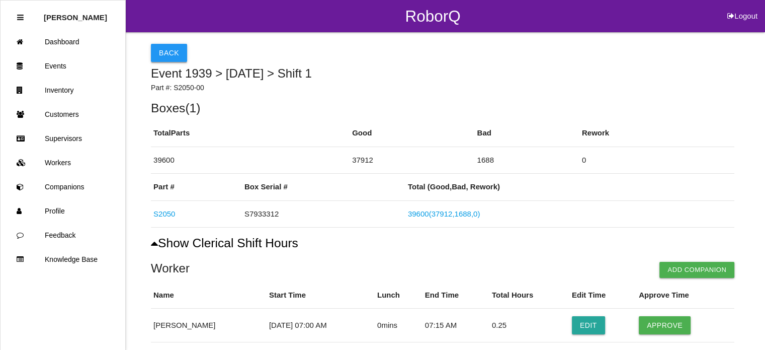
click at [164, 53] on button "Back" at bounding box center [169, 53] width 36 height 18
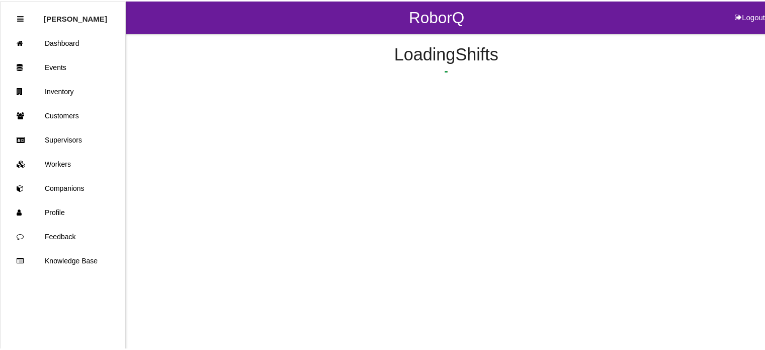
scroll to position [62, 0]
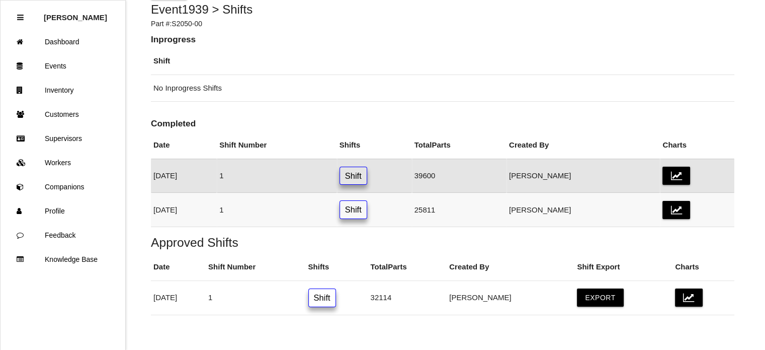
click at [367, 216] on link "Shift" at bounding box center [353, 209] width 28 height 19
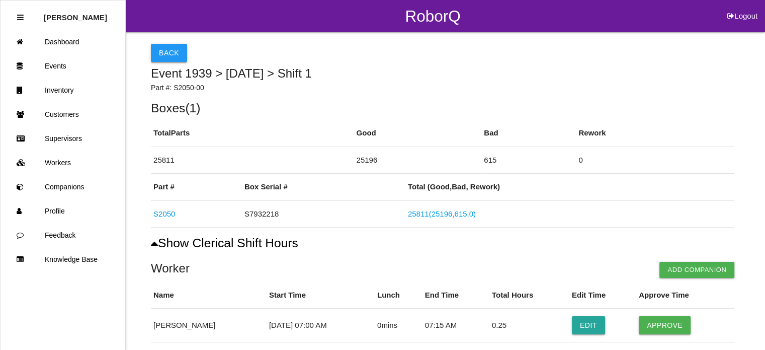
click at [165, 54] on button "Back" at bounding box center [169, 53] width 36 height 18
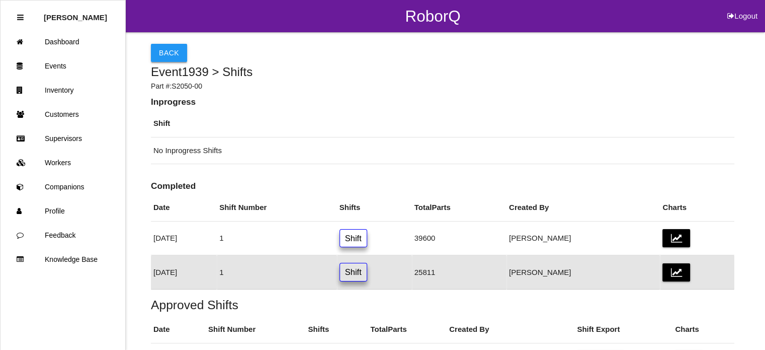
click at [163, 56] on button "Back" at bounding box center [169, 53] width 36 height 18
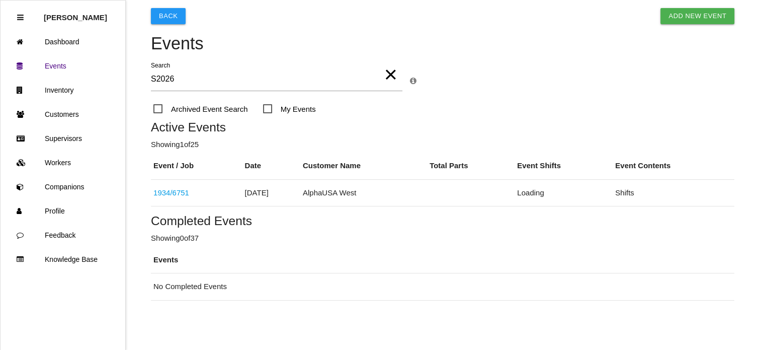
scroll to position [46, 0]
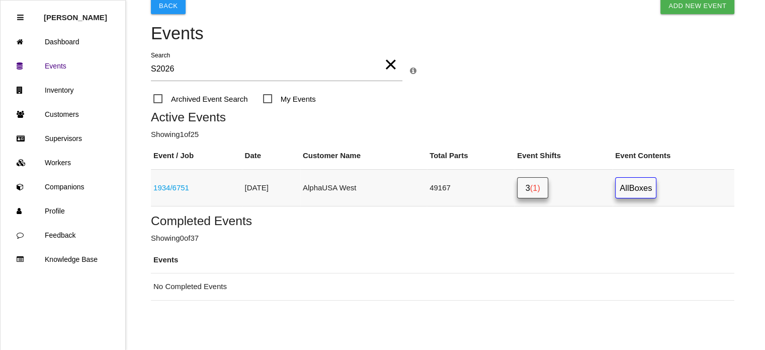
type input "S2026"
click at [541, 187] on link "3 (1)" at bounding box center [532, 188] width 31 height 22
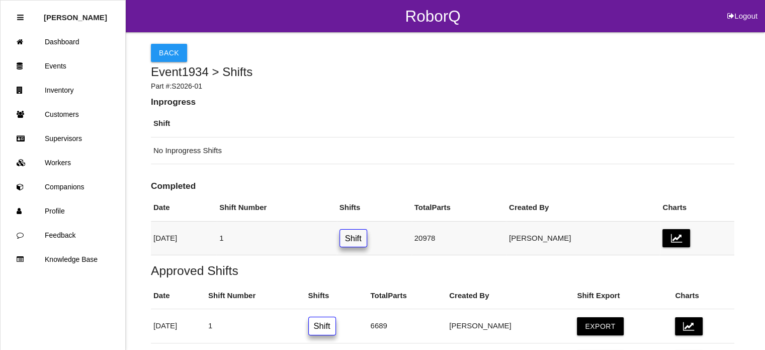
click at [367, 234] on link "Shift" at bounding box center [353, 238] width 28 height 19
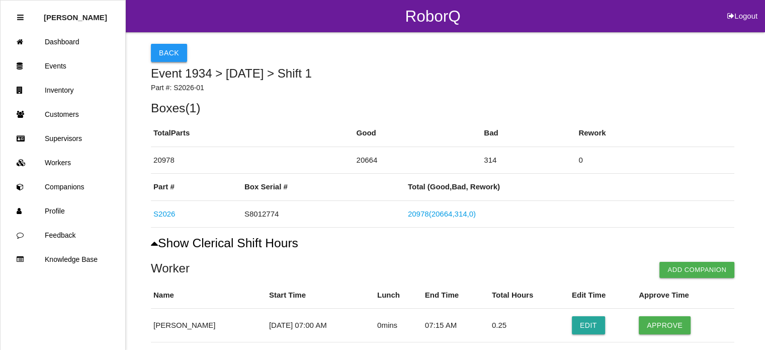
click at [169, 47] on button "Back" at bounding box center [169, 53] width 36 height 18
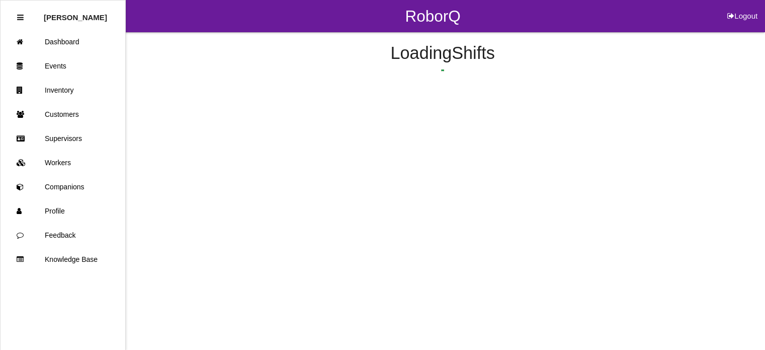
scroll to position [62, 0]
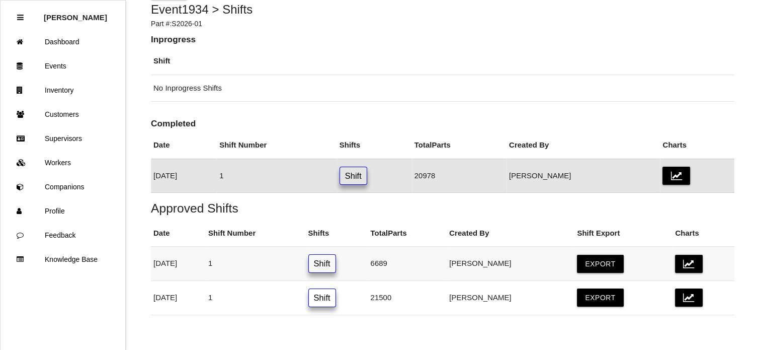
click at [336, 261] on link "Shift" at bounding box center [322, 263] width 28 height 19
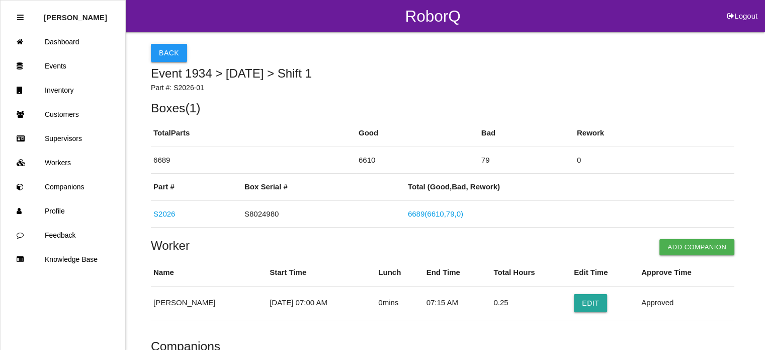
click at [158, 55] on button "Back" at bounding box center [169, 53] width 36 height 18
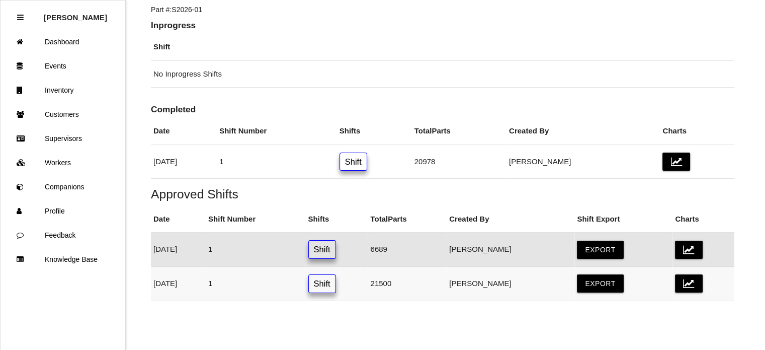
click at [336, 280] on link "Shift" at bounding box center [322, 283] width 28 height 19
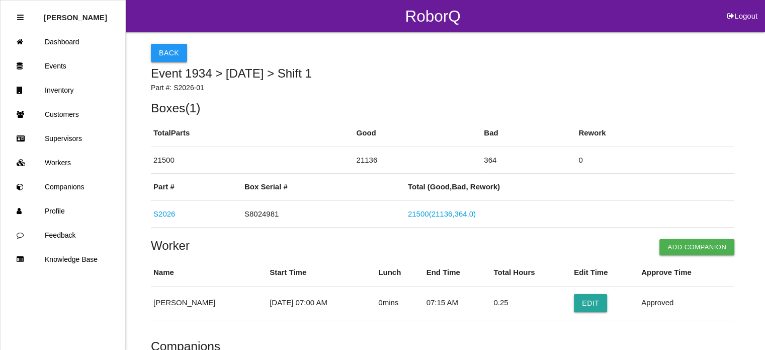
click at [171, 52] on button "Back" at bounding box center [169, 53] width 36 height 18
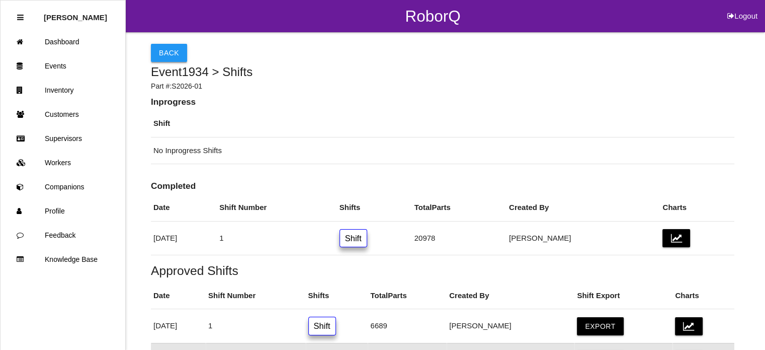
click at [164, 48] on button "Back" at bounding box center [169, 53] width 36 height 18
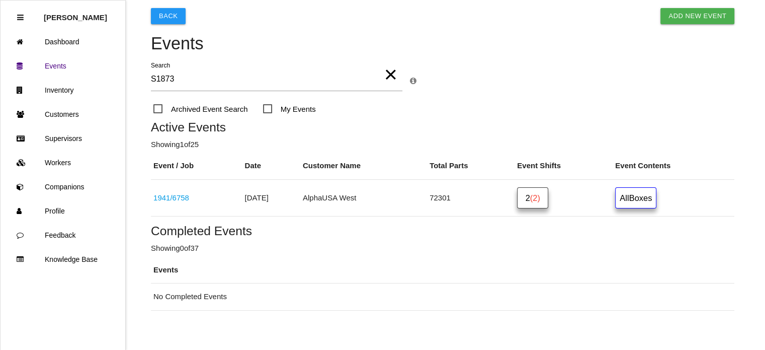
scroll to position [46, 0]
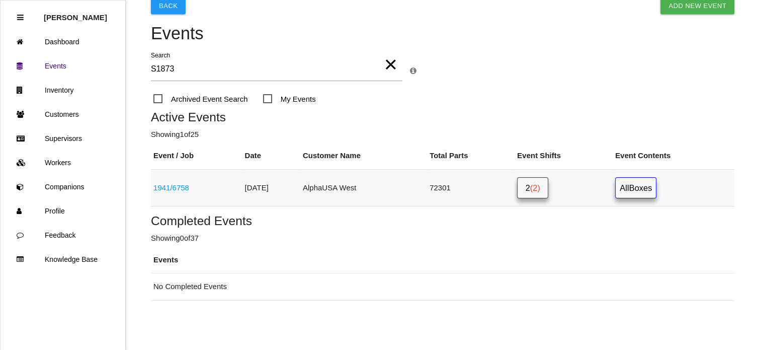
type input "S1873"
click at [540, 189] on link "2 (2)" at bounding box center [532, 188] width 31 height 22
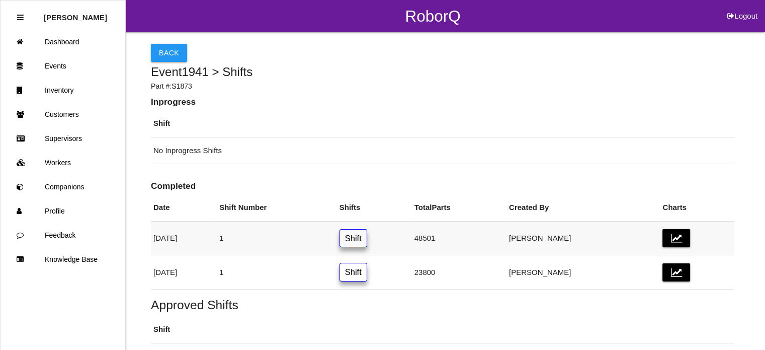
click at [367, 241] on link "Shift" at bounding box center [353, 238] width 28 height 19
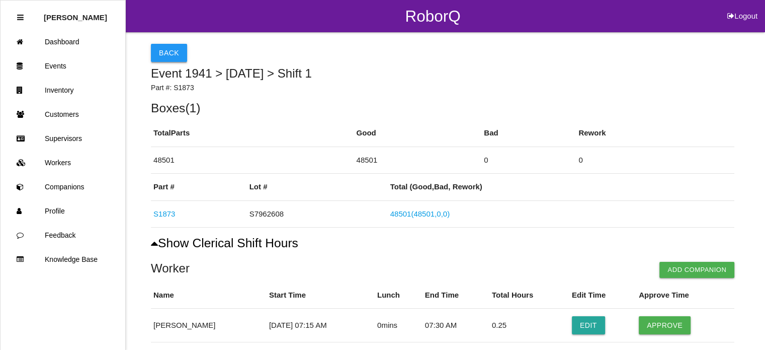
click at [166, 54] on button "Back" at bounding box center [169, 53] width 36 height 18
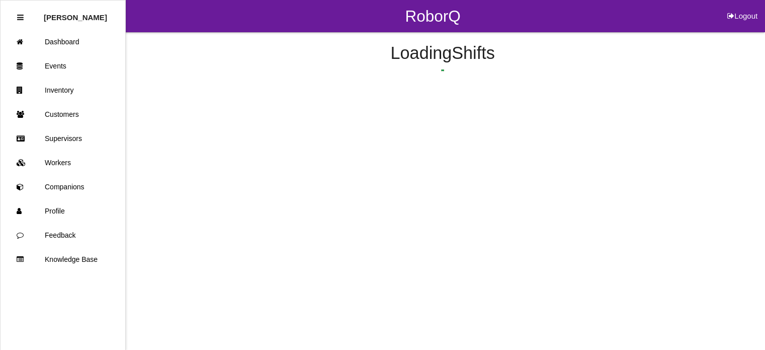
scroll to position [62, 0]
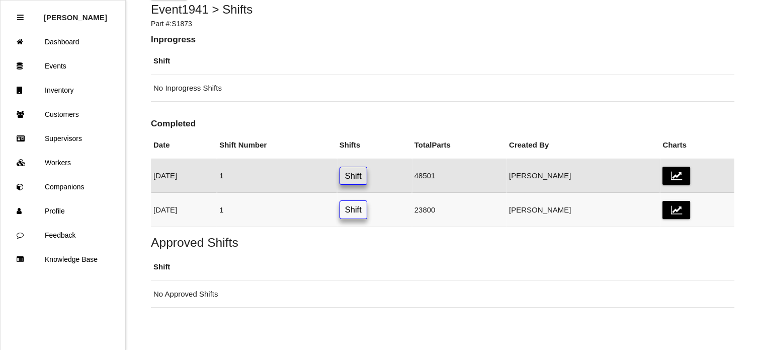
click at [367, 210] on link "Shift" at bounding box center [353, 209] width 28 height 19
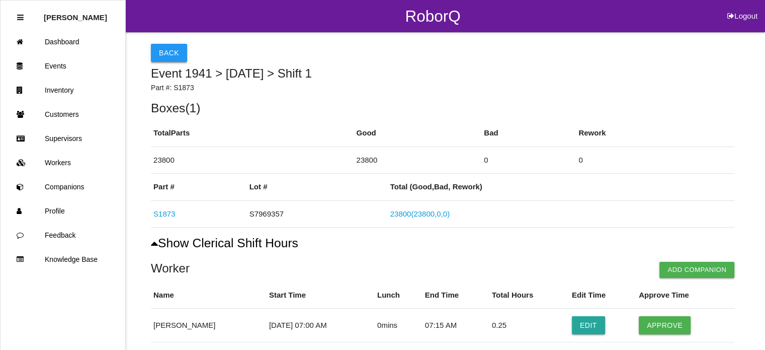
click at [169, 54] on button "Back" at bounding box center [169, 53] width 36 height 18
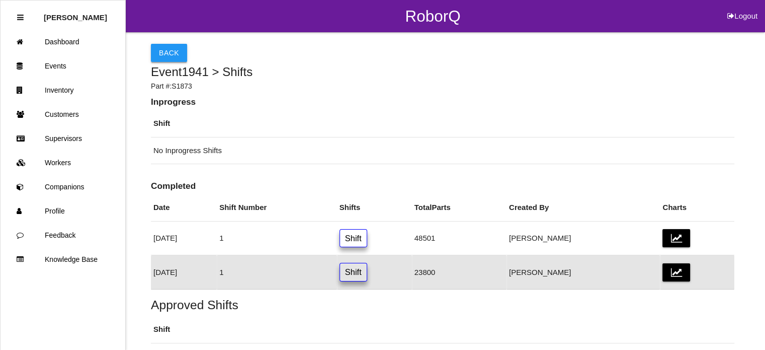
click at [176, 50] on button "Back" at bounding box center [169, 53] width 36 height 18
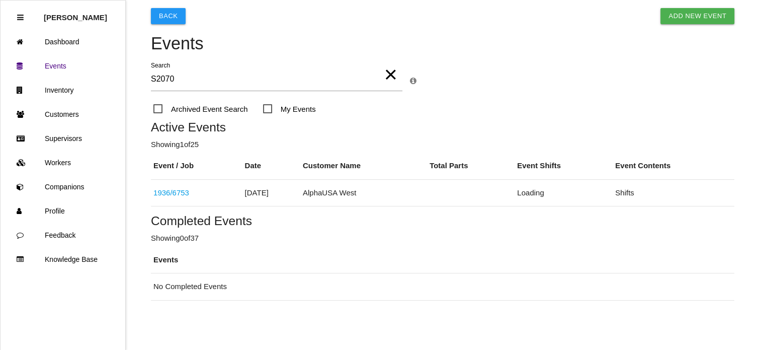
scroll to position [46, 0]
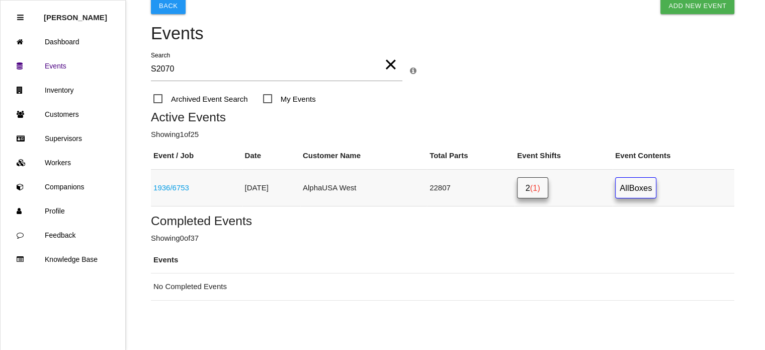
type input "S2070"
click at [538, 187] on link "2 (1)" at bounding box center [532, 188] width 31 height 22
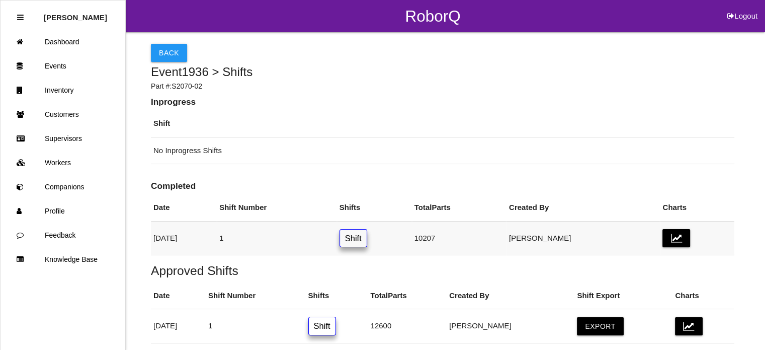
click at [367, 239] on link "Shift" at bounding box center [353, 238] width 28 height 19
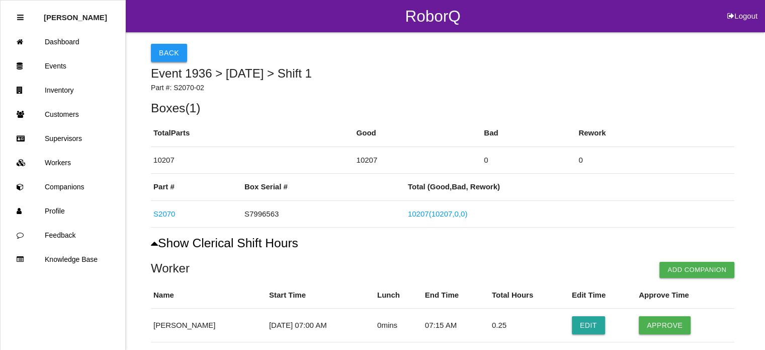
click at [167, 50] on button "Back" at bounding box center [169, 53] width 36 height 18
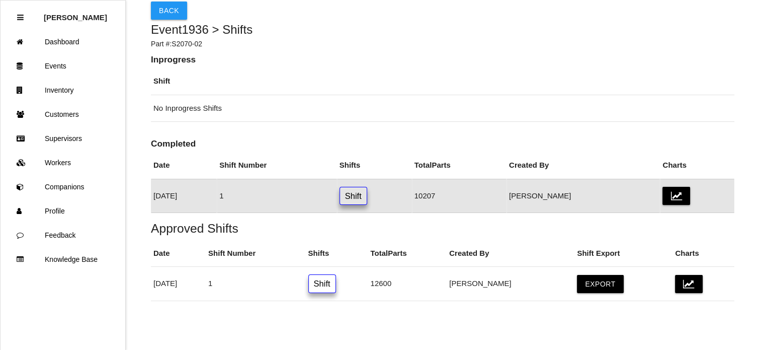
click at [367, 196] on link "Shift" at bounding box center [353, 196] width 28 height 19
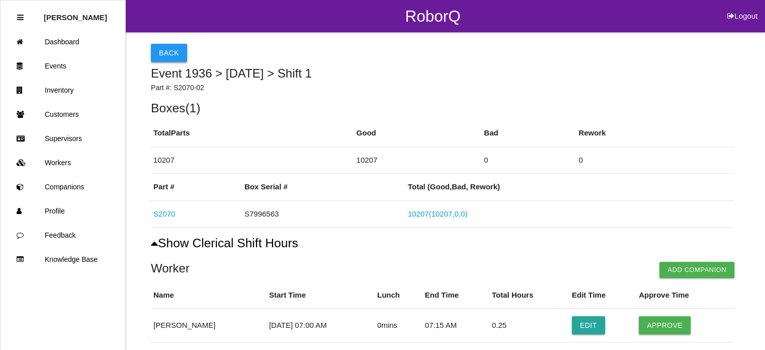
click at [173, 57] on button "Back" at bounding box center [169, 53] width 36 height 18
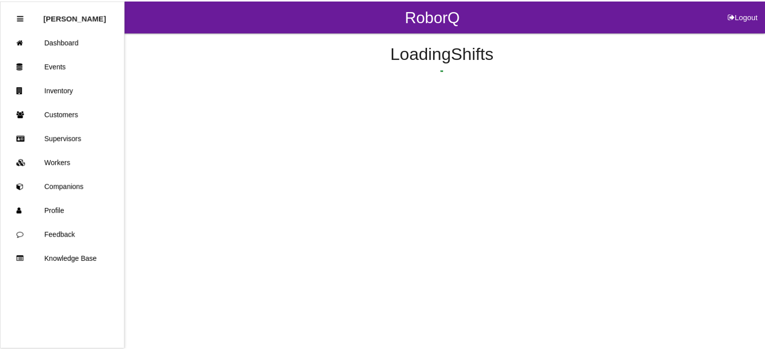
scroll to position [42, 0]
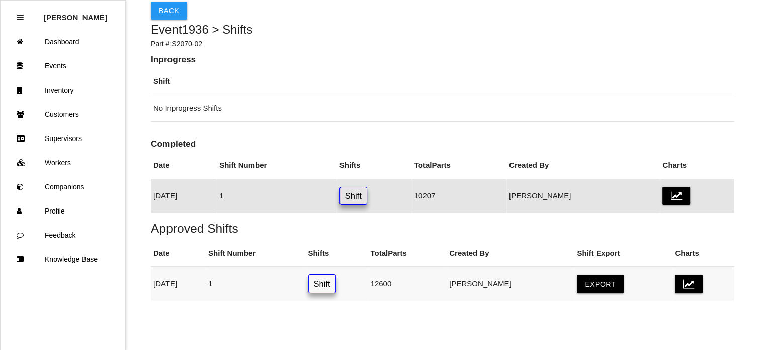
click at [336, 287] on link "Shift" at bounding box center [322, 283] width 28 height 19
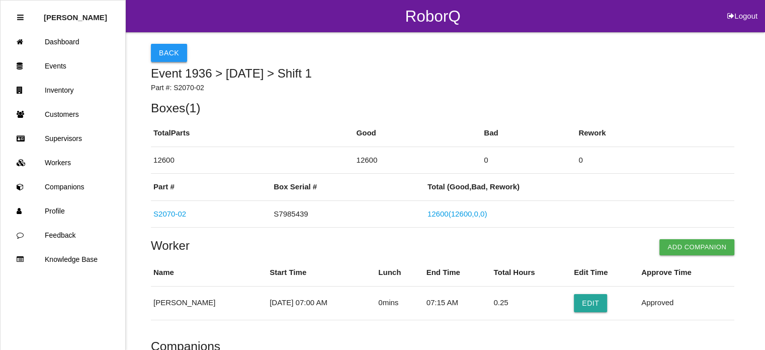
click at [175, 46] on button "Back" at bounding box center [169, 53] width 36 height 18
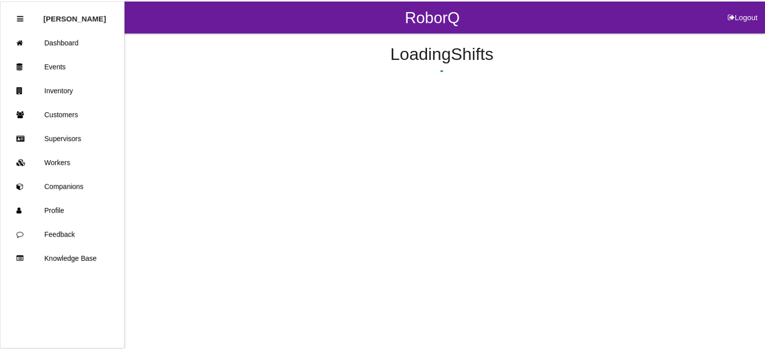
scroll to position [42, 0]
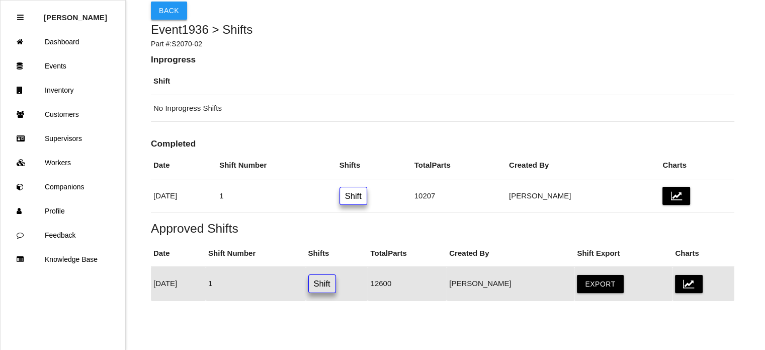
click at [162, 13] on button "Back" at bounding box center [169, 11] width 36 height 18
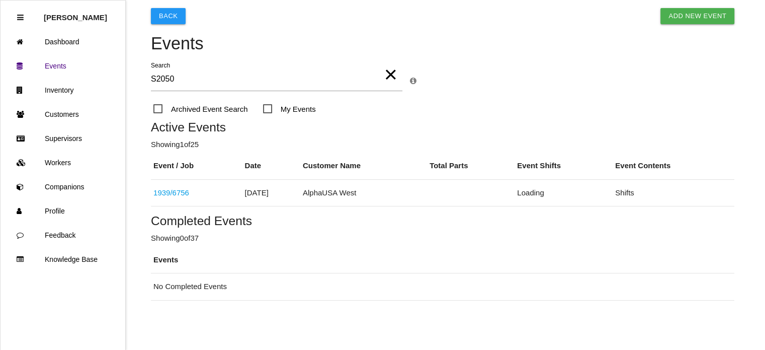
scroll to position [46, 0]
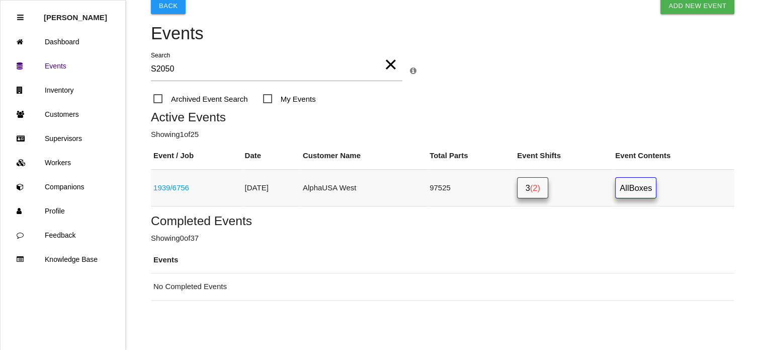
type input "S2050"
click at [541, 191] on link "3 (2)" at bounding box center [532, 188] width 31 height 22
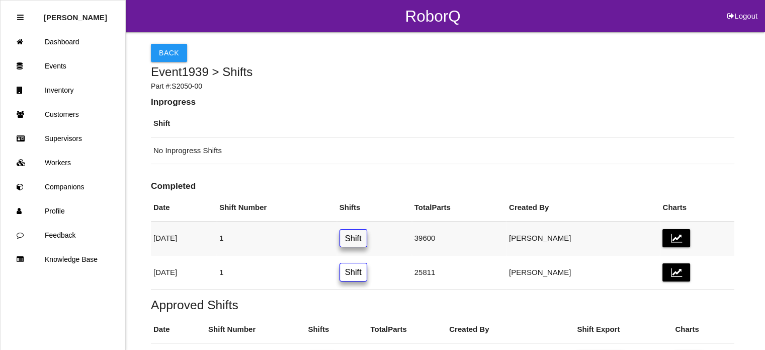
click at [367, 235] on link "Shift" at bounding box center [353, 238] width 28 height 19
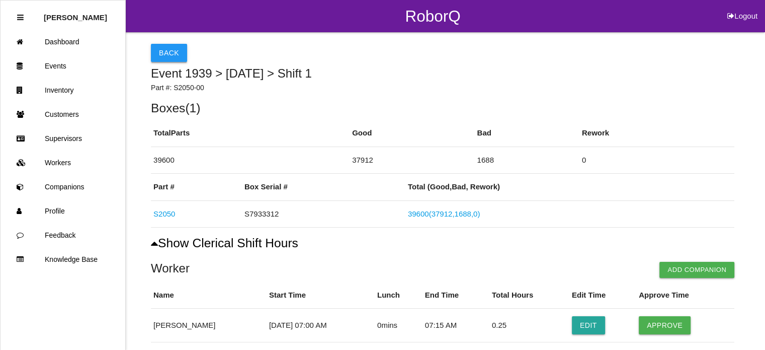
click at [159, 49] on button "Back" at bounding box center [169, 53] width 36 height 18
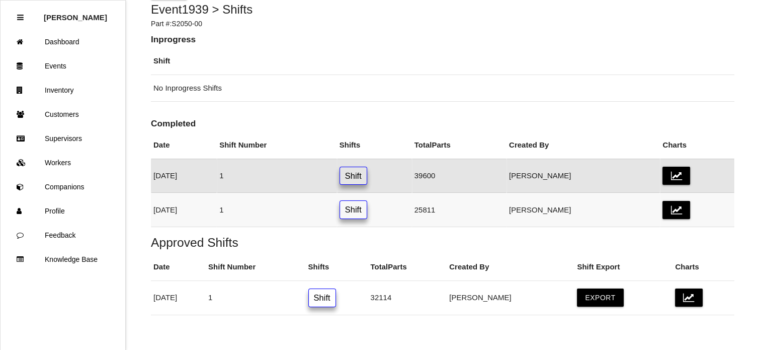
click at [367, 210] on link "Shift" at bounding box center [353, 209] width 28 height 19
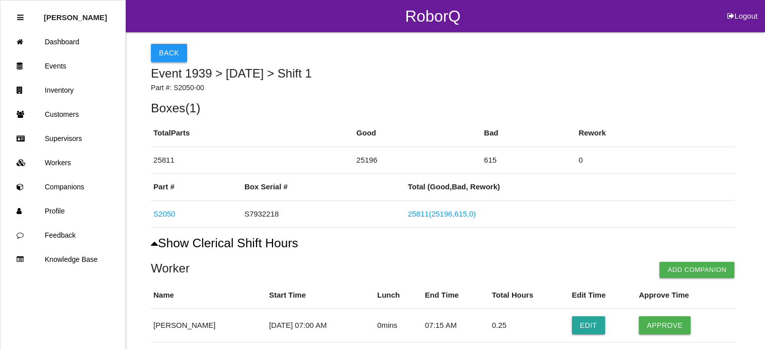
click at [165, 51] on button "Back" at bounding box center [169, 53] width 36 height 18
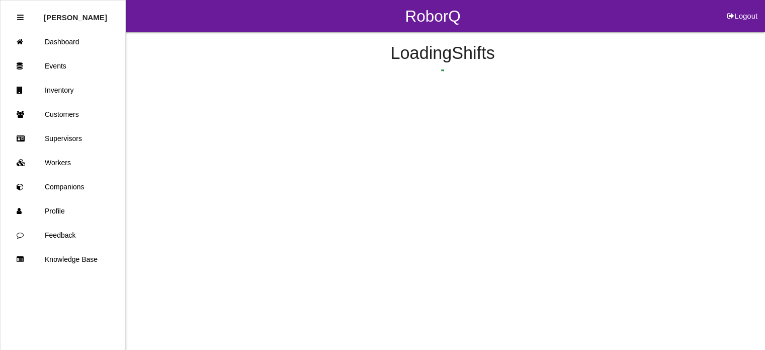
scroll to position [76, 0]
